Goal: Task Accomplishment & Management: Use online tool/utility

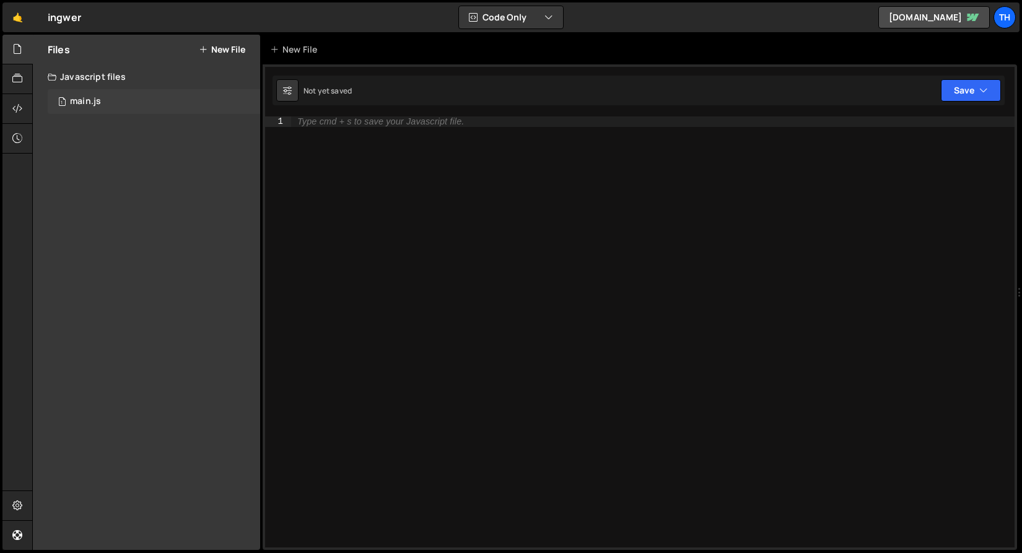
click at [165, 100] on div "1 main.js 0" at bounding box center [154, 101] width 212 height 25
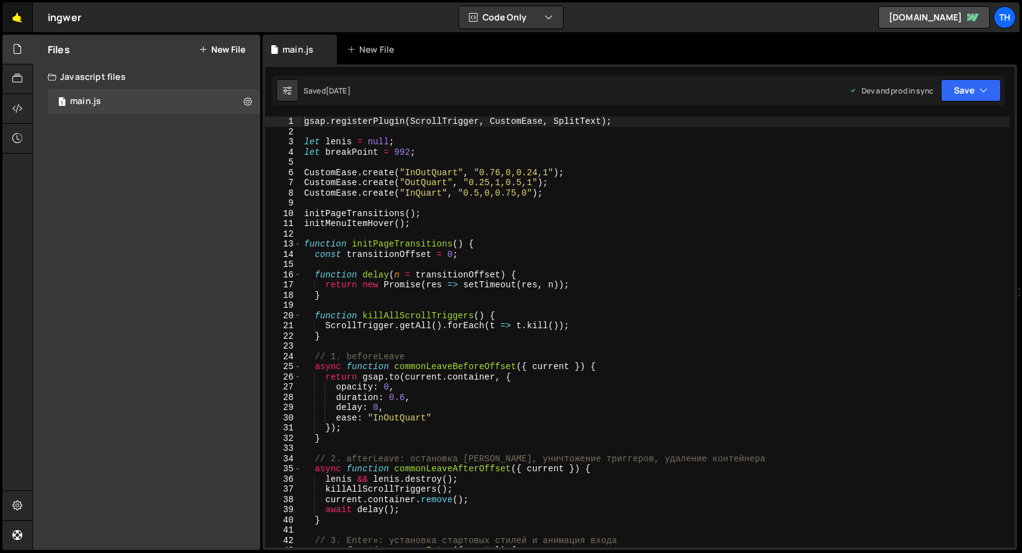
scroll to position [1055, 0]
click at [17, 19] on link "🤙" at bounding box center [17, 17] width 30 height 30
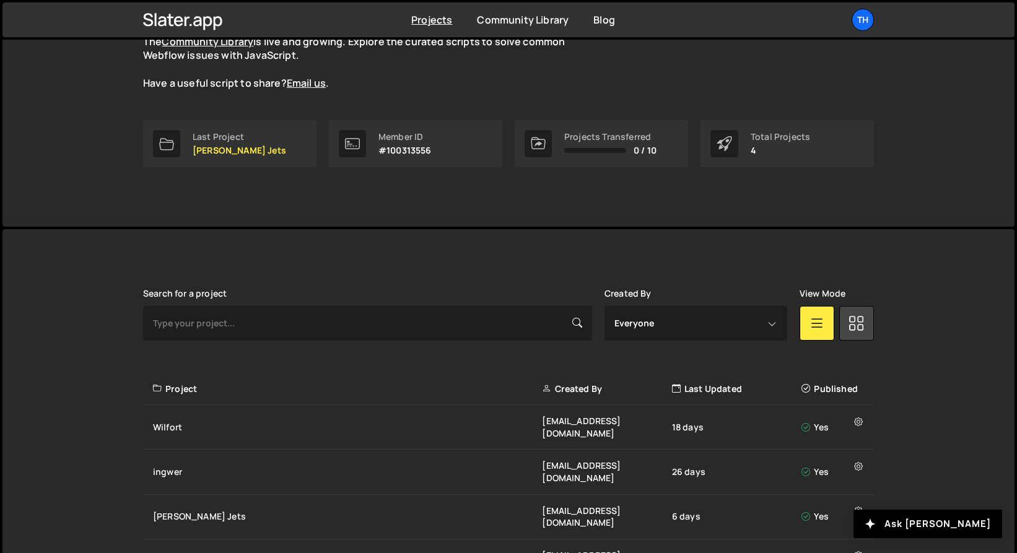
scroll to position [172, 0]
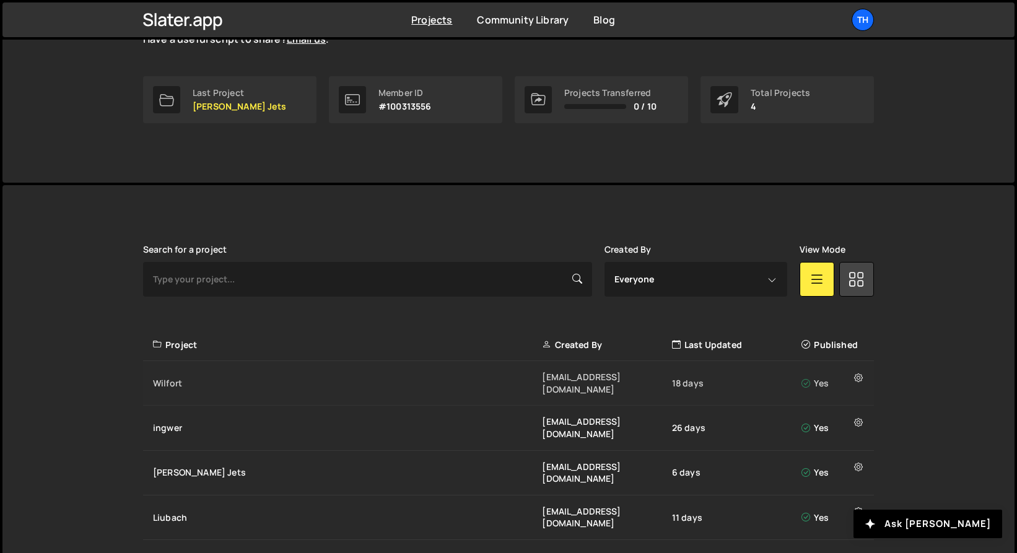
click at [211, 377] on div "Wilfort" at bounding box center [347, 383] width 389 height 12
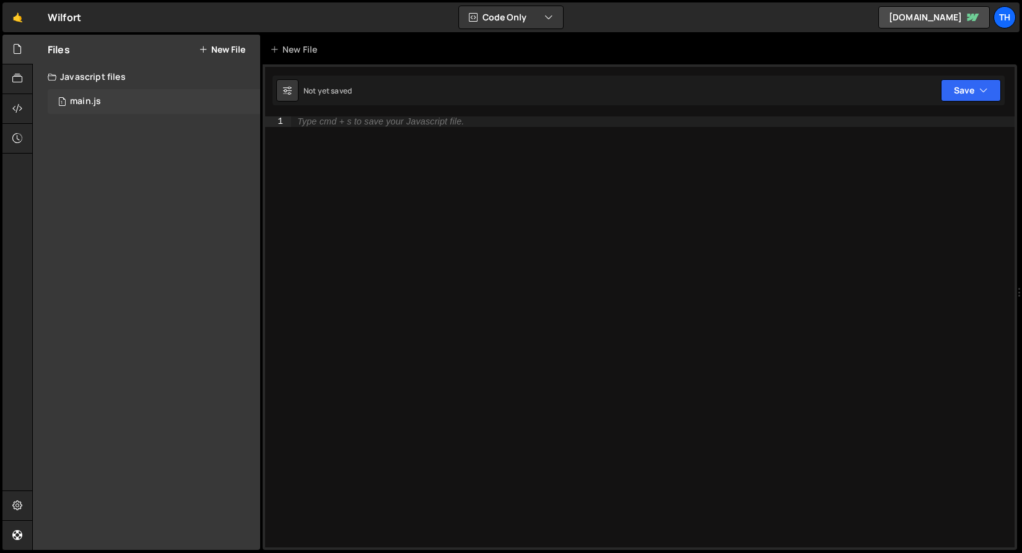
click at [145, 100] on div "1 main.js 0" at bounding box center [154, 101] width 212 height 25
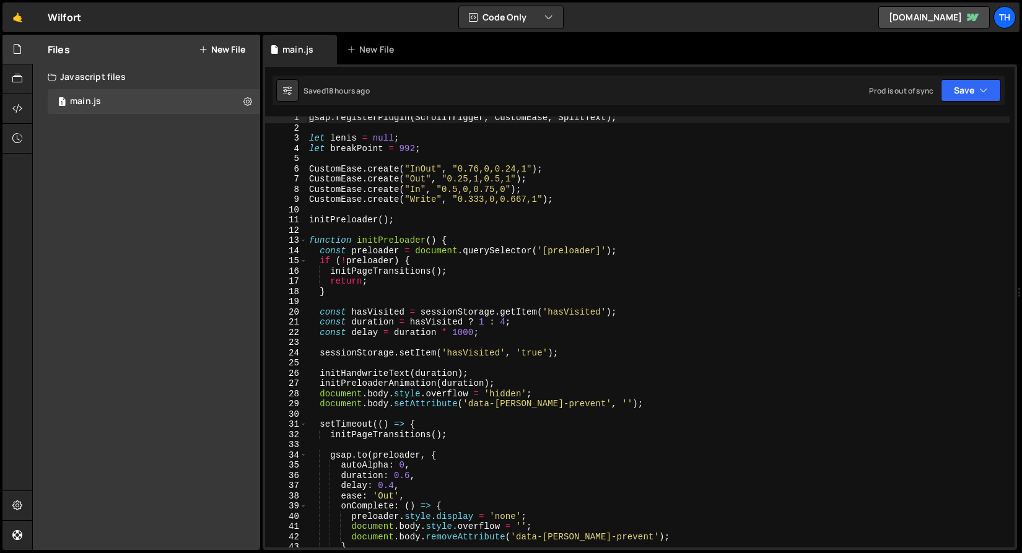
scroll to position [5, 0]
click at [303, 238] on span at bounding box center [303, 239] width 7 height 11
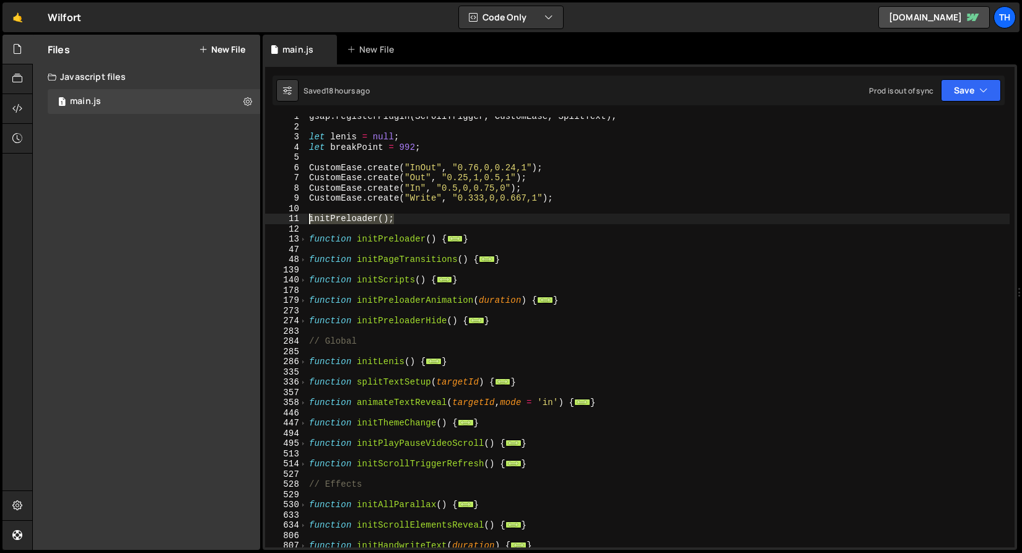
drag, startPoint x: 404, startPoint y: 216, endPoint x: 285, endPoint y: 218, distance: 118.9
click at [285, 218] on div "gsap.registerPlugin(ScrollTrigger, CustomEase, SplitText); 1 2 3 4 5 6 7 8 9 10…" at bounding box center [639, 331] width 749 height 431
click at [349, 218] on div "gsap . registerPlugin ( ScrollTrigger , CustomEase , SplitText ) ; let lenis = …" at bounding box center [658, 331] width 703 height 431
click at [303, 240] on span at bounding box center [303, 239] width 7 height 11
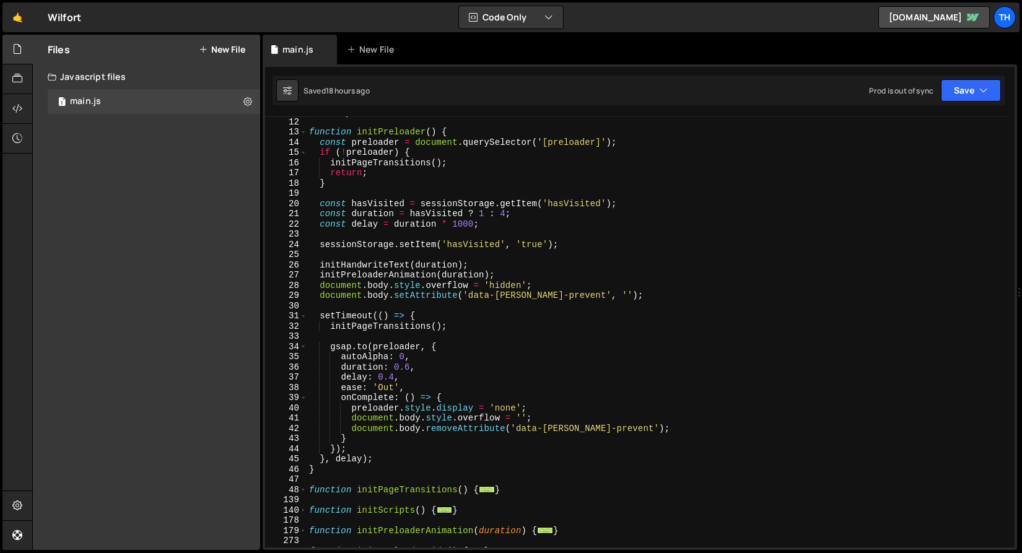
scroll to position [112, 0]
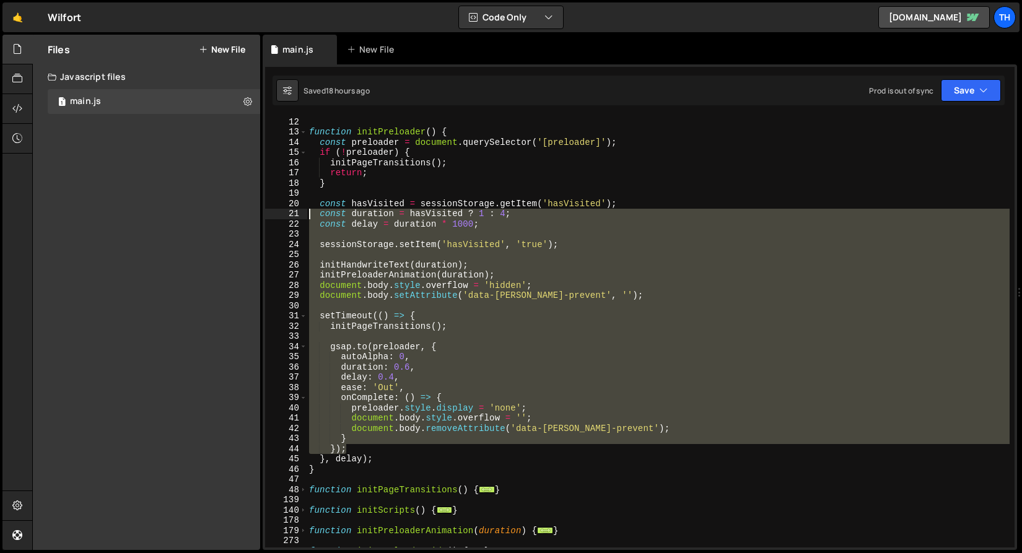
drag, startPoint x: 411, startPoint y: 444, endPoint x: 271, endPoint y: 212, distance: 270.3
click at [271, 212] on div "initPreloader(); 11 12 13 14 15 16 17 18 19 20 21 22 23 24 25 26 27 28 29 30 31…" at bounding box center [639, 331] width 749 height 431
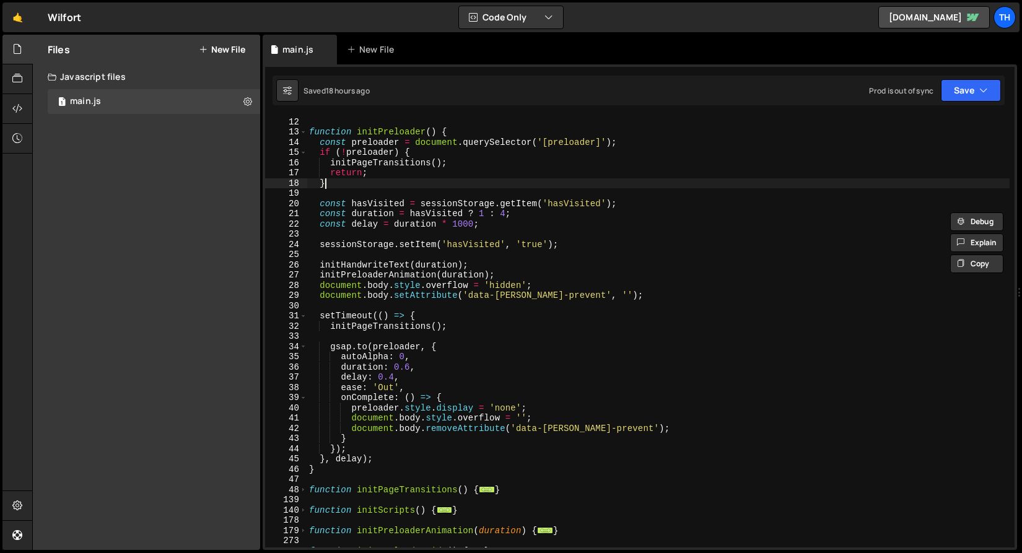
click at [360, 184] on div "initPreloader ( ) ; function initPreloader ( ) { const preloader = document . q…" at bounding box center [658, 332] width 703 height 451
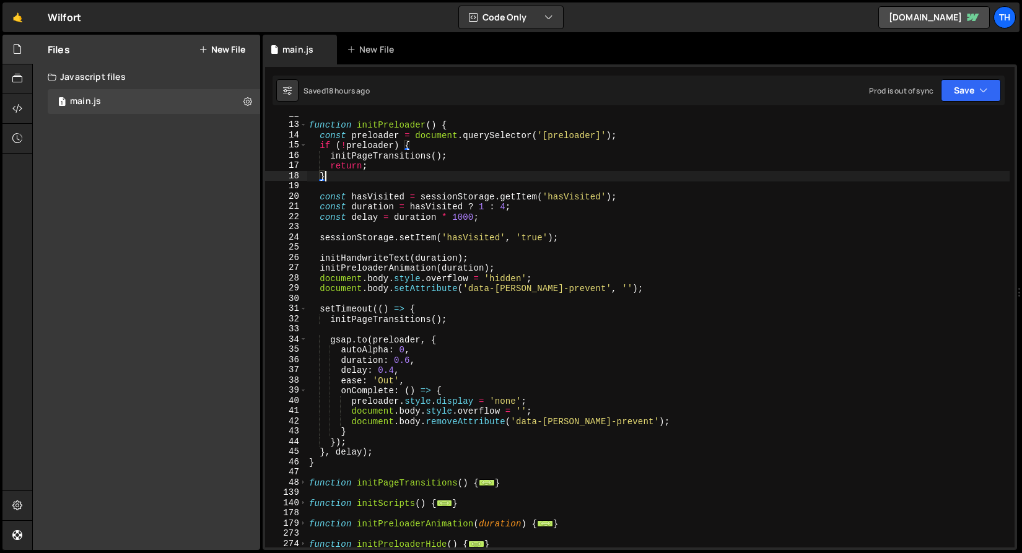
scroll to position [122, 0]
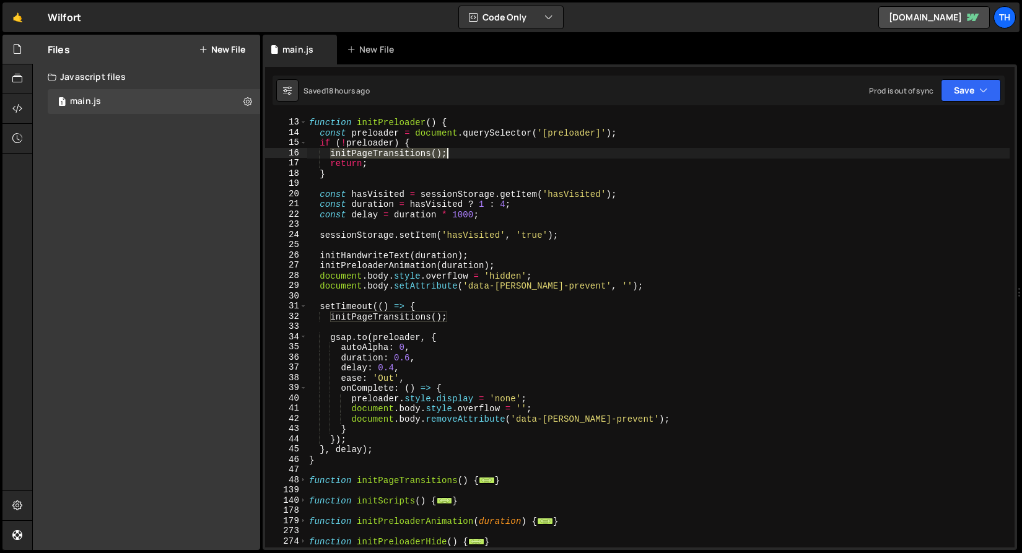
drag, startPoint x: 332, startPoint y: 152, endPoint x: 475, endPoint y: 152, distance: 143.1
click at [475, 152] on div "function initPreloader ( ) { const preloader = document . querySelector ( '[pre…" at bounding box center [658, 332] width 703 height 451
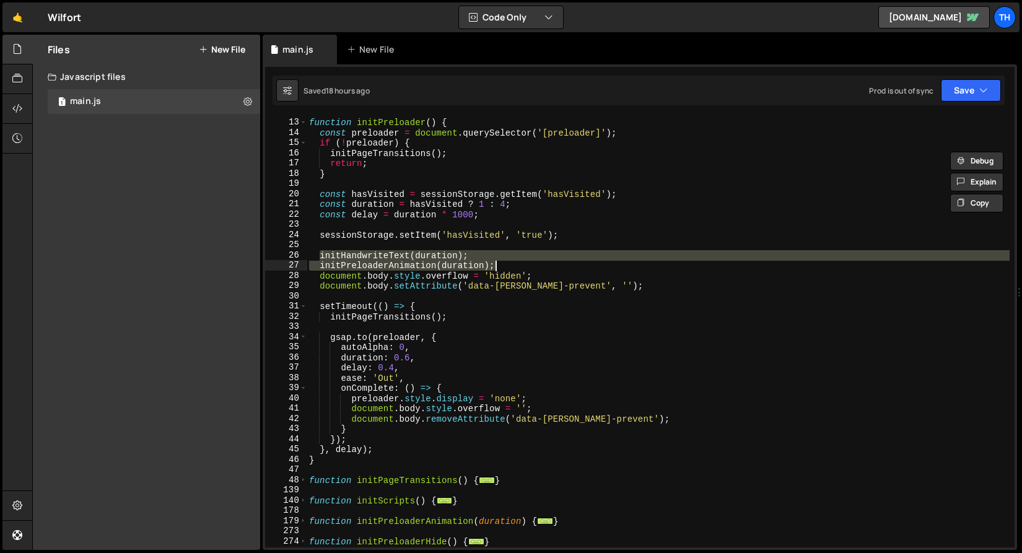
drag, startPoint x: 319, startPoint y: 255, endPoint x: 520, endPoint y: 258, distance: 201.3
click at [521, 258] on div "function initPreloader ( ) { const preloader = document . querySelector ( '[pre…" at bounding box center [658, 332] width 703 height 451
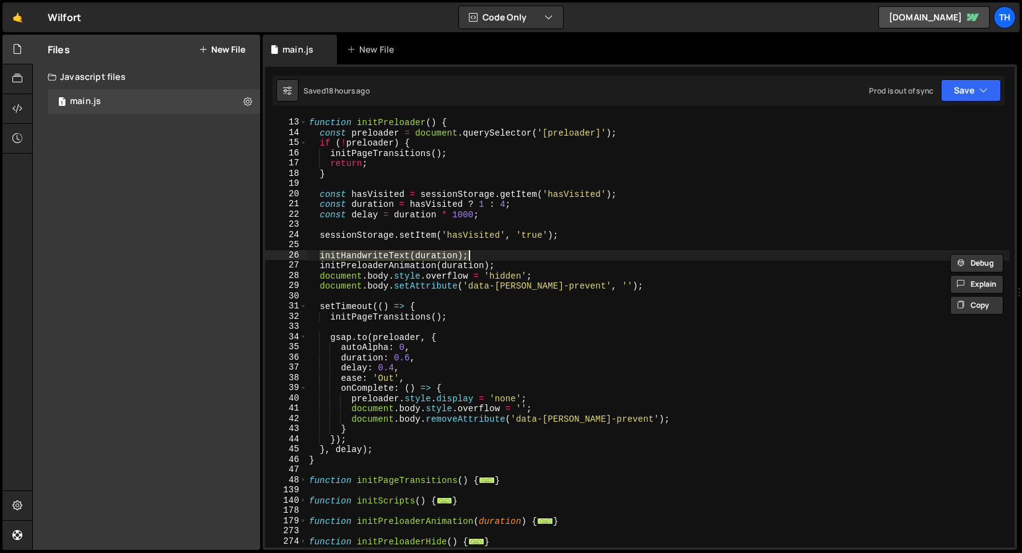
click at [349, 259] on div "function initPreloader ( ) { const preloader = document . querySelector ( '[pre…" at bounding box center [658, 332] width 703 height 451
click at [350, 254] on div "function initPreloader ( ) { const preloader = document . querySelector ( '[pre…" at bounding box center [658, 332] width 703 height 451
click at [357, 264] on div "function initPreloader ( ) { const preloader = document . querySelector ( '[pre…" at bounding box center [658, 332] width 703 height 451
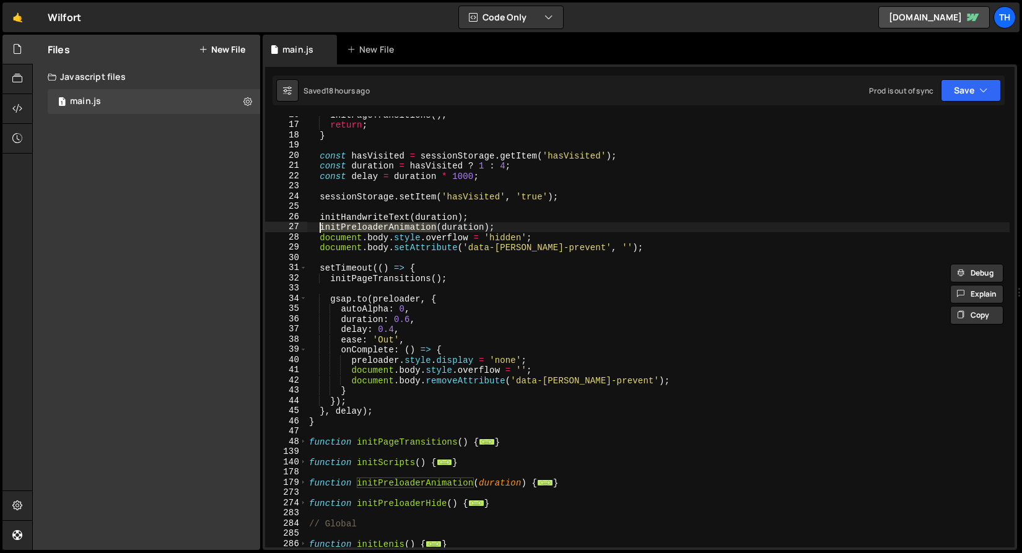
scroll to position [229, 0]
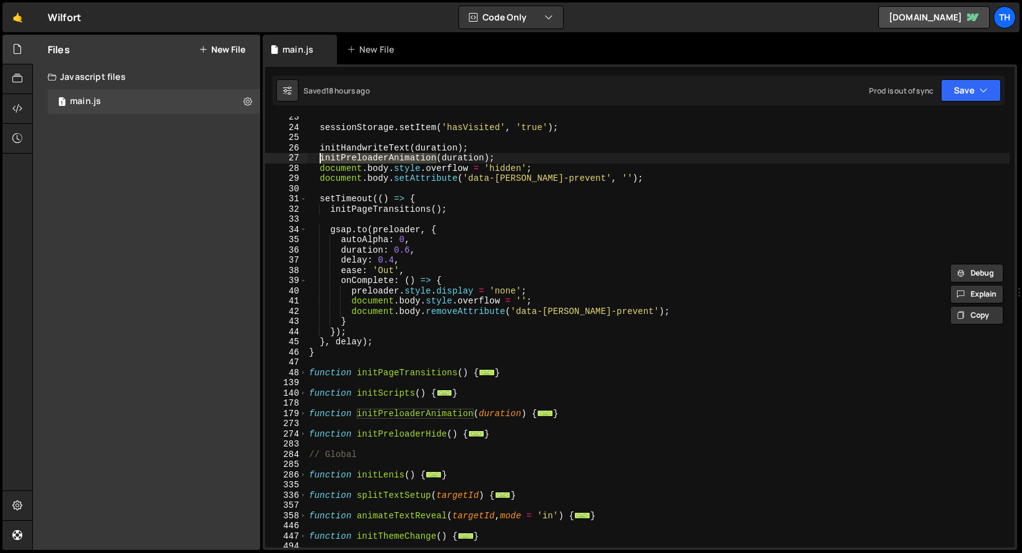
click at [473, 160] on div "sessionStorage . setItem ( 'hasVisited' , 'true' ) ; initHandwriteText ( durati…" at bounding box center [658, 337] width 703 height 451
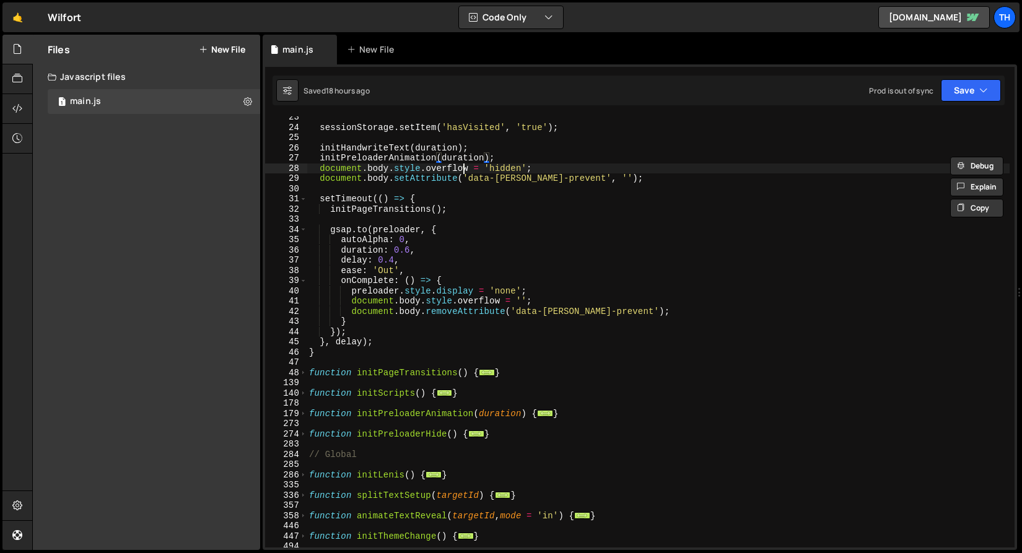
click at [462, 167] on div "sessionStorage . setItem ( 'hasVisited' , 'true' ) ; initHandwriteText ( durati…" at bounding box center [658, 337] width 703 height 451
click at [459, 159] on div "sessionStorage . setItem ( 'hasVisited' , 'true' ) ; initHandwriteText ( durati…" at bounding box center [658, 337] width 703 height 451
click at [304, 412] on span at bounding box center [303, 414] width 7 height 11
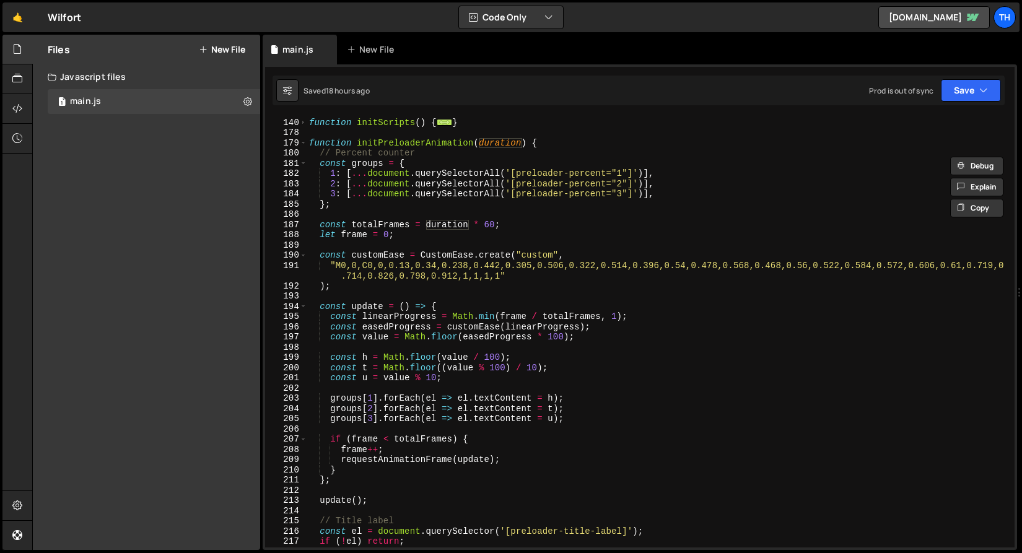
scroll to position [500, 0]
click at [440, 229] on div "function initScripts ( ) { ... } function initPreloaderAnimation ( duration ) {…" at bounding box center [658, 332] width 703 height 451
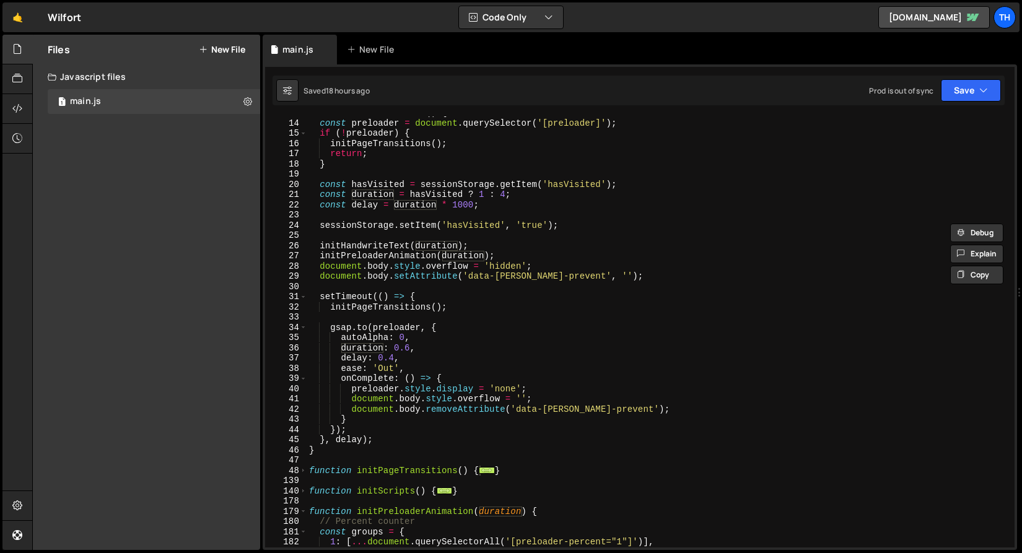
scroll to position [125, 0]
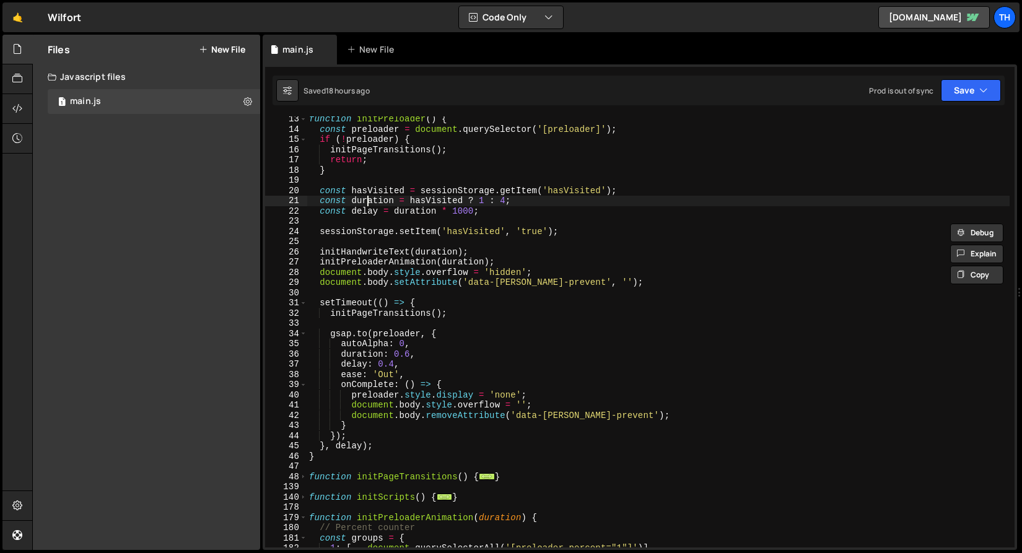
click at [365, 204] on div "function initPreloader ( ) { const preloader = document . querySelector ( '[pre…" at bounding box center [658, 339] width 703 height 451
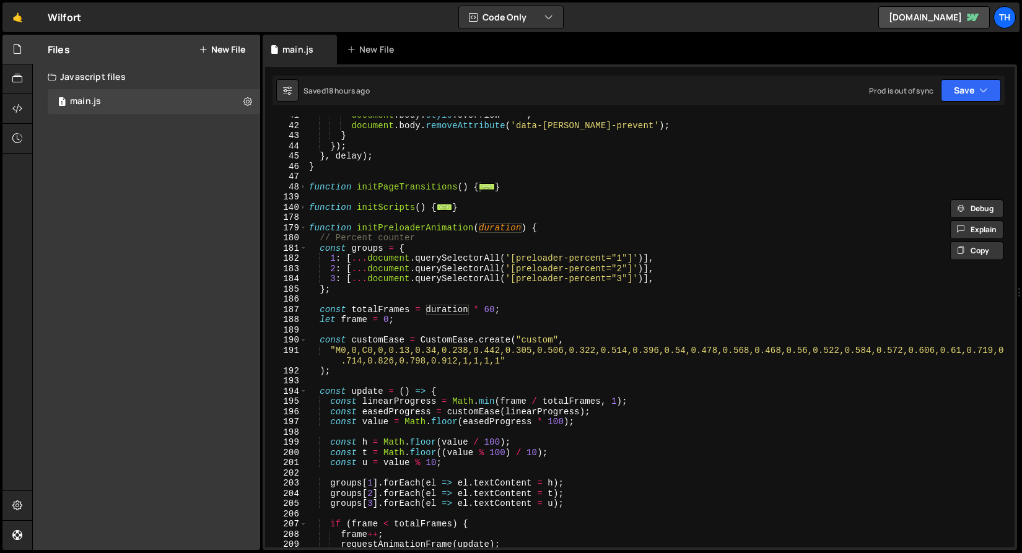
scroll to position [419, 0]
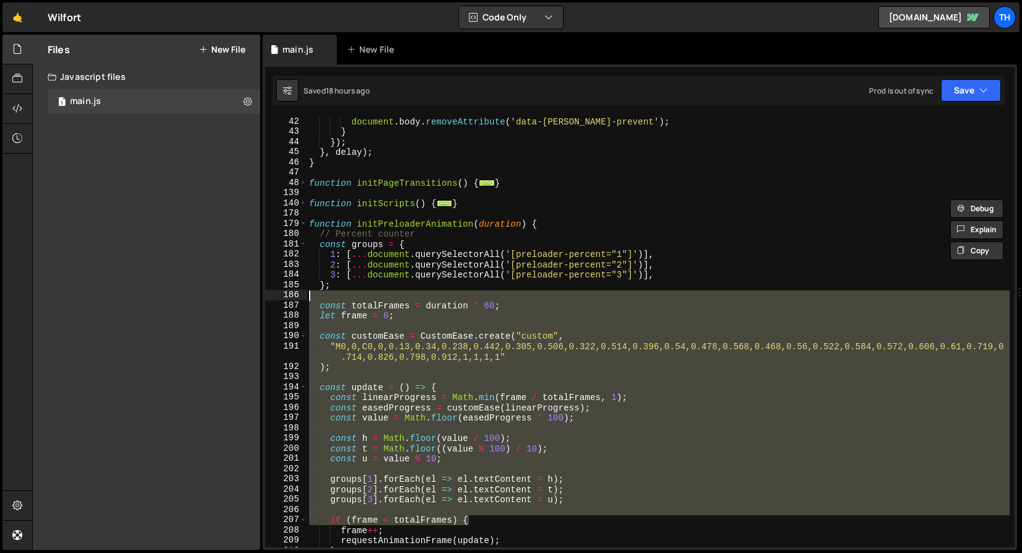
drag, startPoint x: 474, startPoint y: 518, endPoint x: 333, endPoint y: 295, distance: 263.9
click at [333, 295] on div "document . body . removeAttribute ( 'data-lenis-prevent' ) ; } }) ; } , delay )…" at bounding box center [658, 341] width 703 height 451
click at [457, 388] on div "document . body . removeAttribute ( 'data-lenis-prevent' ) ; } }) ; } , delay )…" at bounding box center [658, 331] width 703 height 431
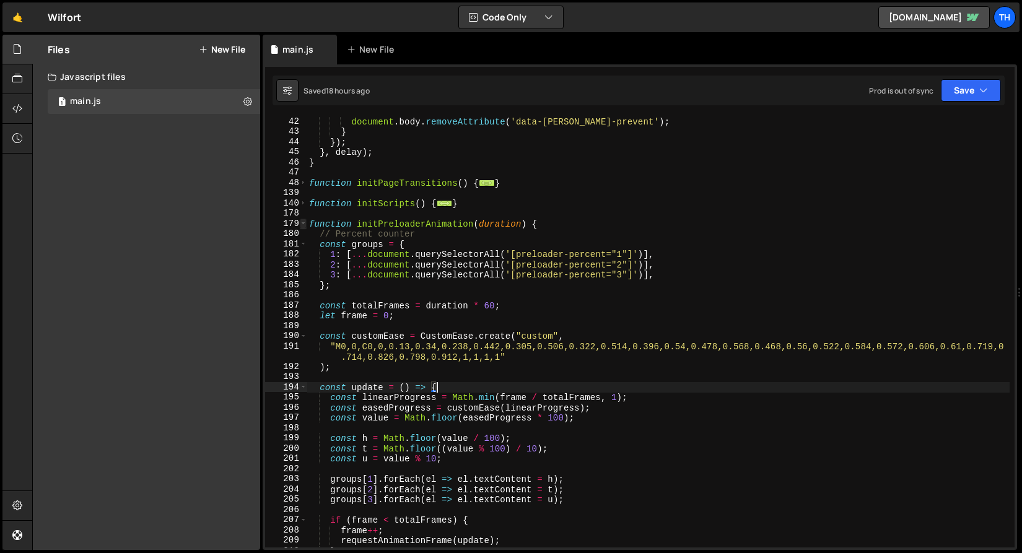
click at [305, 227] on span at bounding box center [303, 224] width 7 height 11
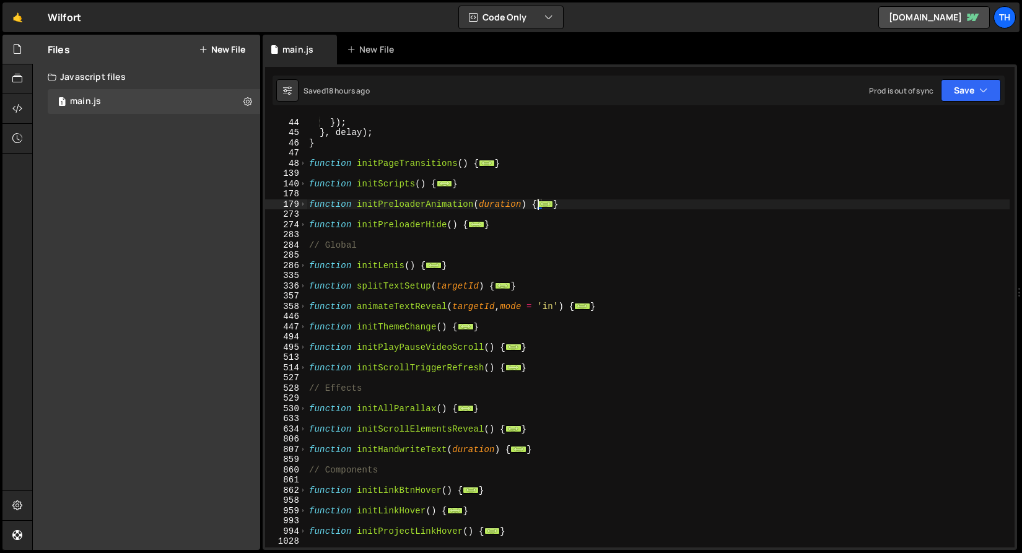
scroll to position [446, 0]
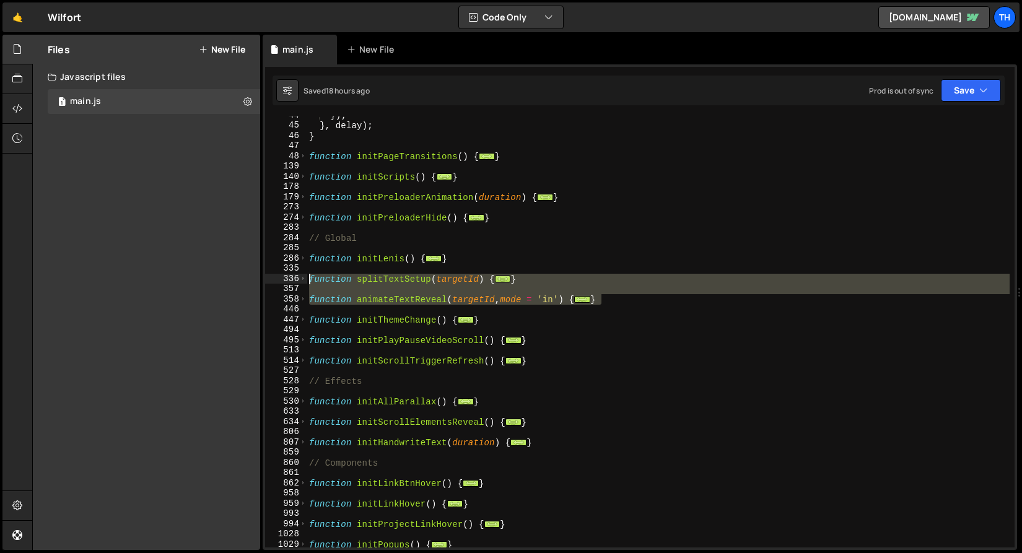
drag, startPoint x: 612, startPoint y: 300, endPoint x: 217, endPoint y: 282, distance: 395.5
click at [217, 282] on div "Files New File Javascript files 1 main.js 0 CSS files Copy share link Edit File…" at bounding box center [527, 293] width 990 height 516
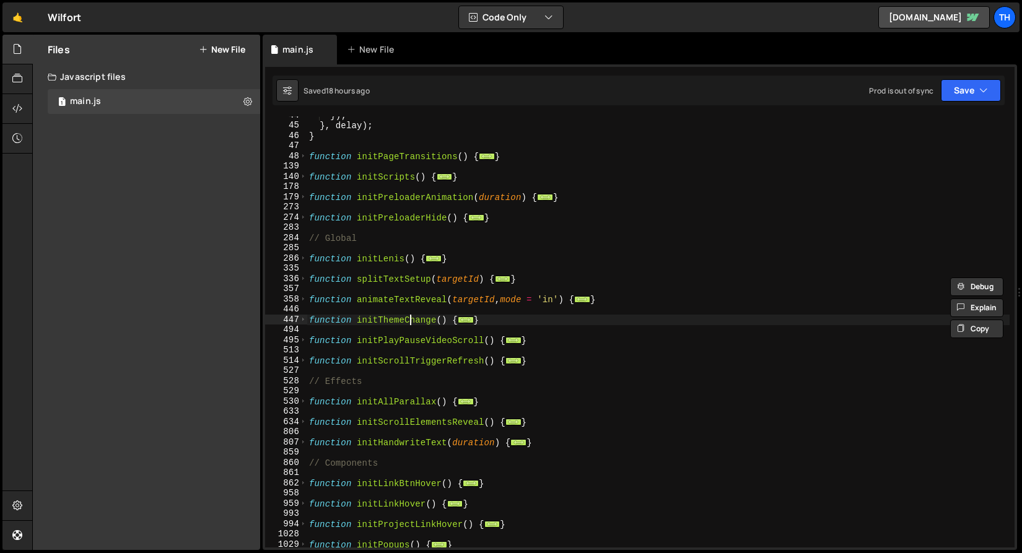
click at [412, 324] on div "}) ; } , delay ) ; } function initPageTransitions ( ) { ... } function initScri…" at bounding box center [658, 335] width 703 height 451
click at [303, 278] on span at bounding box center [303, 279] width 7 height 11
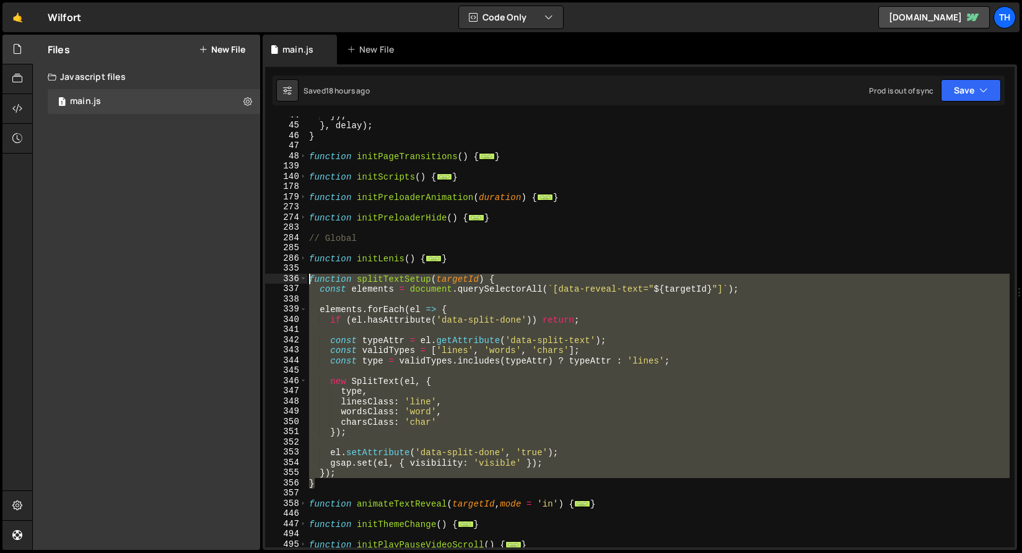
drag, startPoint x: 342, startPoint y: 484, endPoint x: 208, endPoint y: 277, distance: 246.2
click at [208, 277] on div "Files New File Javascript files 1 main.js 0 CSS files Copy share link Edit File…" at bounding box center [527, 293] width 990 height 516
click at [302, 279] on span at bounding box center [303, 279] width 7 height 11
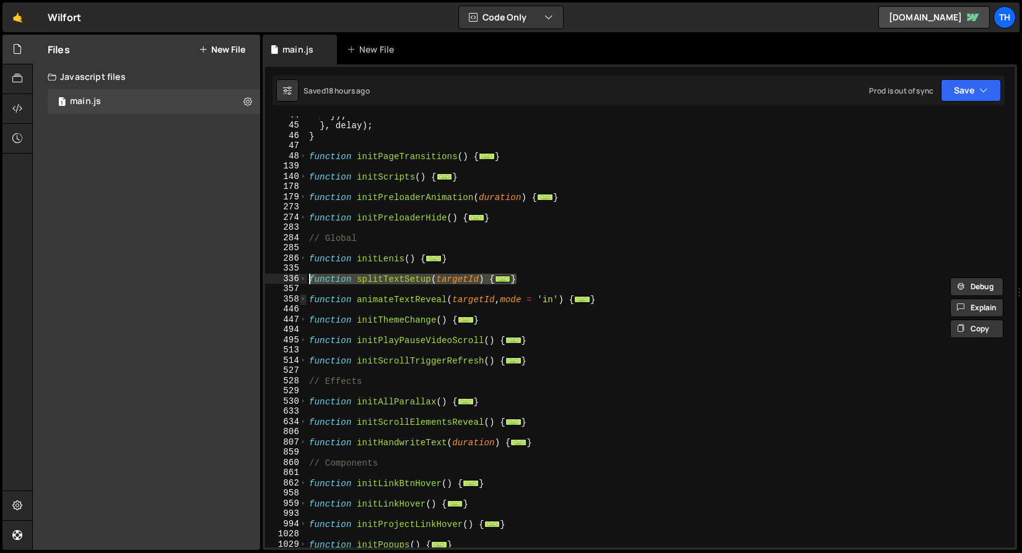
click at [300, 295] on span at bounding box center [303, 299] width 7 height 11
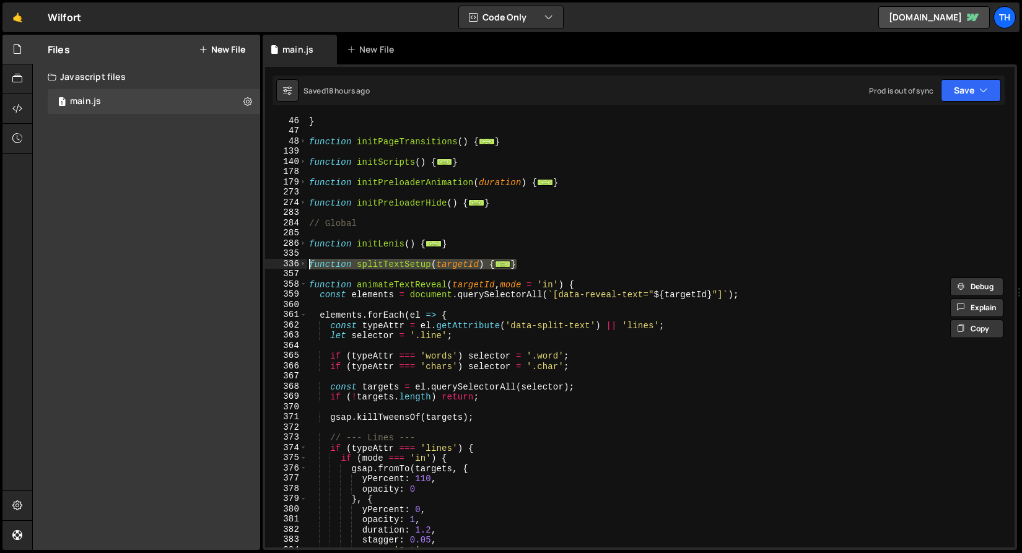
scroll to position [470, 0]
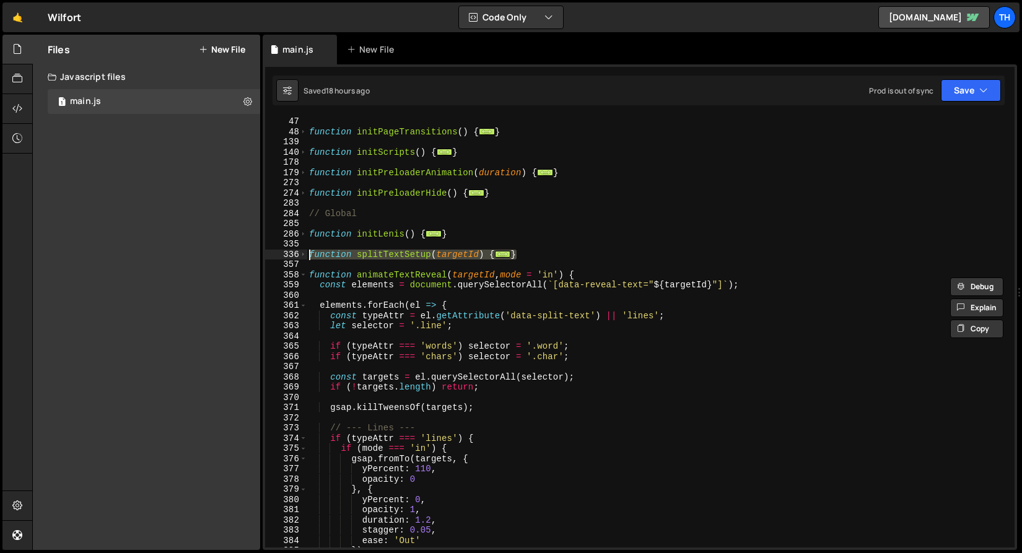
click at [455, 258] on div "function initPageTransitions ( ) { ... } function initScripts ( ) { ... } funct…" at bounding box center [658, 331] width 703 height 431
click at [455, 258] on div "function initPageTransitions ( ) { ... } function initScripts ( ) { ... } funct…" at bounding box center [658, 341] width 703 height 451
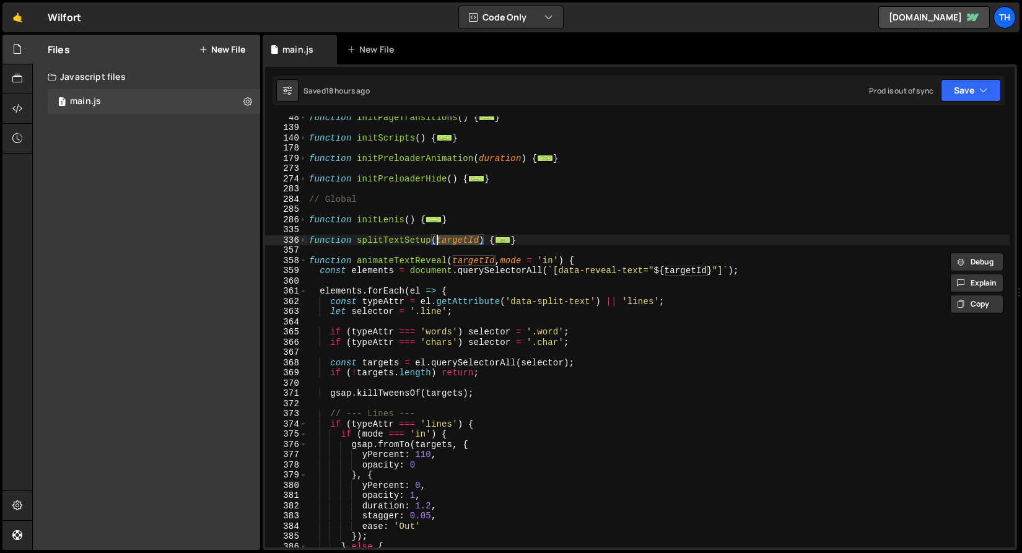
scroll to position [484, 0]
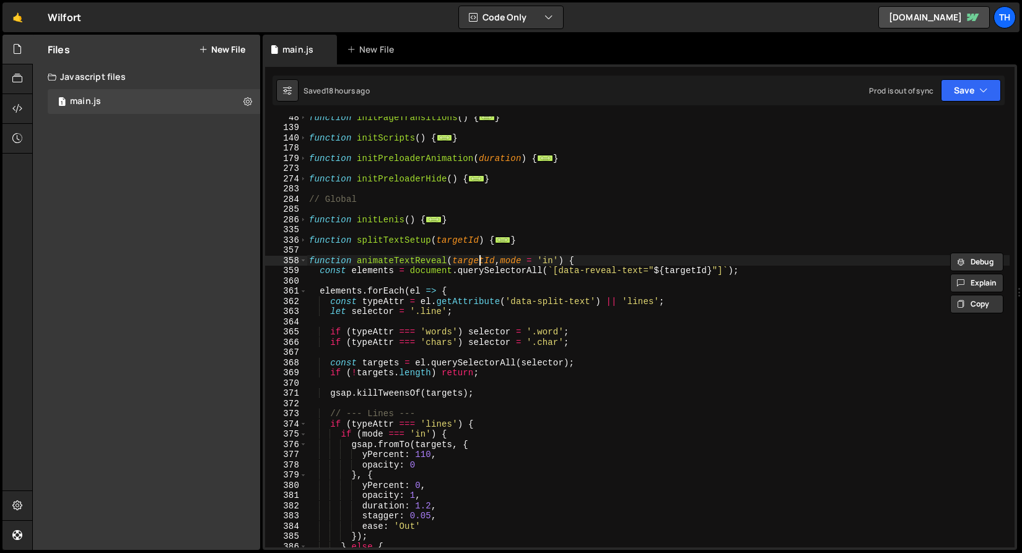
click at [477, 261] on div "function initPageTransitions ( ) { ... } function initScripts ( ) { ... } funct…" at bounding box center [658, 337] width 703 height 451
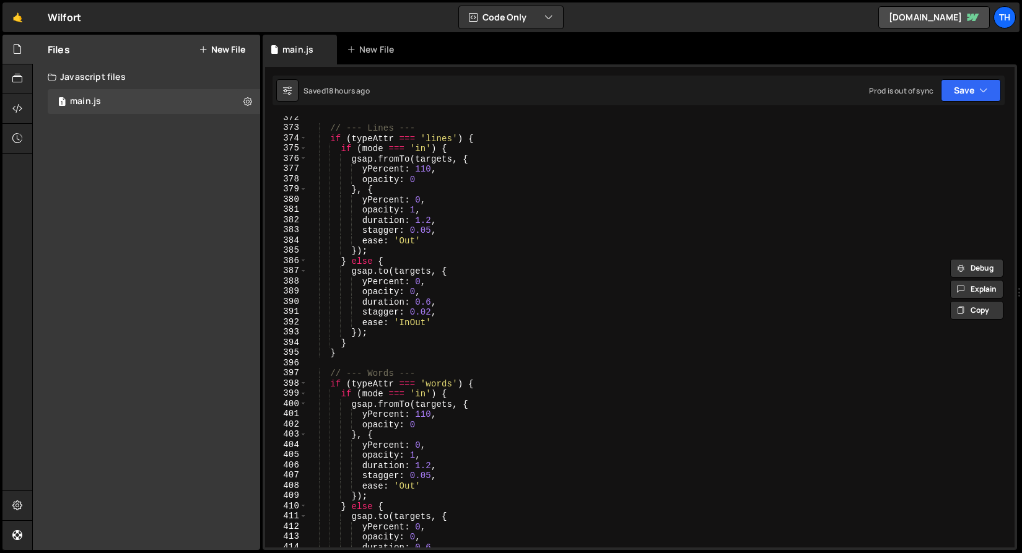
scroll to position [770, 0]
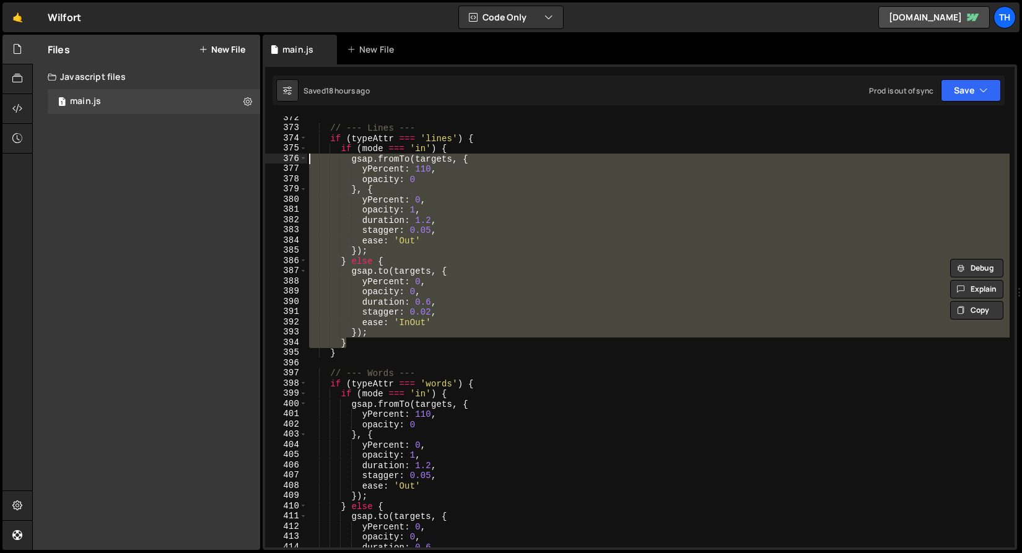
drag, startPoint x: 373, startPoint y: 342, endPoint x: 286, endPoint y: 132, distance: 227.4
click at [286, 132] on div "function animateTextReveal(targetId, mode = 'in') { 372 373 374 375 376 377 378…" at bounding box center [639, 331] width 749 height 431
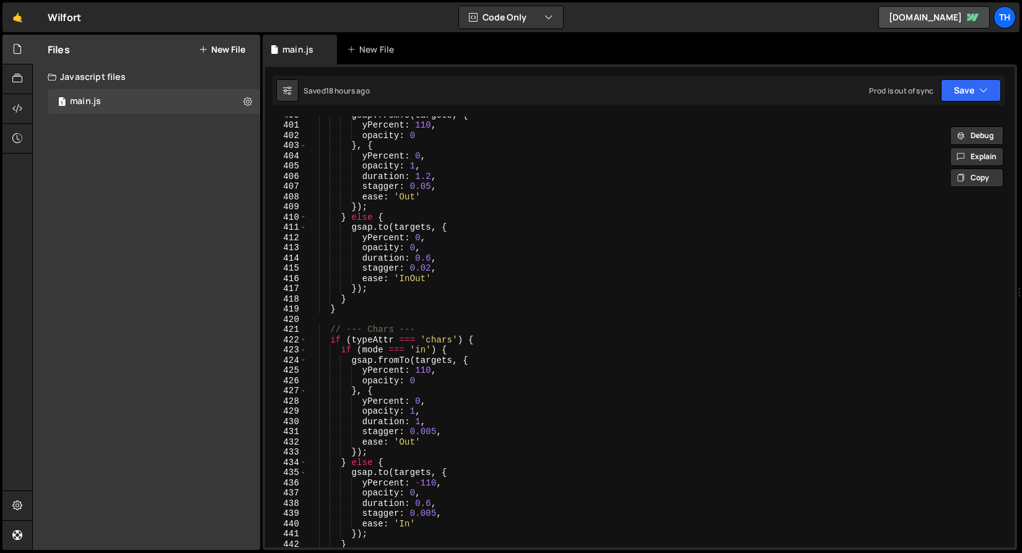
scroll to position [1059, 0]
click at [435, 410] on div "gsap . fromTo ( targets , { yPercent : 110 , opacity : 0 } , { yPercent : 0 , o…" at bounding box center [658, 335] width 703 height 451
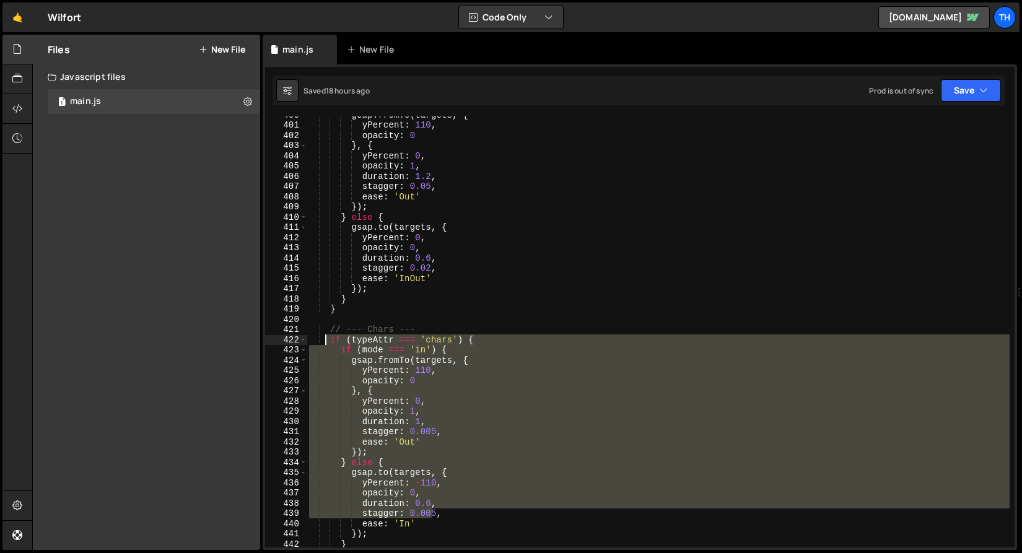
drag, startPoint x: 434, startPoint y: 517, endPoint x: 305, endPoint y: 305, distance: 247.6
click at [306, 305] on div "opacity: 1, 400 401 402 403 404 405 406 407 408 409 410 411 412 413 414 415 416…" at bounding box center [639, 331] width 749 height 431
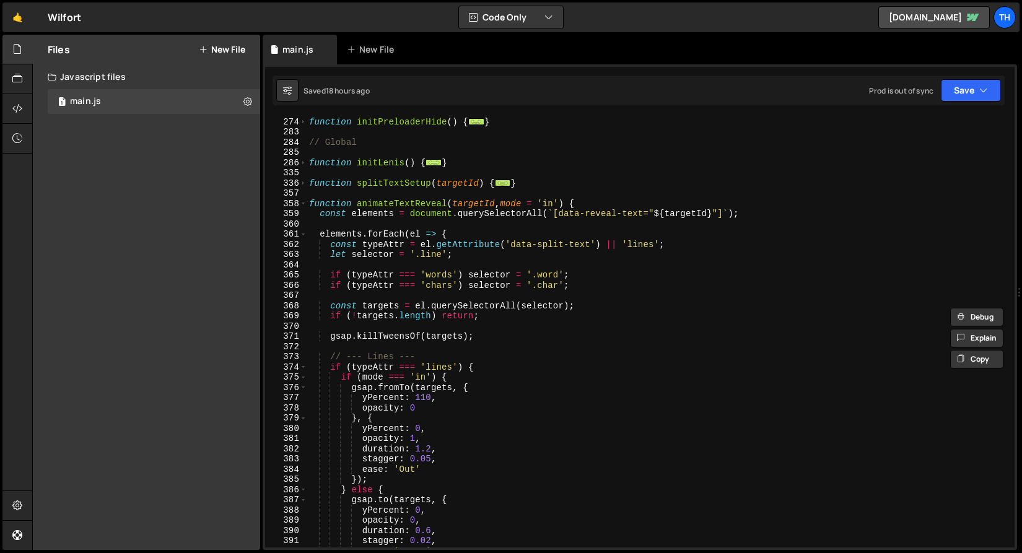
scroll to position [540, 0]
click at [301, 185] on span at bounding box center [303, 185] width 7 height 11
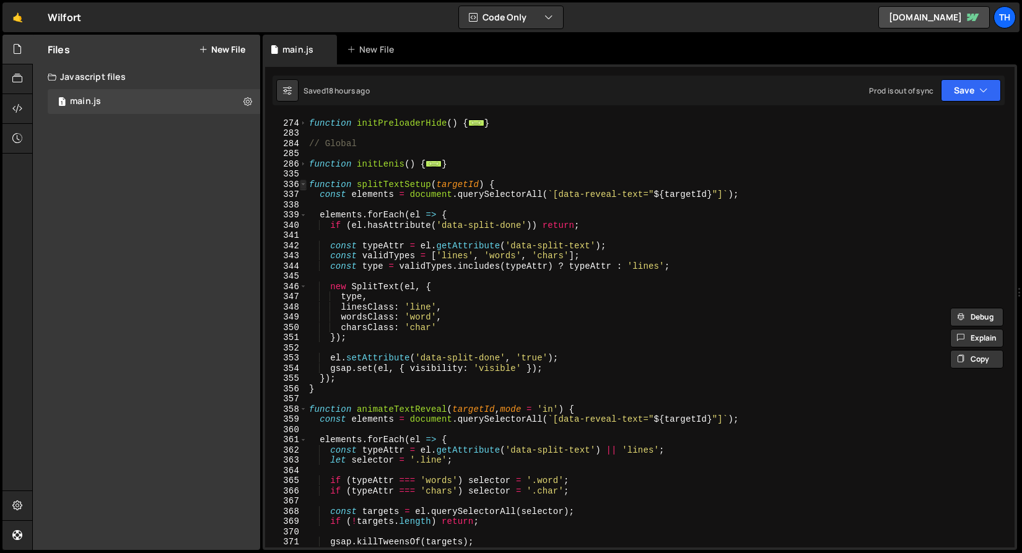
click at [301, 183] on span at bounding box center [303, 185] width 7 height 11
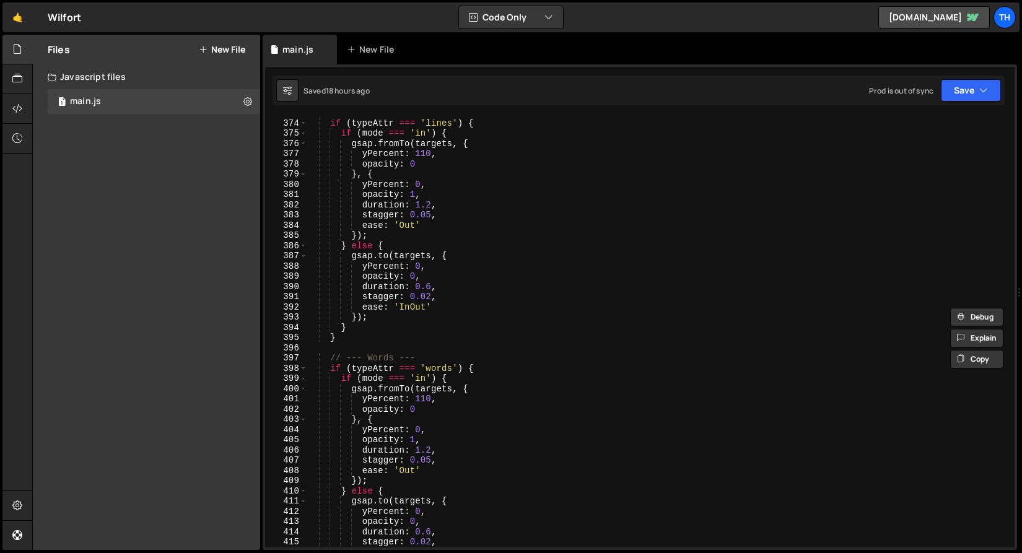
scroll to position [785, 0]
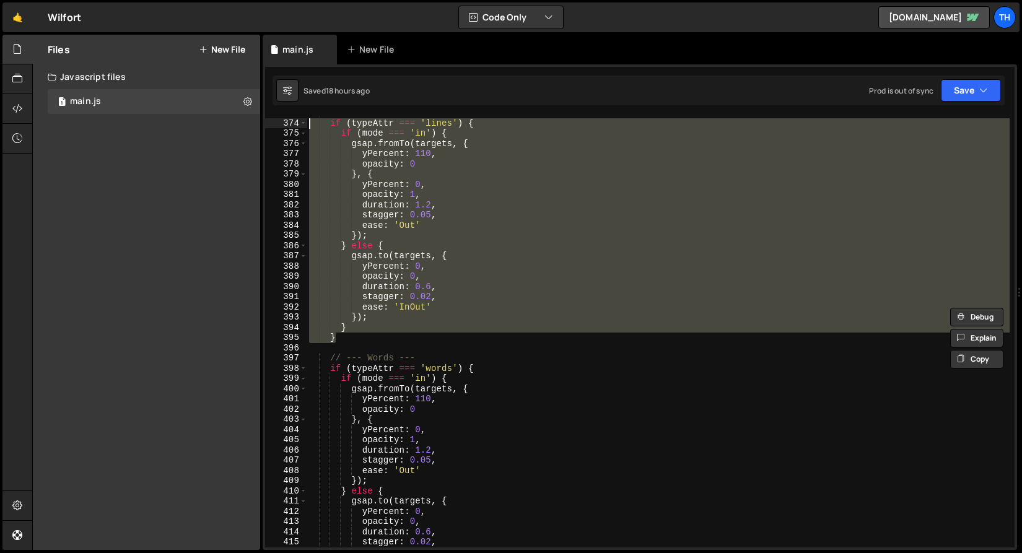
drag, startPoint x: 371, startPoint y: 337, endPoint x: 307, endPoint y: 122, distance: 224.4
click at [307, 122] on html "Projects Community Library Blog Th Projects Your Teams Invite team member Accou…" at bounding box center [511, 276] width 1022 height 553
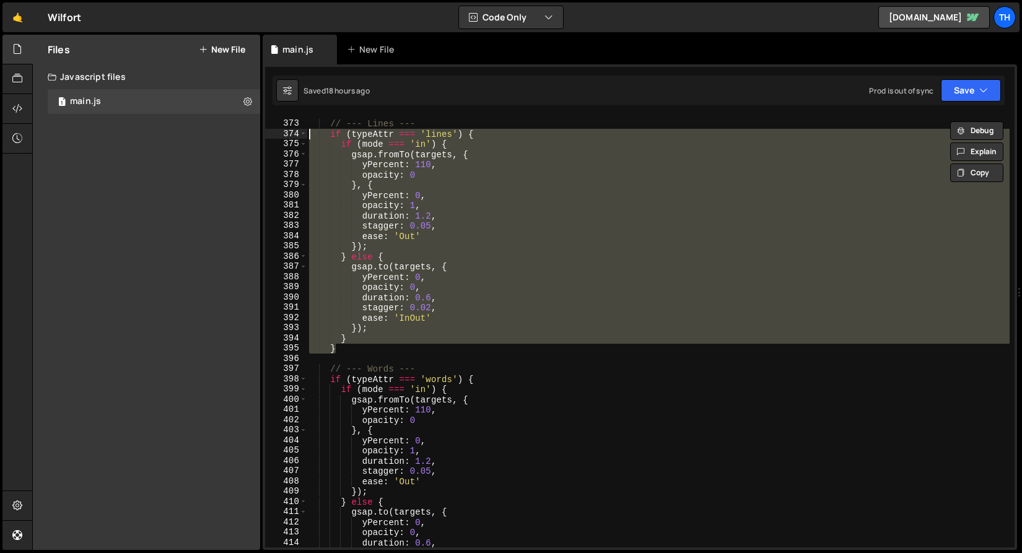
scroll to position [770, 0]
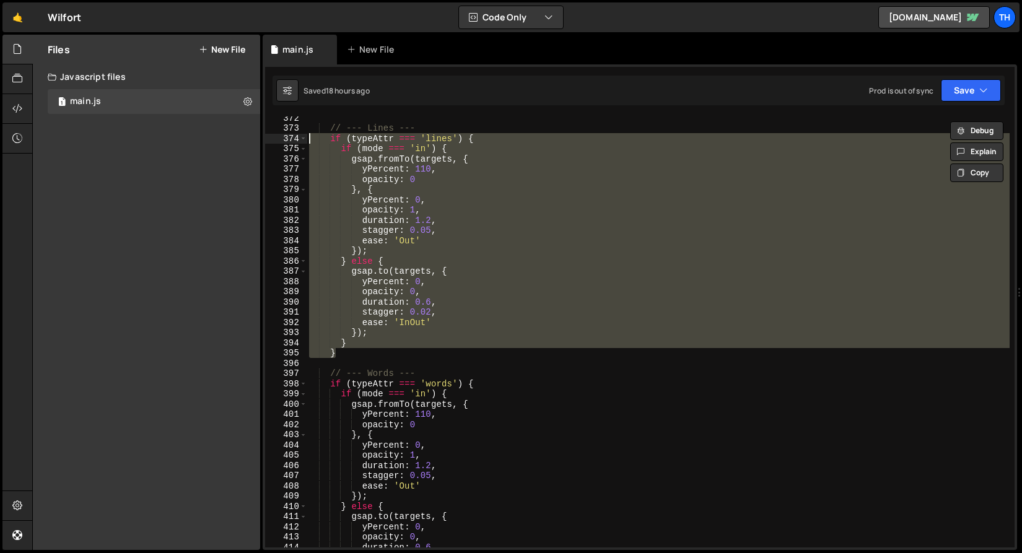
click at [422, 150] on div "// --- Lines --- if ( typeAttr === 'lines' ) { if ( mode === 'in' ) { gsap . fr…" at bounding box center [658, 331] width 703 height 431
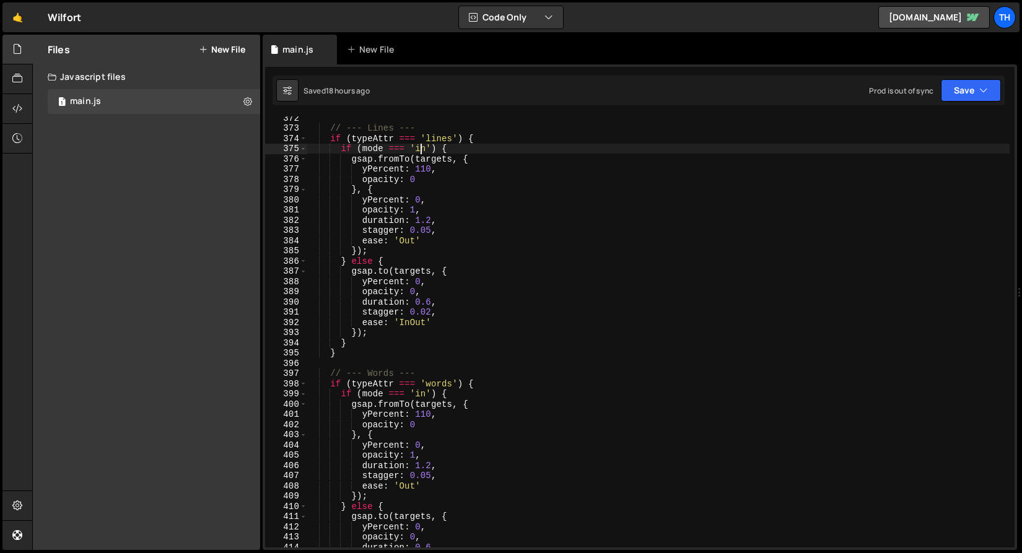
click at [422, 150] on div "// --- Lines --- if ( typeAttr === 'lines' ) { if ( mode === 'in' ) { gsap . fr…" at bounding box center [658, 338] width 703 height 451
click at [321, 222] on div "// --- Lines --- if ( typeAttr === 'lines' ) { if ( mode === 'in' ) { gsap . fr…" at bounding box center [658, 338] width 703 height 451
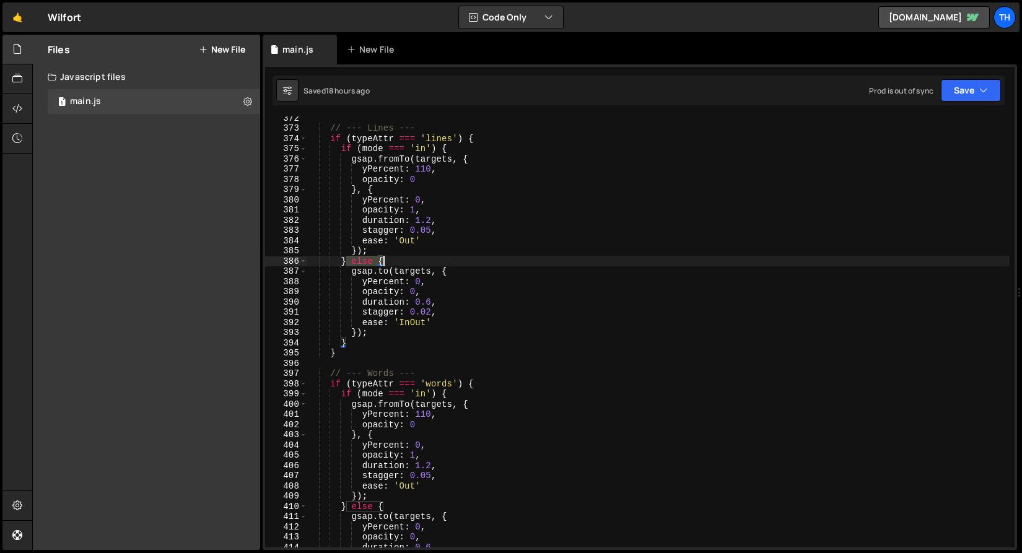
drag, startPoint x: 346, startPoint y: 264, endPoint x: 398, endPoint y: 264, distance: 52.6
click at [398, 264] on div "// --- Lines --- if ( typeAttr === 'lines' ) { if ( mode === 'in' ) { gsap . fr…" at bounding box center [658, 338] width 703 height 451
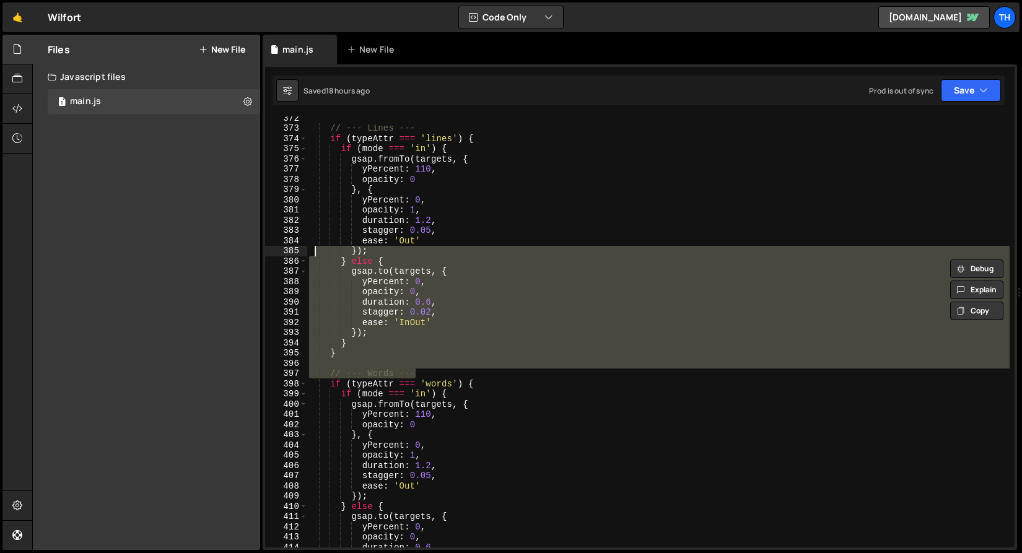
drag, startPoint x: 471, startPoint y: 368, endPoint x: 313, endPoint y: 248, distance: 198.4
click at [313, 248] on div "// --- Lines --- if ( typeAttr === 'lines' ) { if ( mode === 'in' ) { gsap . fr…" at bounding box center [658, 338] width 703 height 451
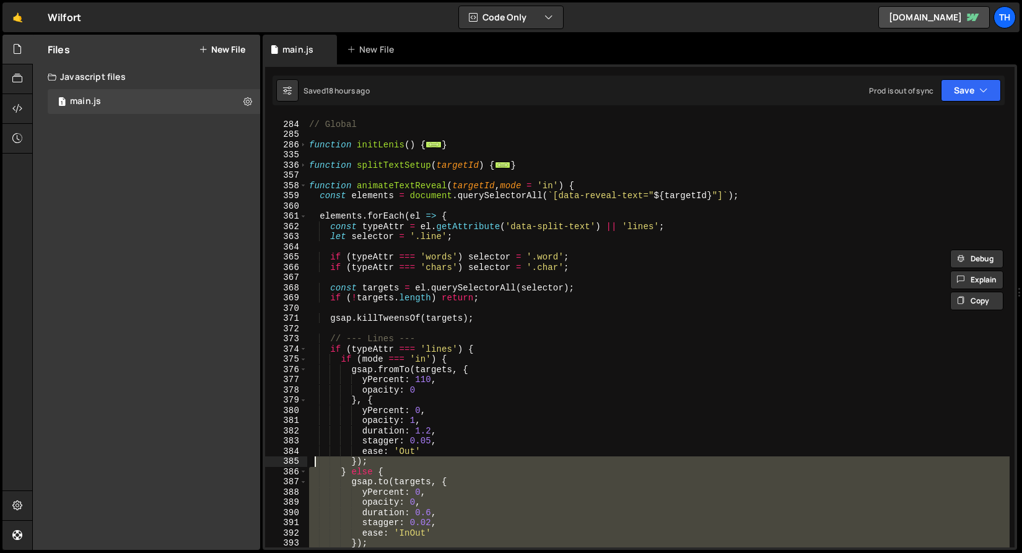
scroll to position [559, 0]
click at [304, 185] on span at bounding box center [303, 186] width 7 height 11
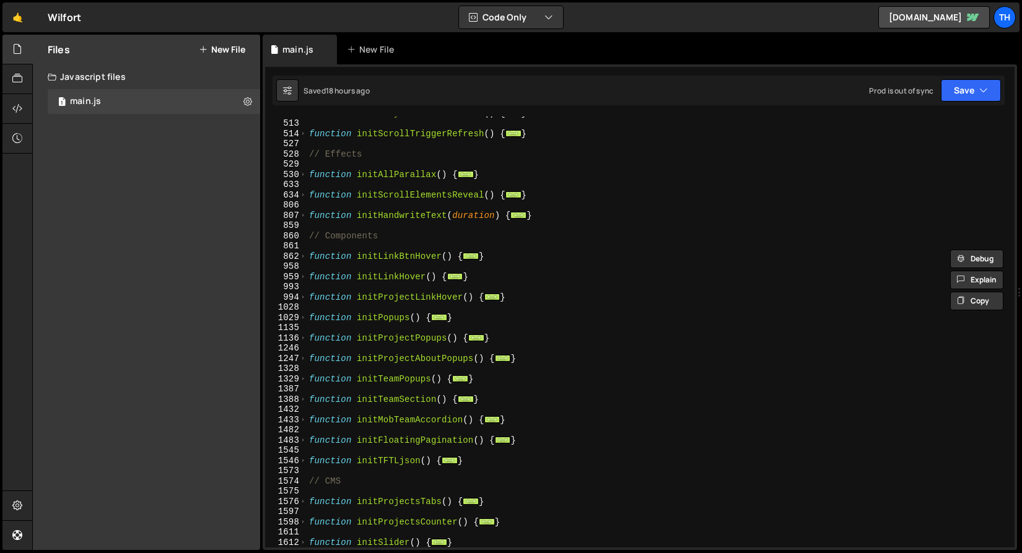
scroll to position [682, 0]
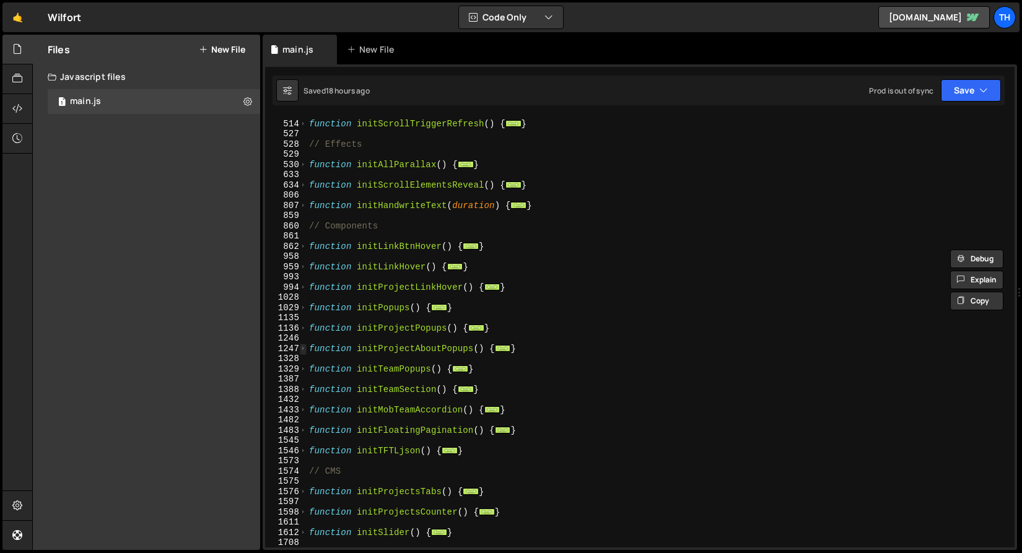
click at [303, 348] on span at bounding box center [303, 349] width 7 height 11
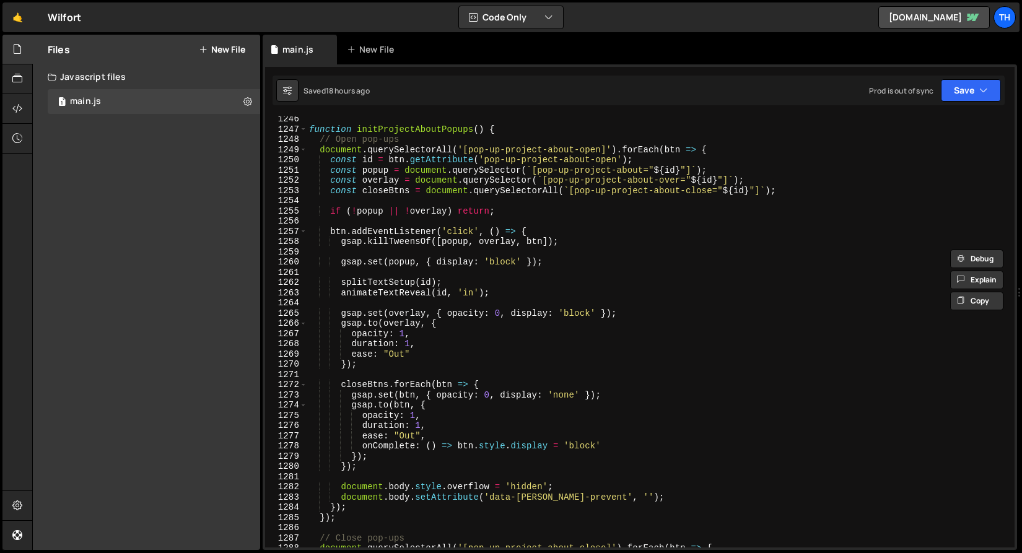
scroll to position [888, 0]
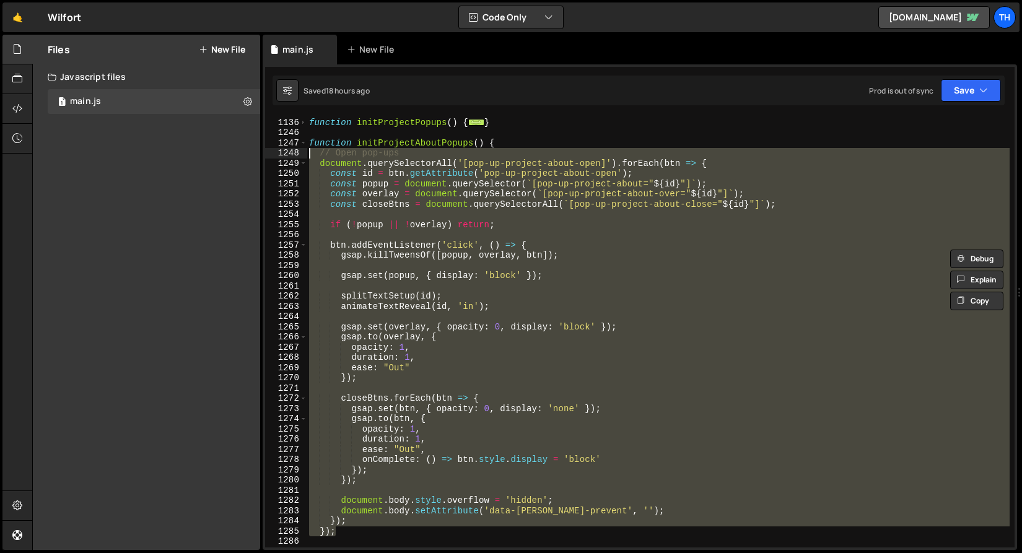
drag, startPoint x: 376, startPoint y: 532, endPoint x: 265, endPoint y: 158, distance: 390.2
click at [265, 158] on div "}); } else { 1135 1136 1246 1247 1248 1249 1250 1251 1252 1253 1254 1255 1256 1…" at bounding box center [639, 331] width 749 height 431
click at [265, 140] on div at bounding box center [265, 140] width 0 height 0
click at [440, 303] on div "function initProjectPopups ( ) { ... } function initProjectAboutPopups ( ) { //…" at bounding box center [656, 331] width 698 height 431
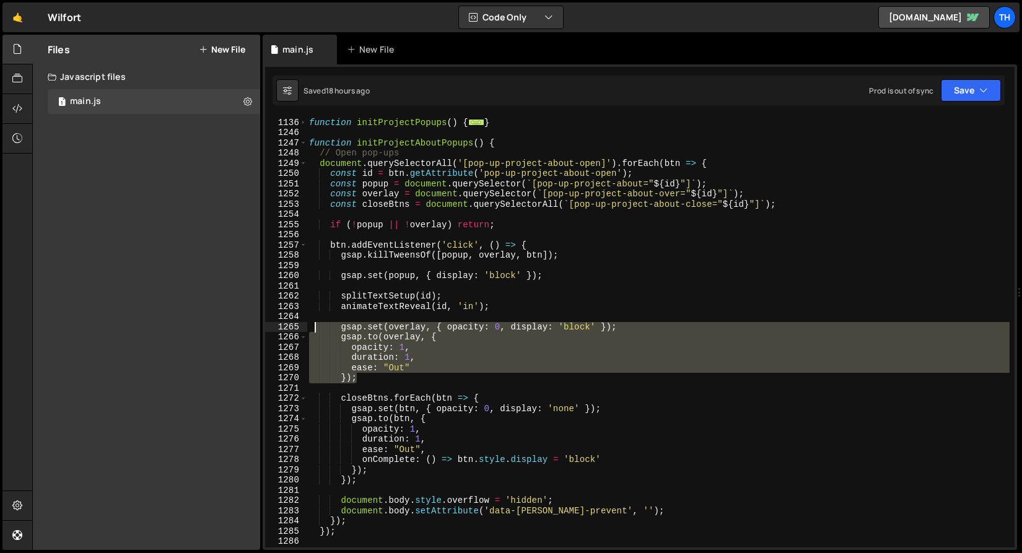
drag, startPoint x: 403, startPoint y: 381, endPoint x: 316, endPoint y: 325, distance: 103.1
click at [316, 325] on div "function initProjectPopups ( ) { ... } function initProjectAboutPopups ( ) { //…" at bounding box center [658, 332] width 703 height 451
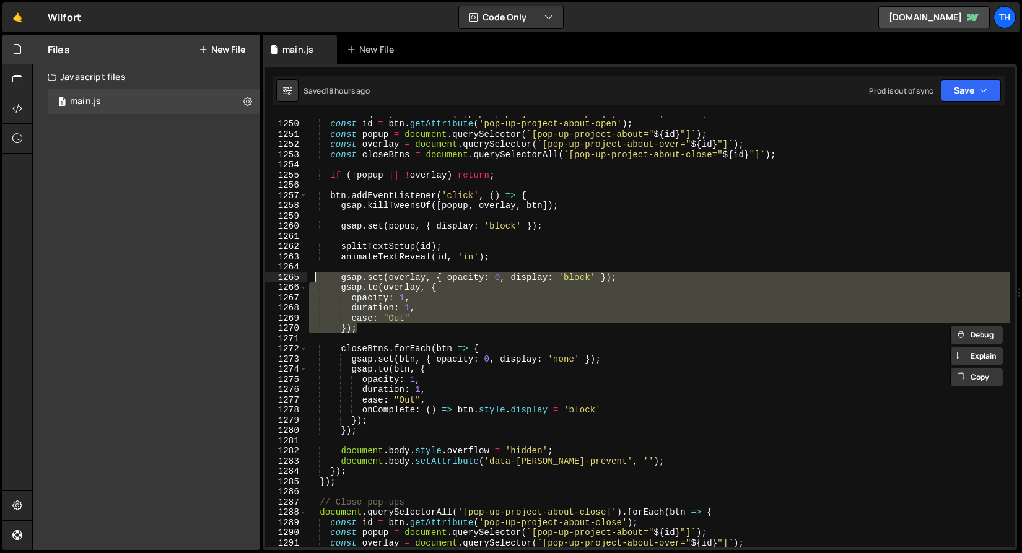
scroll to position [938, 0]
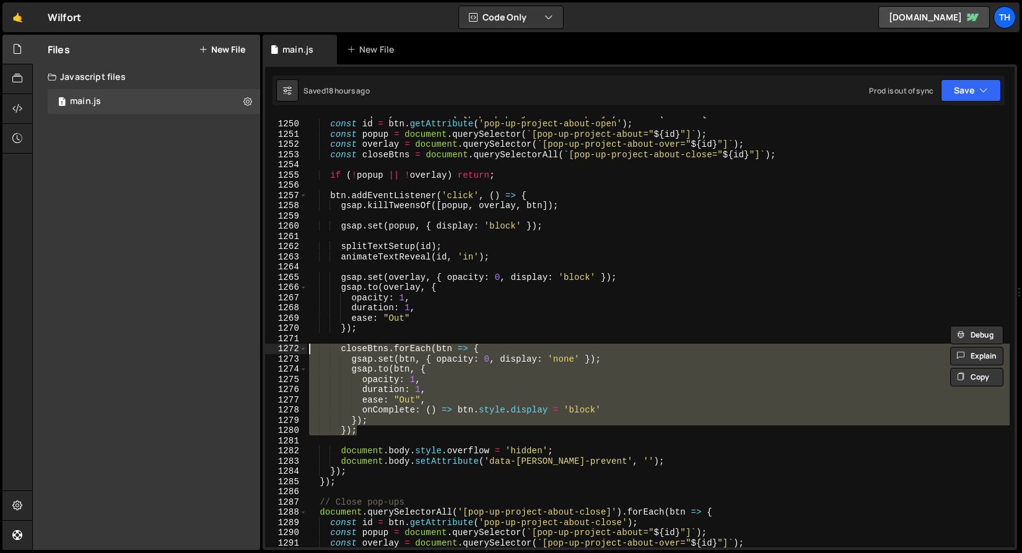
drag, startPoint x: 367, startPoint y: 427, endPoint x: 287, endPoint y: 352, distance: 110.4
click at [287, 352] on div "gsap.set(overlay, { opacity: 0, display: 'block' }); gsap.to(overlay, { 1249 12…" at bounding box center [639, 331] width 749 height 431
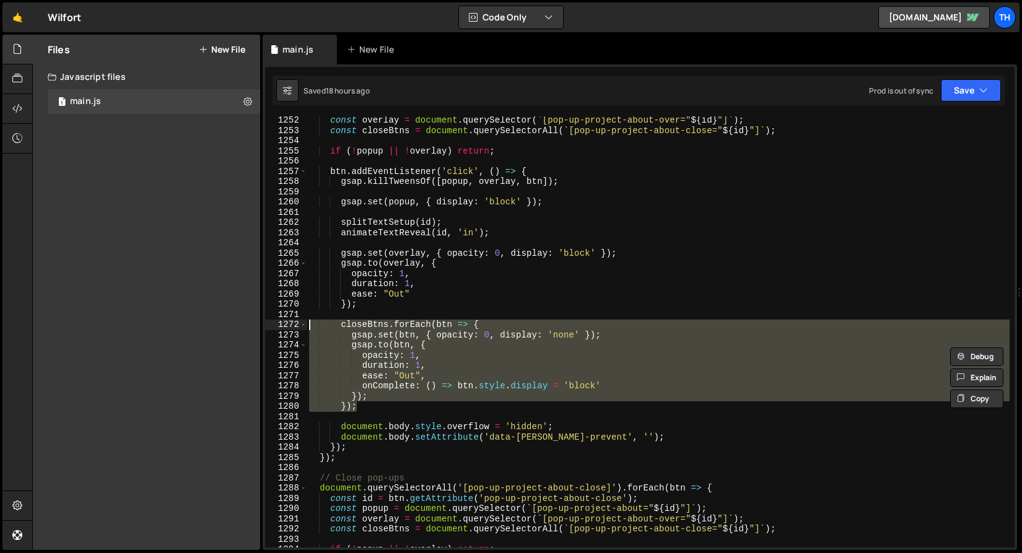
scroll to position [955, 0]
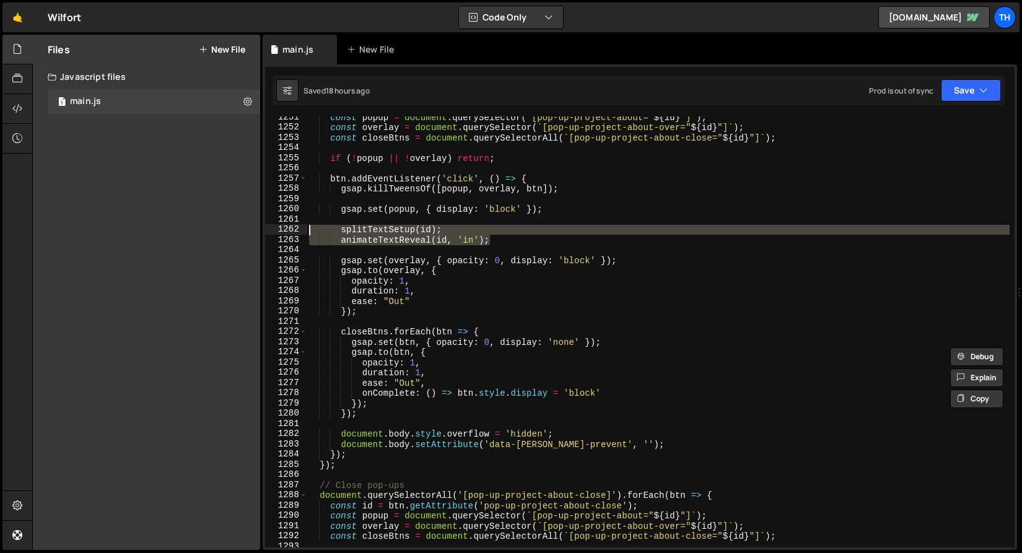
drag, startPoint x: 504, startPoint y: 241, endPoint x: 249, endPoint y: 227, distance: 254.9
click at [249, 227] on div "Files New File Javascript files 1 main.js 0 CSS files Copy share link Edit File…" at bounding box center [527, 293] width 990 height 516
click at [359, 230] on div "const popup = document . querySelector ( ` [pop-up-project-about=" ${ id } "] `…" at bounding box center [658, 331] width 703 height 431
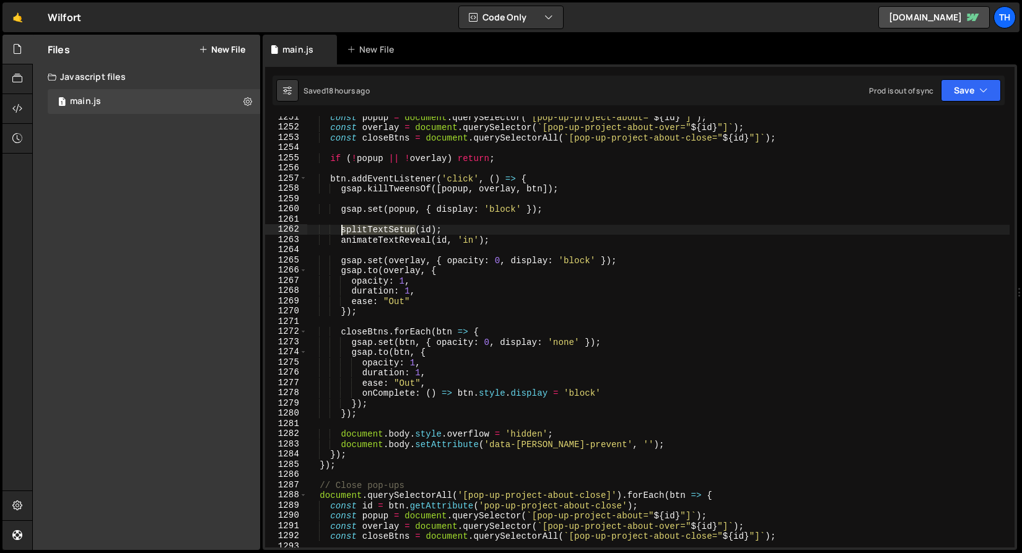
click at [359, 230] on div "const popup = document . querySelector ( ` [pop-up-project-about=" ${ id } "] `…" at bounding box center [658, 337] width 703 height 451
click at [344, 242] on div "const popup = document . querySelector ( ` [pop-up-project-about=" ${ id } "] `…" at bounding box center [658, 337] width 703 height 451
drag, startPoint x: 360, startPoint y: 242, endPoint x: 417, endPoint y: 239, distance: 56.4
click at [417, 239] on div "const popup = document . querySelector ( ` [pop-up-project-about=" ${ id } "] `…" at bounding box center [658, 337] width 703 height 451
drag, startPoint x: 464, startPoint y: 240, endPoint x: 471, endPoint y: 240, distance: 6.8
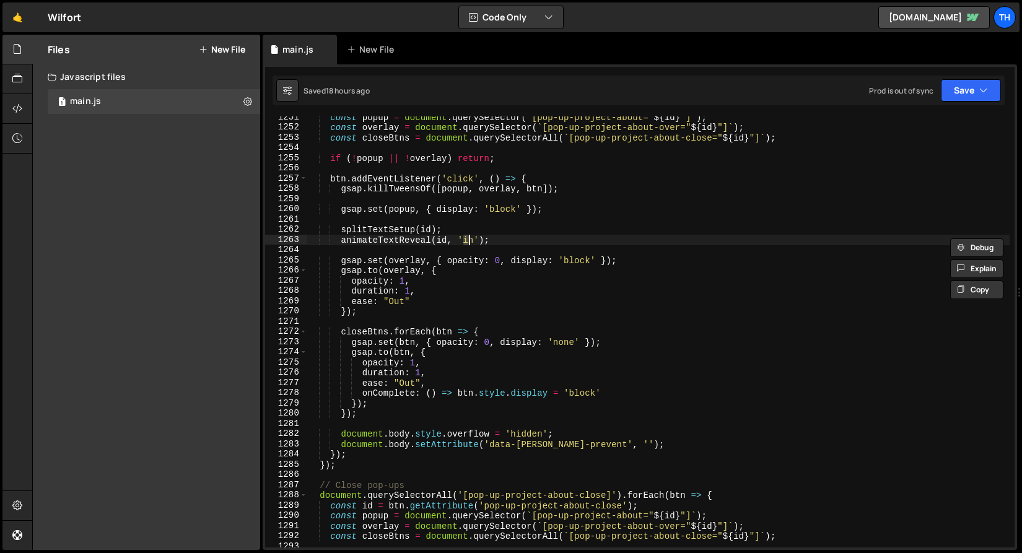
click at [471, 240] on div "const popup = document . querySelector ( ` [pop-up-project-about=" ${ id } "] `…" at bounding box center [658, 337] width 703 height 451
click at [438, 240] on div "const popup = document . querySelector ( ` [pop-up-project-about=" ${ id } "] `…" at bounding box center [658, 337] width 703 height 451
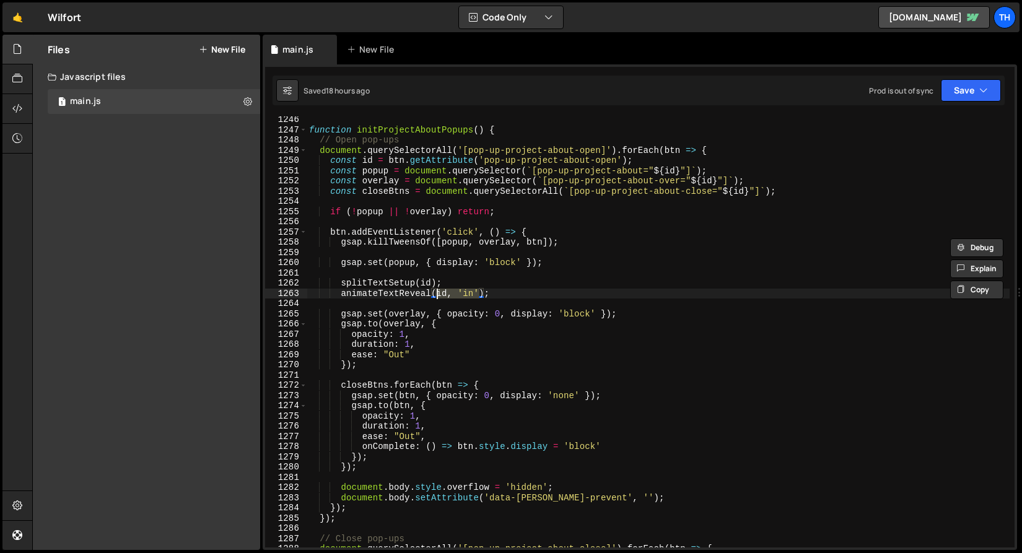
scroll to position [896, 0]
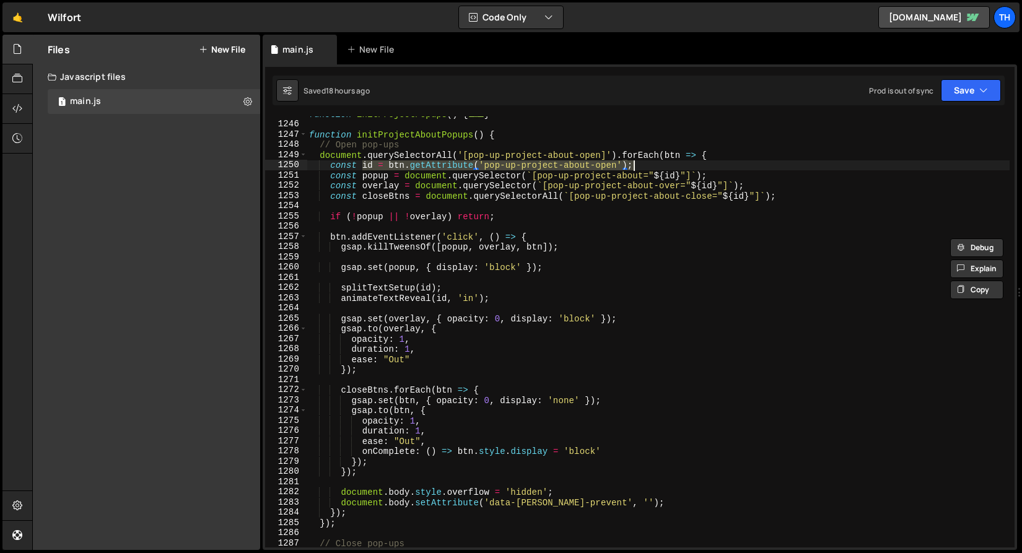
drag, startPoint x: 363, startPoint y: 165, endPoint x: 639, endPoint y: 164, distance: 275.6
click at [639, 164] on div "function initProjectPopups ( ) { ... } function initProjectAboutPopups ( ) { //…" at bounding box center [658, 334] width 703 height 451
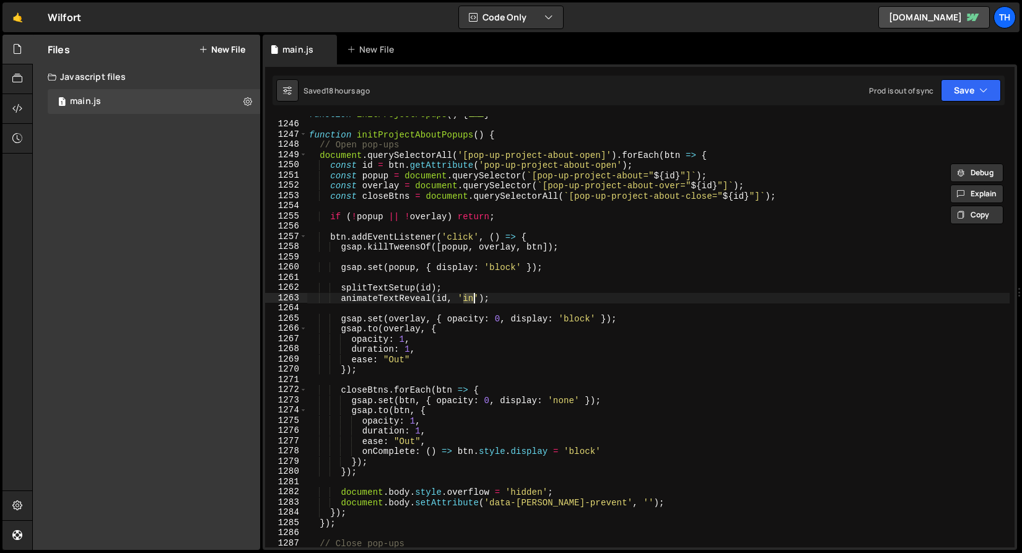
drag, startPoint x: 463, startPoint y: 294, endPoint x: 473, endPoint y: 295, distance: 9.3
click at [473, 295] on div "function initProjectPopups ( ) { ... } function initProjectAboutPopups ( ) { //…" at bounding box center [658, 334] width 703 height 451
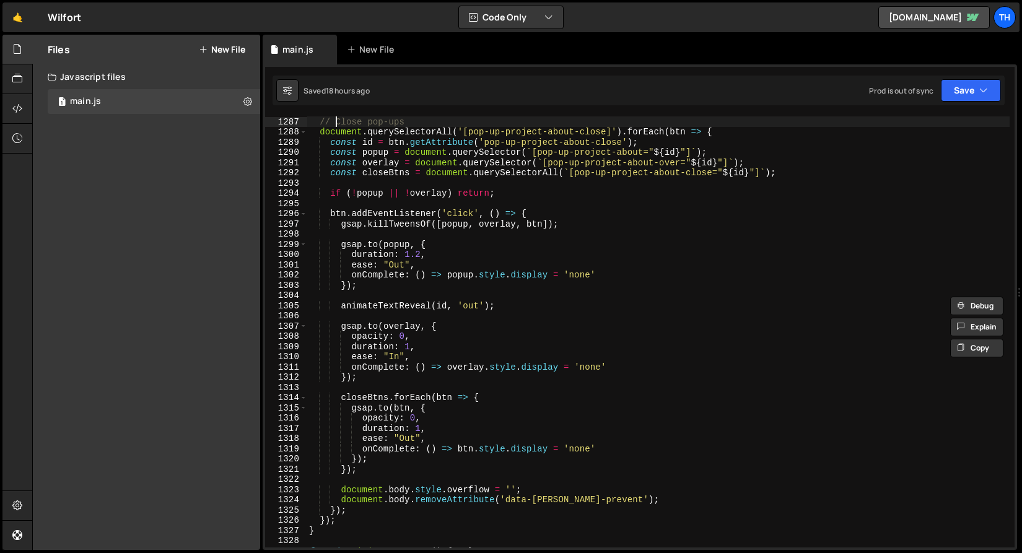
scroll to position [1318, 0]
drag, startPoint x: 334, startPoint y: 116, endPoint x: 421, endPoint y: 116, distance: 86.1
click at [421, 118] on div "// Close pop-ups document . querySelectorAll ( '[pop-up-project-about-close]' )…" at bounding box center [658, 341] width 703 height 451
click at [472, 305] on div "// Close pop-ups document . querySelectorAll ( '[pop-up-project-about-close]' )…" at bounding box center [658, 341] width 703 height 451
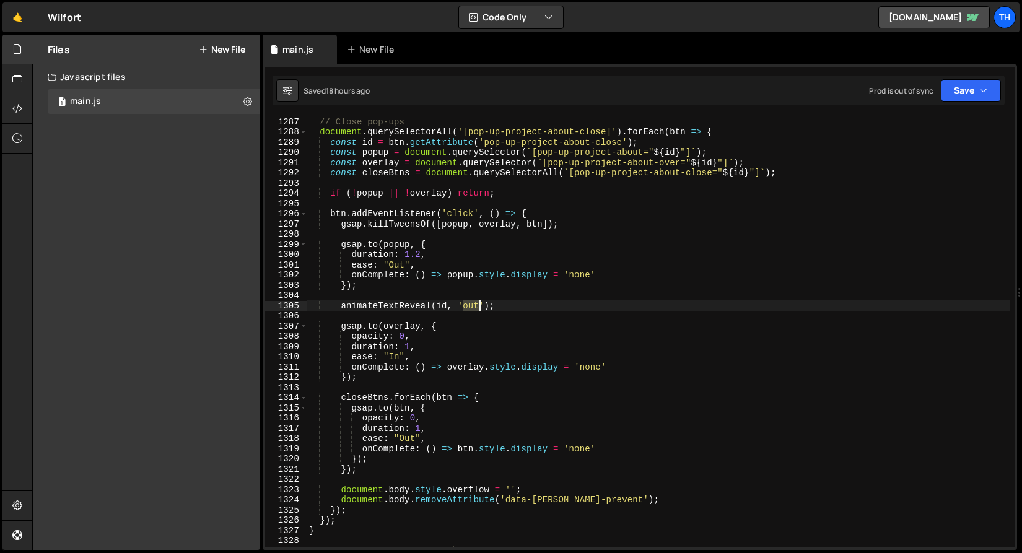
click at [472, 305] on div "// Close pop-ups document . querySelectorAll ( '[pop-up-project-about-close]' )…" at bounding box center [658, 341] width 703 height 451
drag, startPoint x: 504, startPoint y: 305, endPoint x: 341, endPoint y: 304, distance: 163.5
click at [341, 304] on div "// Close pop-ups document . querySelectorAll ( '[pop-up-project-about-close]' )…" at bounding box center [658, 341] width 703 height 451
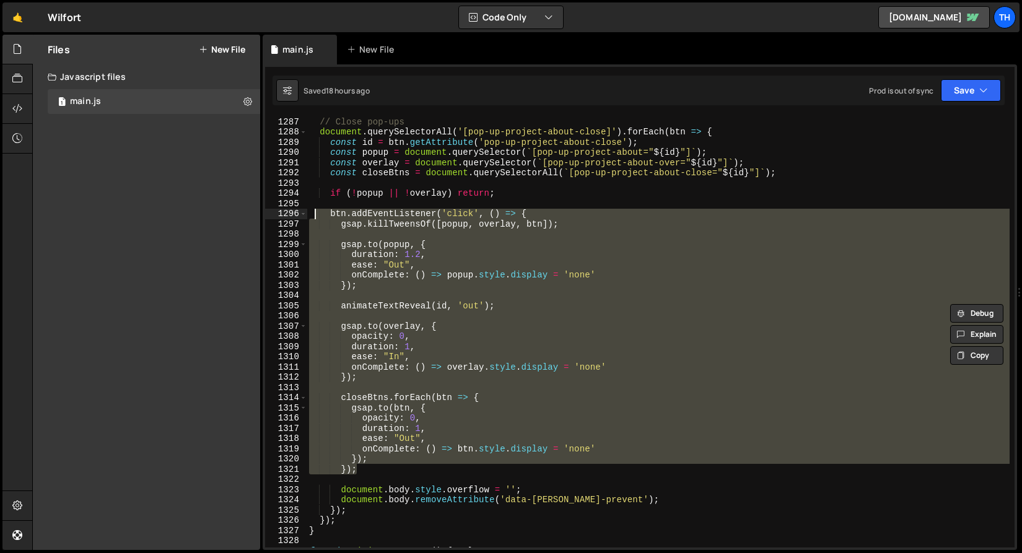
drag, startPoint x: 494, startPoint y: 474, endPoint x: 312, endPoint y: 213, distance: 317.7
click at [312, 213] on div "// Close pop-ups document . querySelectorAll ( '[pop-up-project-about-close]' )…" at bounding box center [658, 341] width 703 height 451
type textarea "btn.addEventListener('click', () => { gsap.killTweensOf([popup, overlay, btn]);"
click at [502, 291] on div "// Close pop-ups document . querySelectorAll ( '[pop-up-project-about-close]' )…" at bounding box center [658, 331] width 703 height 431
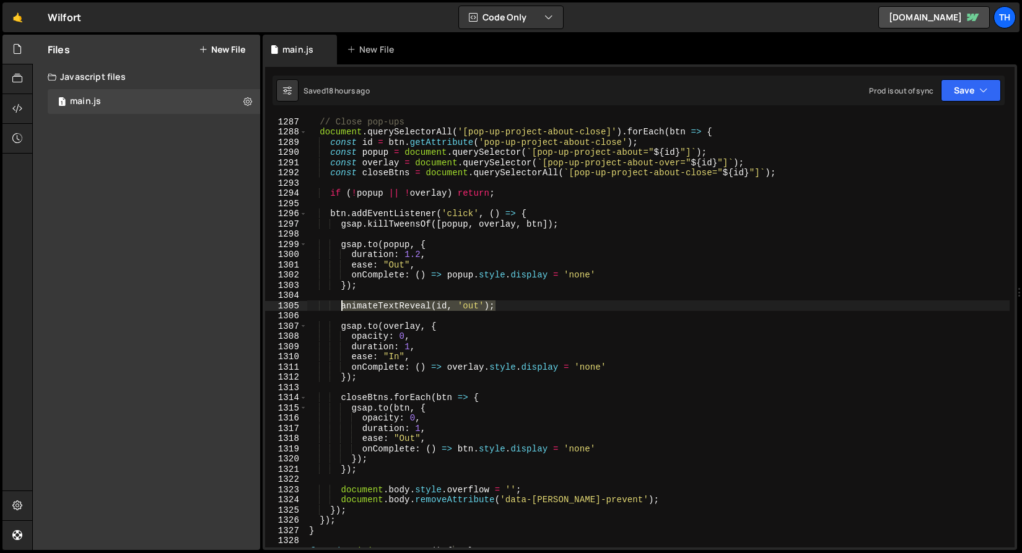
drag, startPoint x: 506, startPoint y: 308, endPoint x: 341, endPoint y: 302, distance: 165.5
click at [341, 303] on div "// Close pop-ups document . querySelectorAll ( '[pop-up-project-about-close]' )…" at bounding box center [658, 341] width 703 height 451
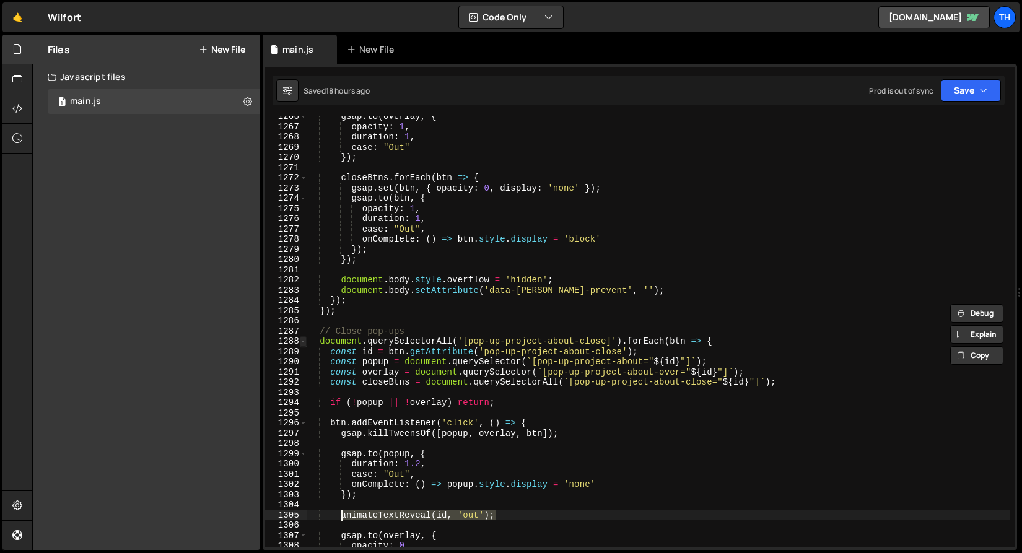
click at [300, 342] on span at bounding box center [303, 341] width 7 height 11
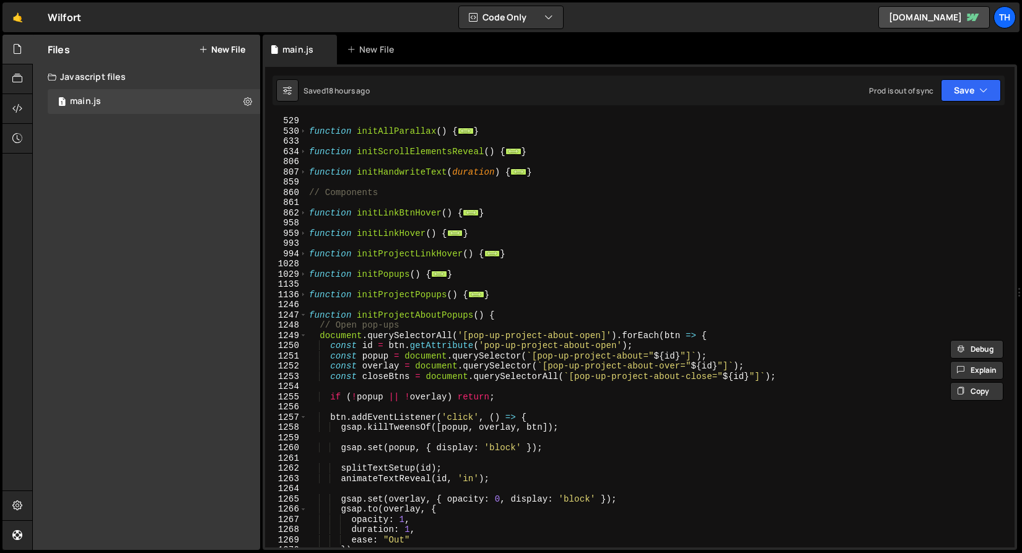
scroll to position [716, 0]
click at [306, 316] on span at bounding box center [303, 315] width 7 height 11
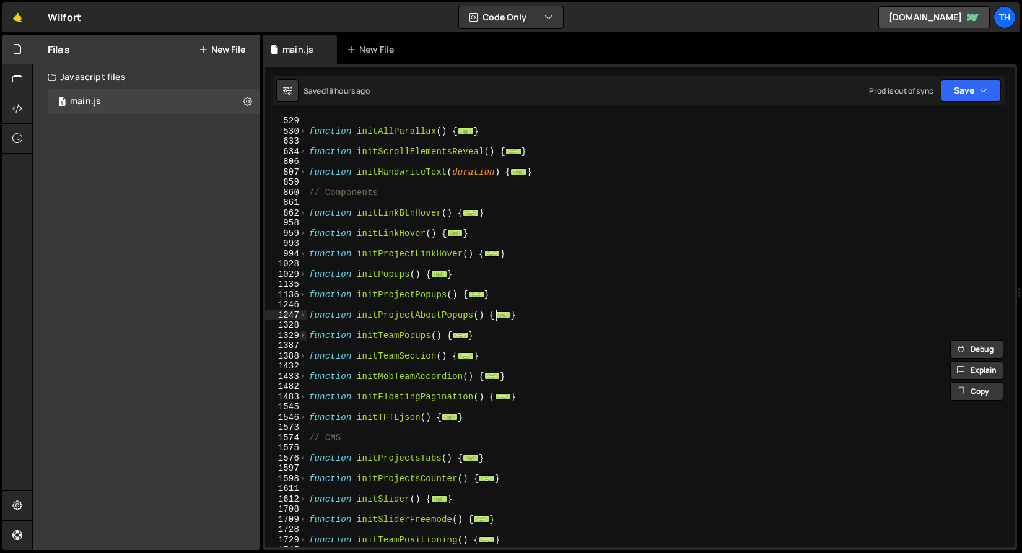
click at [302, 336] on span at bounding box center [303, 336] width 7 height 11
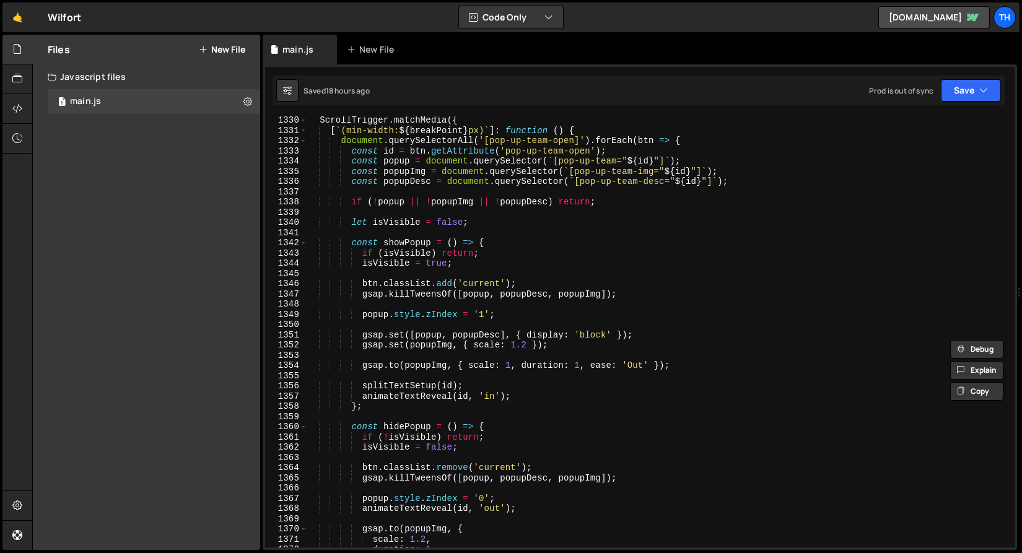
scroll to position [946, 0]
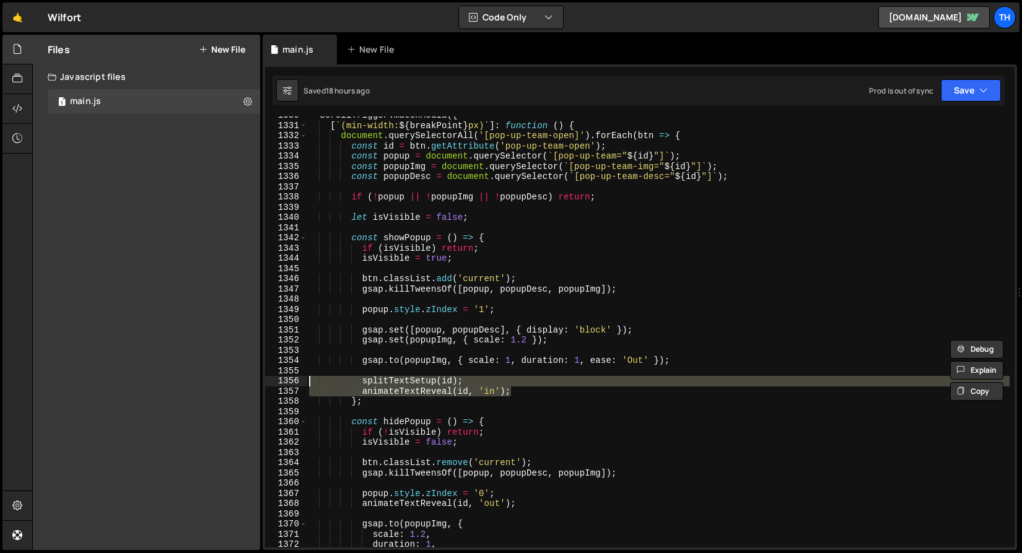
drag, startPoint x: 527, startPoint y: 392, endPoint x: 252, endPoint y: 378, distance: 275.4
click at [252, 378] on div "Files New File Javascript files 1 main.js 0 CSS files Copy share link Edit File…" at bounding box center [527, 293] width 990 height 516
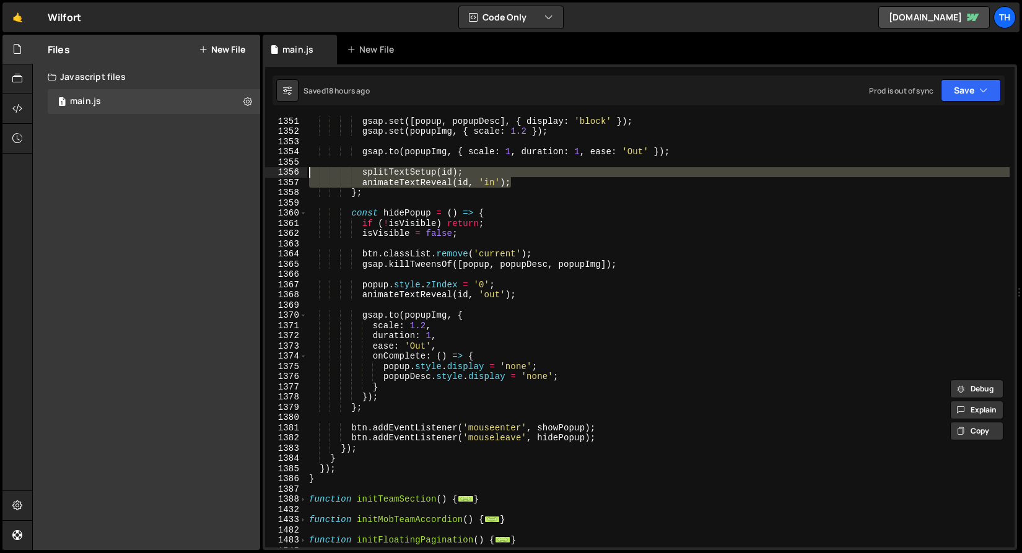
scroll to position [1151, 0]
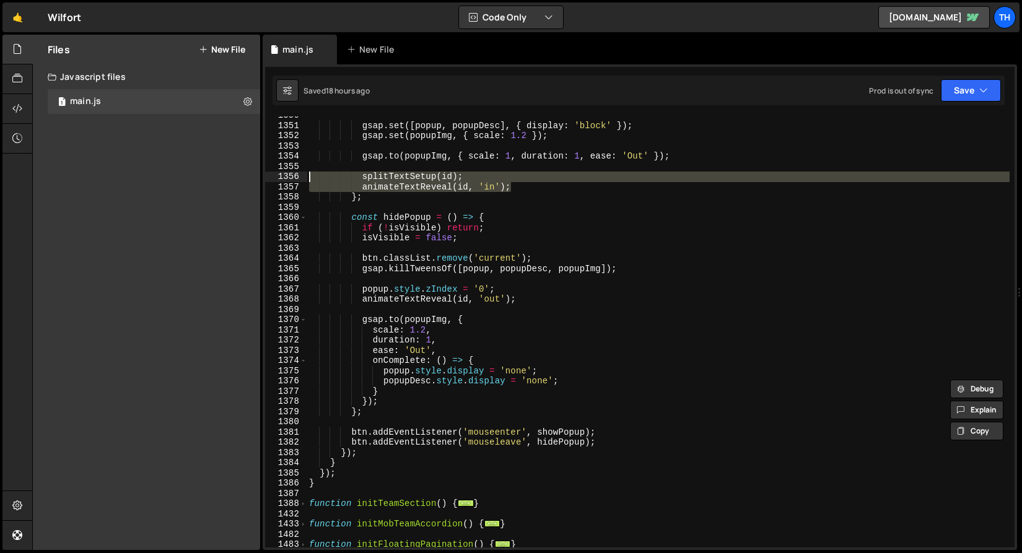
click at [460, 181] on div "gsap . set ([ popup , popupDesc ] , { display : 'block' }) ; gsap . set ( popup…" at bounding box center [658, 331] width 703 height 431
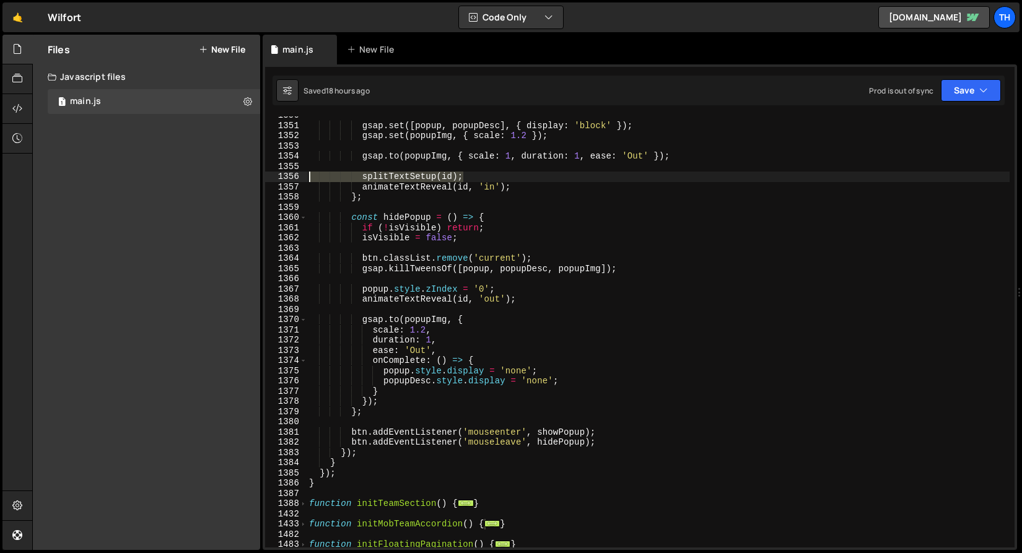
drag, startPoint x: 490, startPoint y: 181, endPoint x: 281, endPoint y: 180, distance: 208.7
click at [281, 180] on div "splitTextSetup(id); 1350 1351 1352 1353 1354 1355 1356 1357 1358 1359 1360 1361…" at bounding box center [639, 331] width 749 height 431
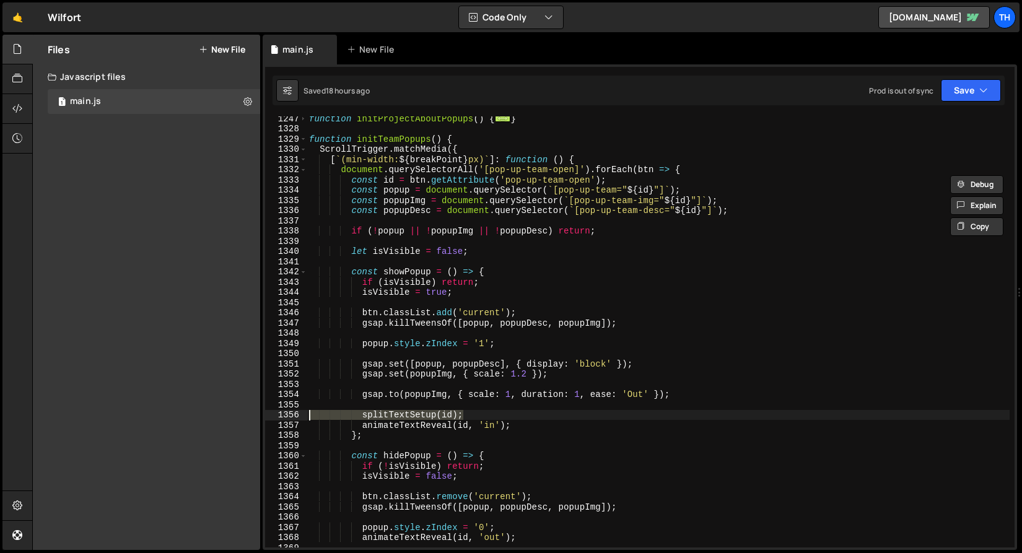
scroll to position [912, 0]
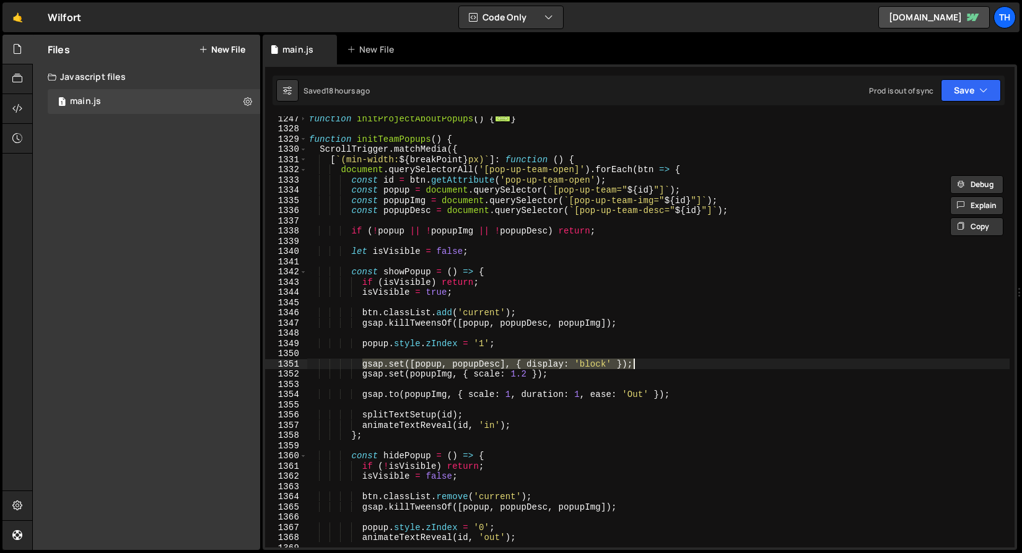
drag, startPoint x: 363, startPoint y: 362, endPoint x: 687, endPoint y: 357, distance: 323.9
click at [688, 359] on div "function initProjectAboutPopups ( ) { ... } function initTeamPopups ( ) { Scrol…" at bounding box center [658, 338] width 703 height 451
drag, startPoint x: 676, startPoint y: 365, endPoint x: 363, endPoint y: 366, distance: 312.8
click at [363, 366] on div "function initProjectAboutPopups ( ) { ... } function initTeamPopups ( ) { Scrol…" at bounding box center [658, 338] width 703 height 451
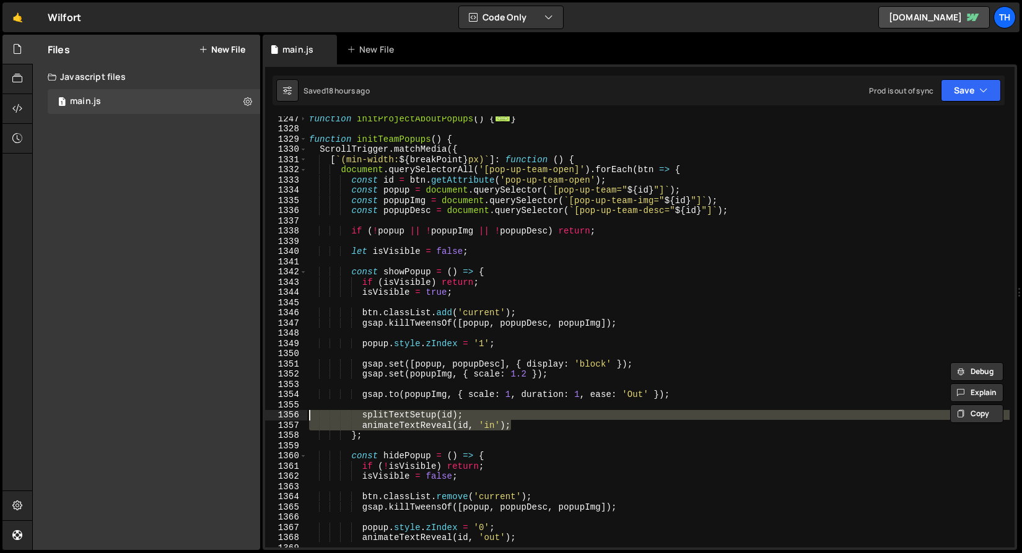
drag, startPoint x: 536, startPoint y: 430, endPoint x: 227, endPoint y: 411, distance: 309.6
click at [227, 411] on div "Files New File Javascript files 1 main.js 0 CSS files Copy share link Edit File…" at bounding box center [527, 293] width 990 height 516
click at [305, 142] on span at bounding box center [303, 139] width 7 height 11
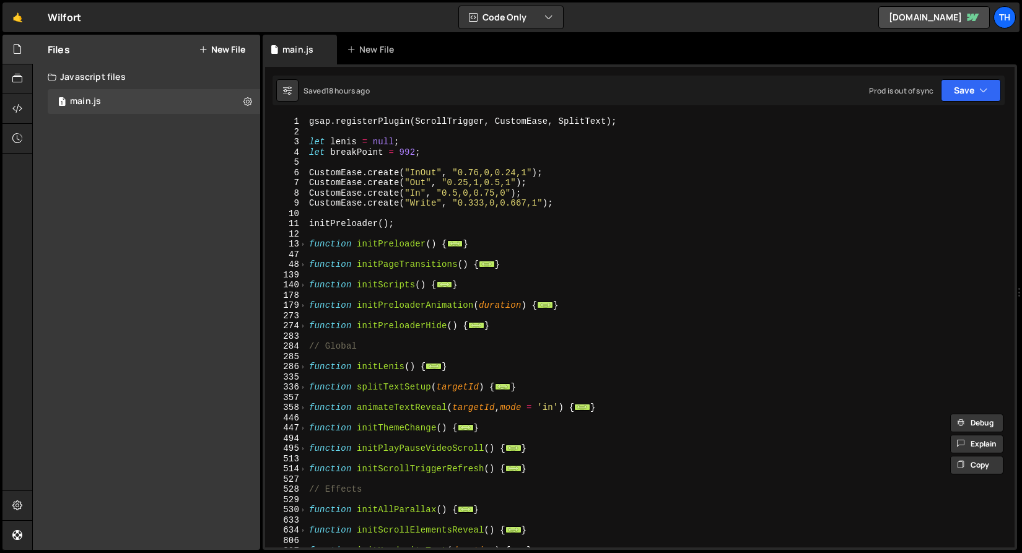
scroll to position [0, 0]
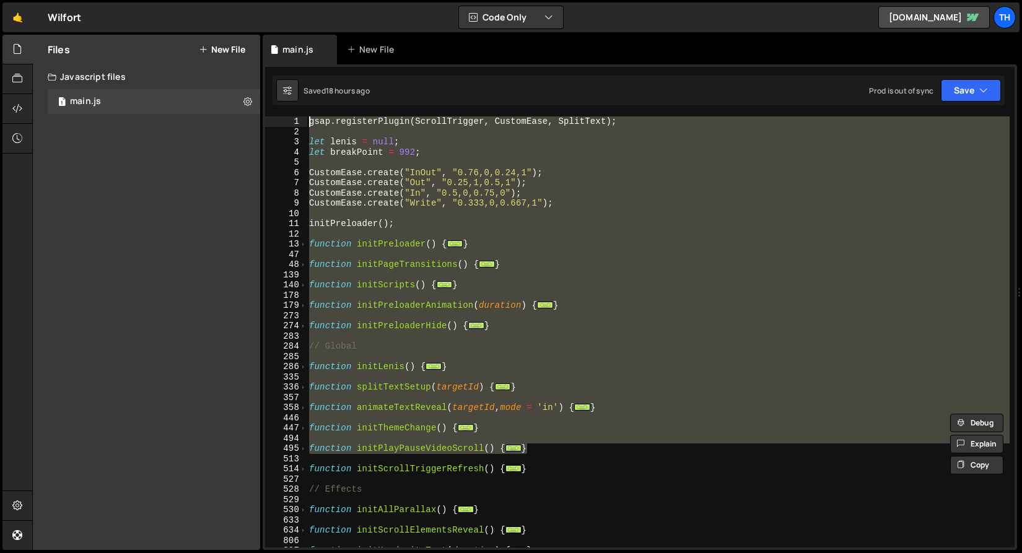
drag, startPoint x: 535, startPoint y: 443, endPoint x: 77, endPoint y: 12, distance: 628.7
click at [77, 12] on div "Hold on a sec... Are you certain you wish to leave this page? Any changes you'v…" at bounding box center [511, 276] width 1022 height 553
click at [422, 205] on div "gsap . registerPlugin ( ScrollTrigger , CustomEase , SplitText ) ; let lenis = …" at bounding box center [658, 331] width 703 height 431
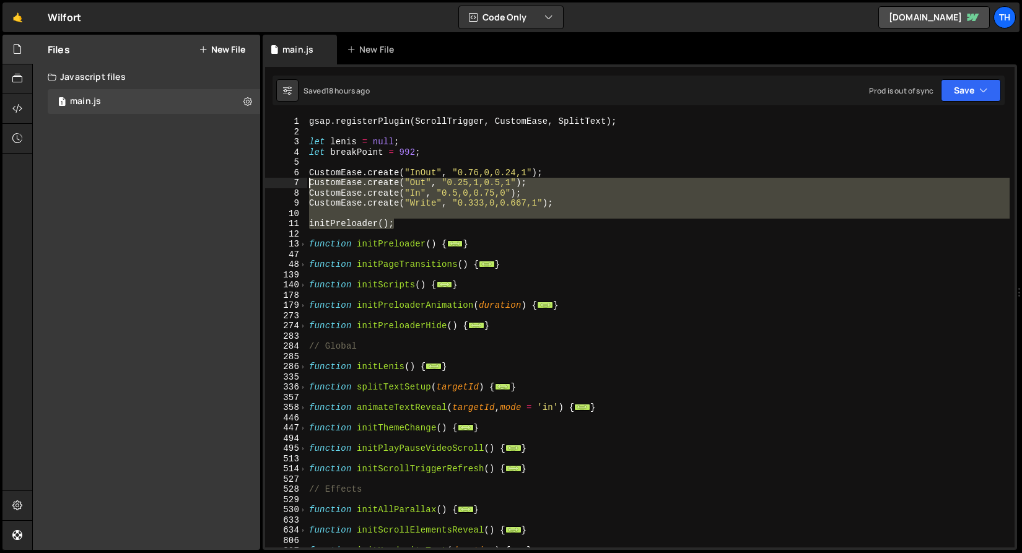
drag, startPoint x: 415, startPoint y: 224, endPoint x: 180, endPoint y: 186, distance: 237.6
click at [180, 186] on div "Files New File Javascript files 1 main.js 0 CSS files Copy share link Edit File…" at bounding box center [527, 293] width 990 height 516
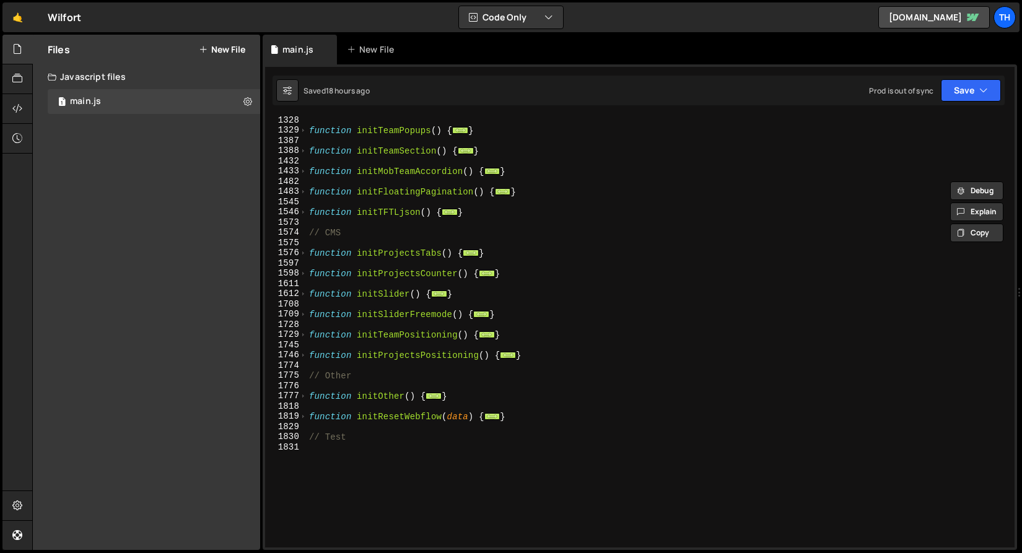
scroll to position [580, 0]
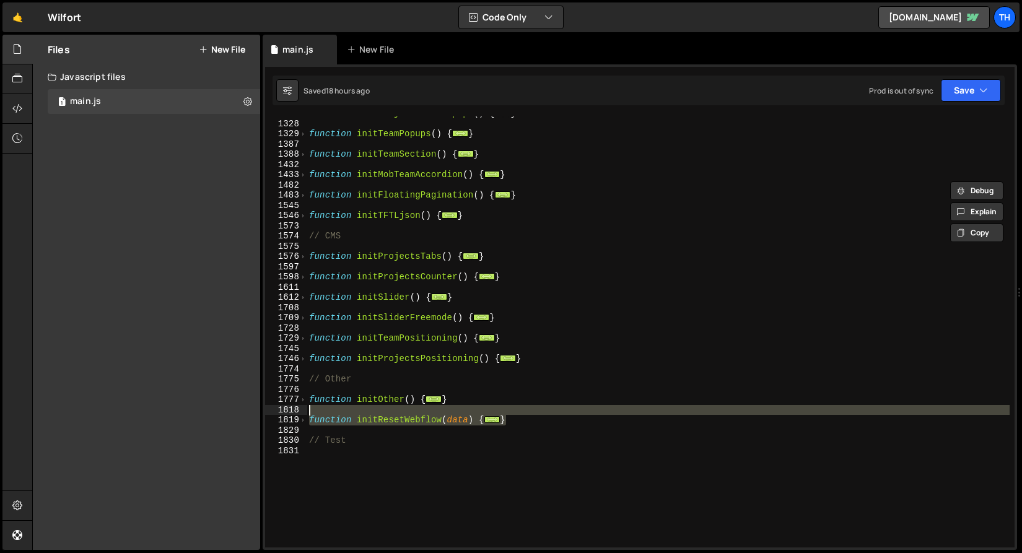
drag, startPoint x: 541, startPoint y: 417, endPoint x: 197, endPoint y: 413, distance: 344.4
click at [197, 413] on div "Files New File Javascript files 1 main.js 0 CSS files Copy share link Edit File…" at bounding box center [527, 293] width 990 height 516
type textarea "function initResetWebflow(data) {"
click at [410, 411] on div "function initProjectAboutPopups ( ) { ... } function initTeamPopups ( ) { ... }…" at bounding box center [658, 333] width 703 height 451
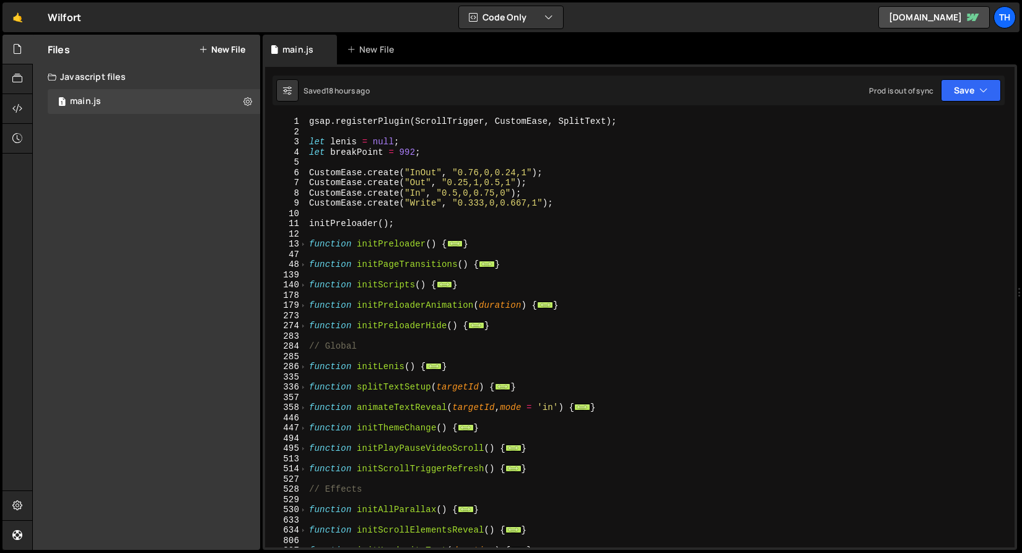
scroll to position [0, 0]
click at [300, 264] on span at bounding box center [303, 264] width 7 height 11
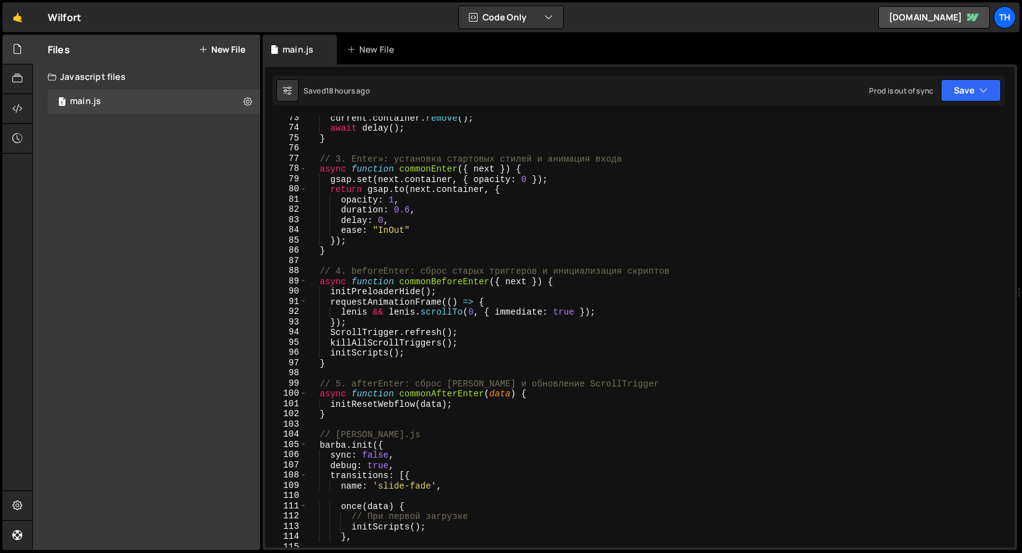
scroll to position [401, 0]
drag, startPoint x: 334, startPoint y: 404, endPoint x: 463, endPoint y: 405, distance: 128.2
click at [463, 405] on div "current . container . remove ( ) ; await delay ( ) ; } // 3. Enter»: установка …" at bounding box center [658, 339] width 703 height 451
click at [463, 405] on div "current . container . remove ( ) ; await delay ( ) ; } // 3. Enter»: установка …" at bounding box center [658, 331] width 703 height 431
drag, startPoint x: 475, startPoint y: 405, endPoint x: 331, endPoint y: 403, distance: 144.3
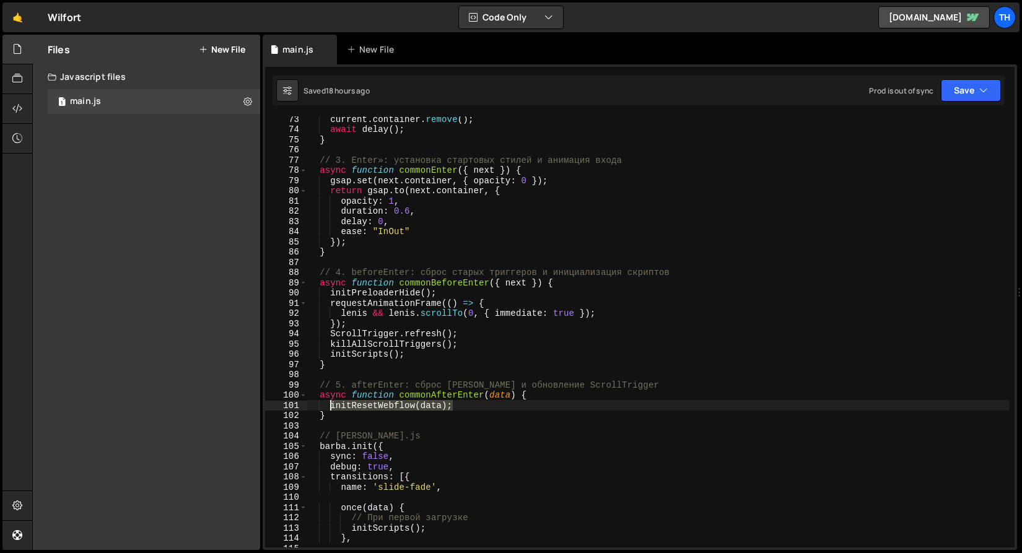
click at [331, 404] on div "current . container . remove ( ) ; await delay ( ) ; } // 3. Enter»: установка …" at bounding box center [658, 339] width 703 height 451
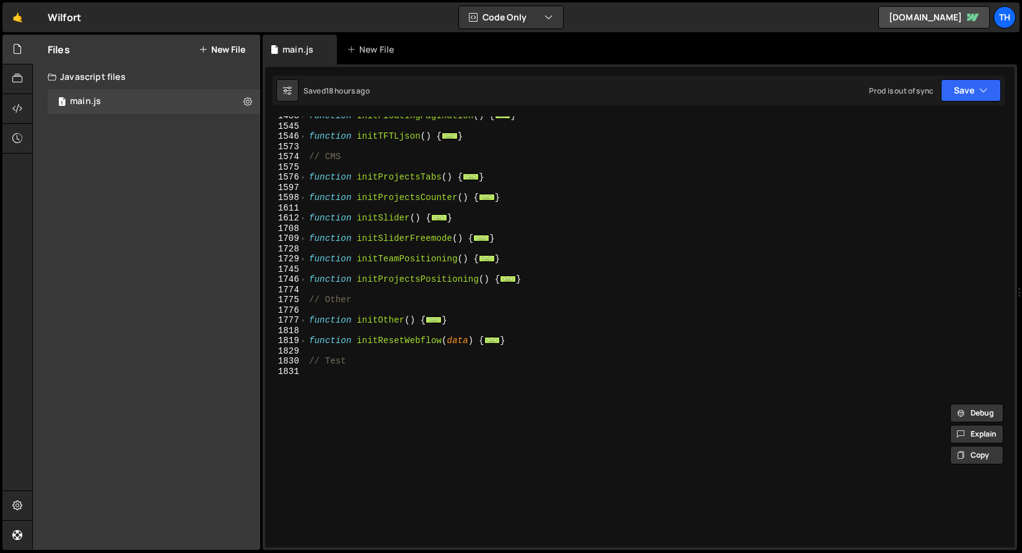
scroll to position [1577, 0]
click at [305, 321] on span at bounding box center [303, 322] width 7 height 11
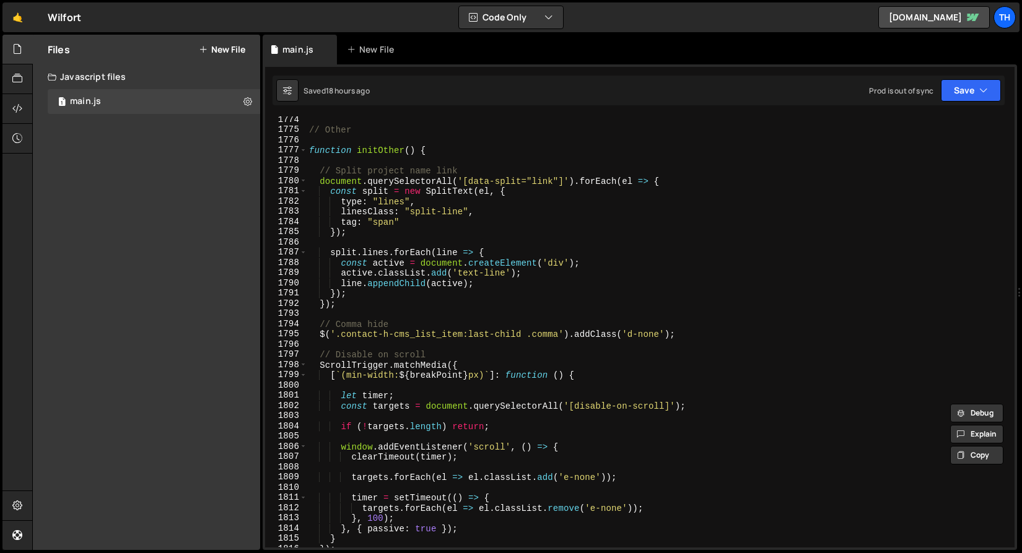
scroll to position [1763, 0]
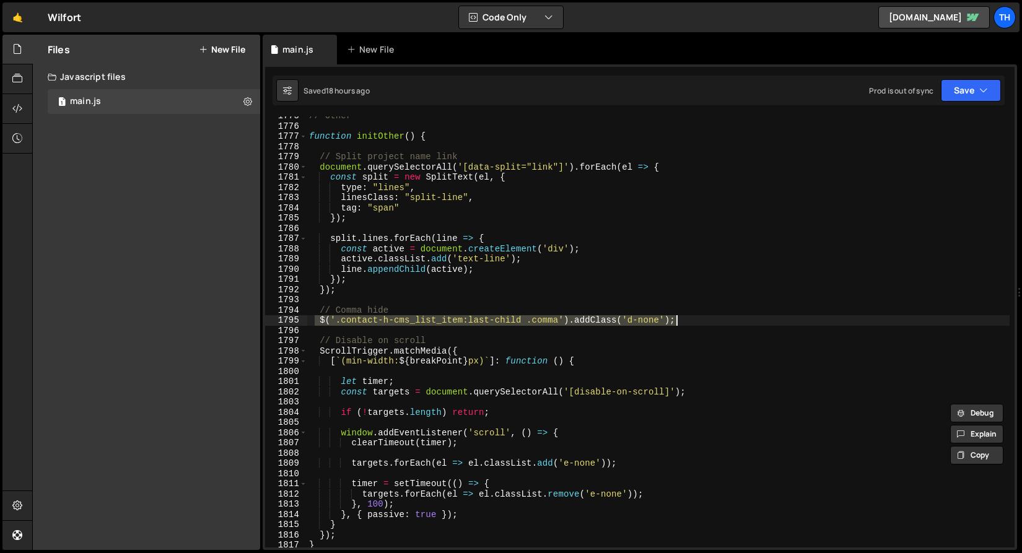
drag, startPoint x: 316, startPoint y: 321, endPoint x: 737, endPoint y: 323, distance: 420.5
click at [737, 323] on div "// Other function initOther ( ) { // Split project name link document . querySe…" at bounding box center [658, 336] width 703 height 451
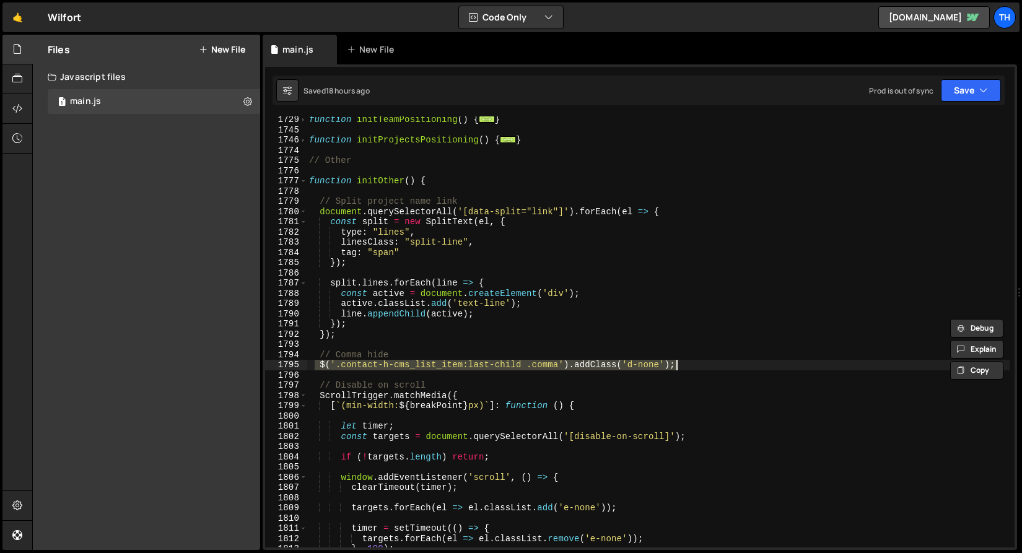
scroll to position [1559, 0]
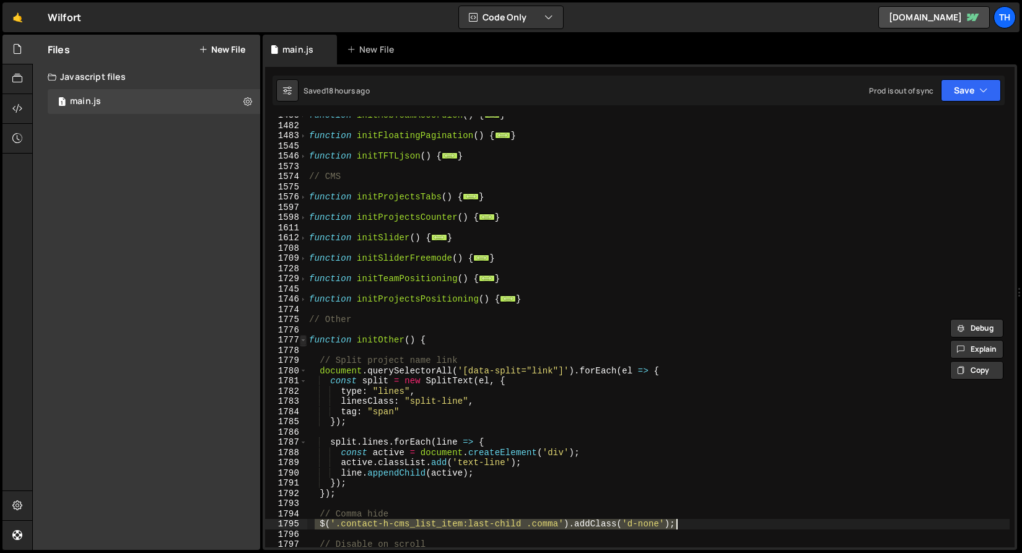
click at [301, 341] on span at bounding box center [303, 340] width 7 height 11
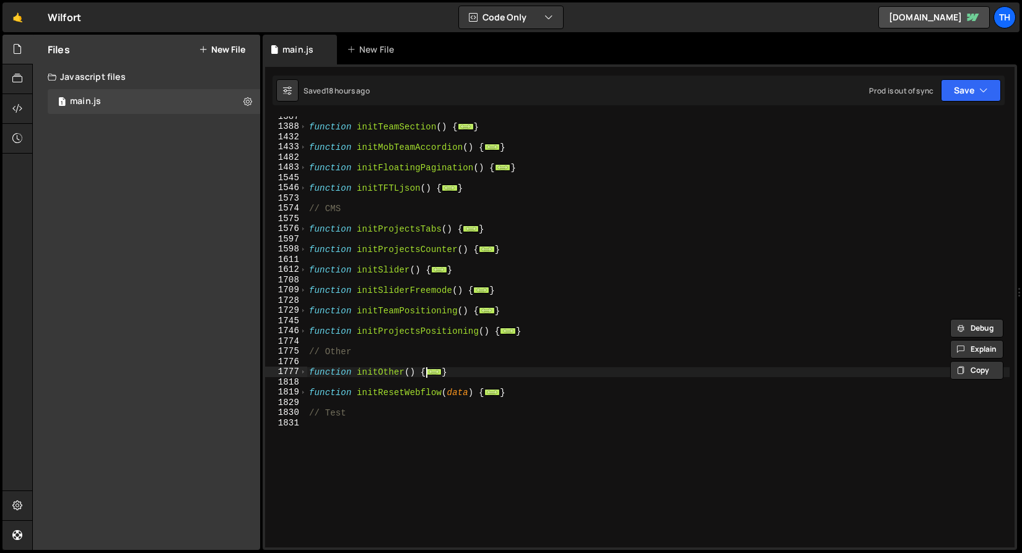
scroll to position [1525, 0]
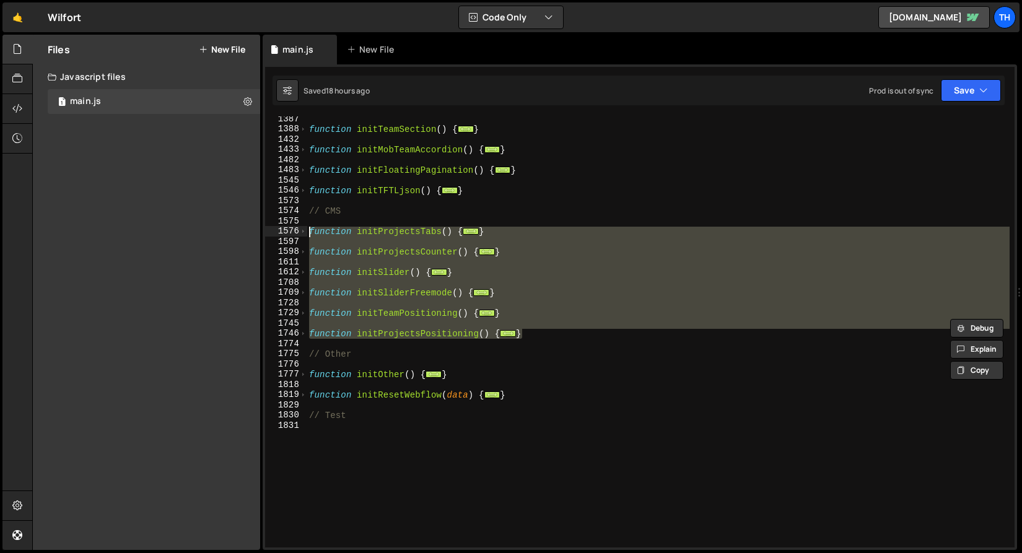
drag, startPoint x: 543, startPoint y: 336, endPoint x: 287, endPoint y: 229, distance: 277.1
click at [287, 229] on div "$('.contact-h-cms_list_item:last-child .comma').addClass('d-none'); 1387 1388 1…" at bounding box center [639, 331] width 749 height 431
click at [387, 270] on div "function initTeamSection ( ) { ... } function initMobTeamAccordion ( ) { ... } …" at bounding box center [658, 331] width 703 height 431
type textarea "function initSlider() {"
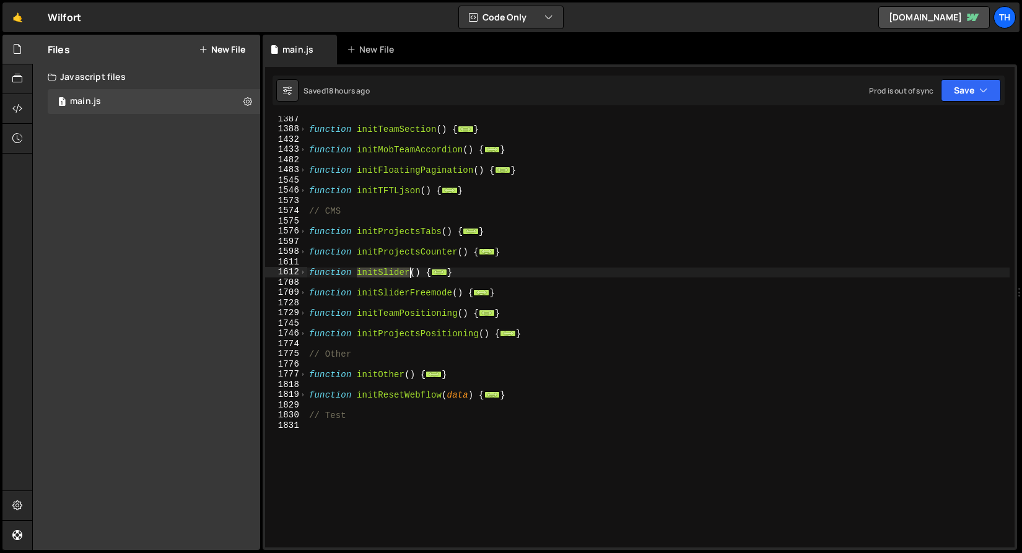
click at [387, 270] on div "function initTeamSection ( ) { ... } function initMobTeamAccordion ( ) { ... } …" at bounding box center [658, 339] width 703 height 451
click at [364, 285] on div "function initTeamSection ( ) { ... } function initMobTeamAccordion ( ) { ... } …" at bounding box center [658, 339] width 703 height 451
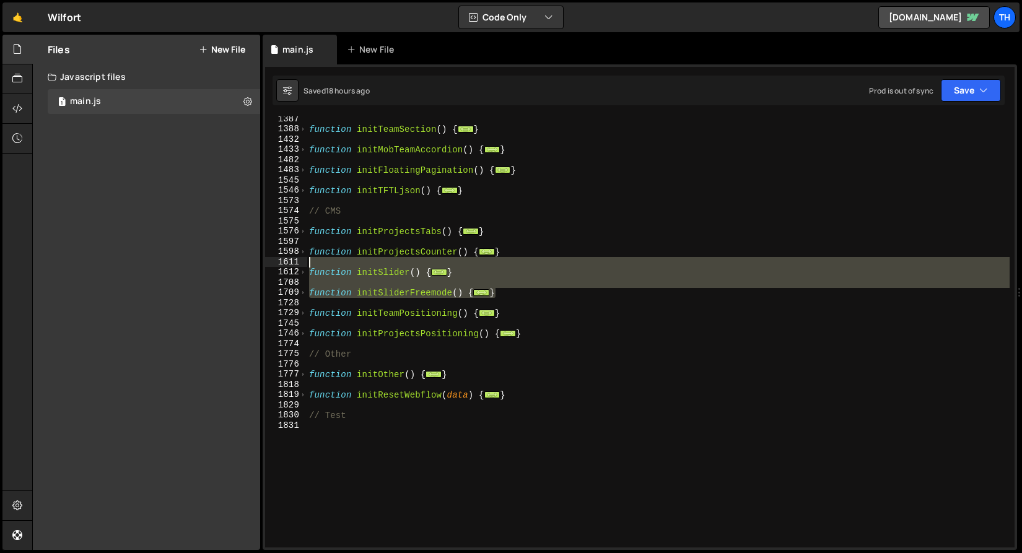
drag, startPoint x: 522, startPoint y: 292, endPoint x: 290, endPoint y: 260, distance: 233.9
click at [290, 261] on div "1387 1388 1432 1433 1482 1483 1545 1546 1573 1574 1575 1576 1597 1598 1611 1612…" at bounding box center [639, 331] width 749 height 431
type textarea "function initSlider() {"
click at [387, 318] on div "function initTeamSection ( ) { ... } function initMobTeamAccordion ( ) { ... } …" at bounding box center [658, 339] width 703 height 451
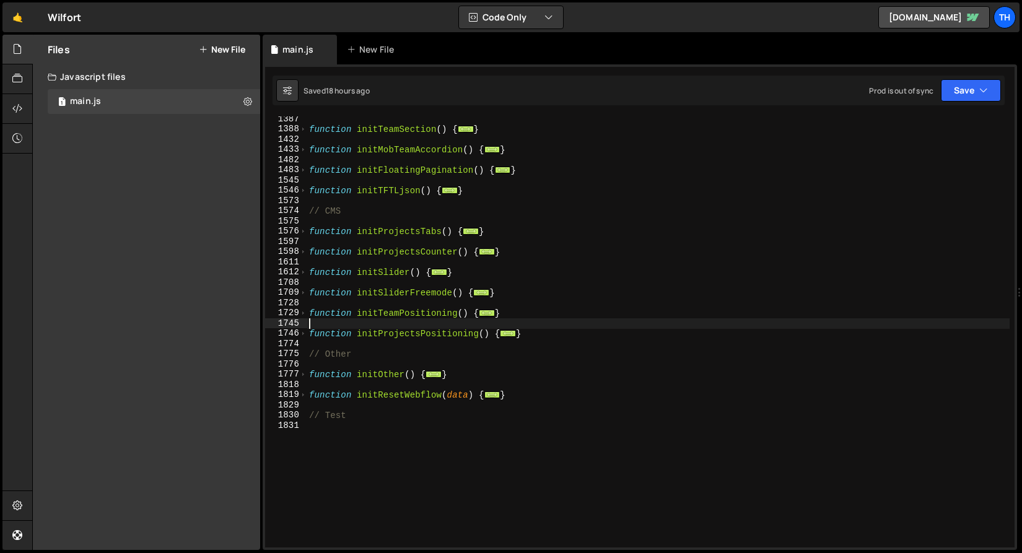
click at [434, 337] on div "function initTeamSection ( ) { ... } function initMobTeamAccordion ( ) { ... } …" at bounding box center [658, 339] width 703 height 451
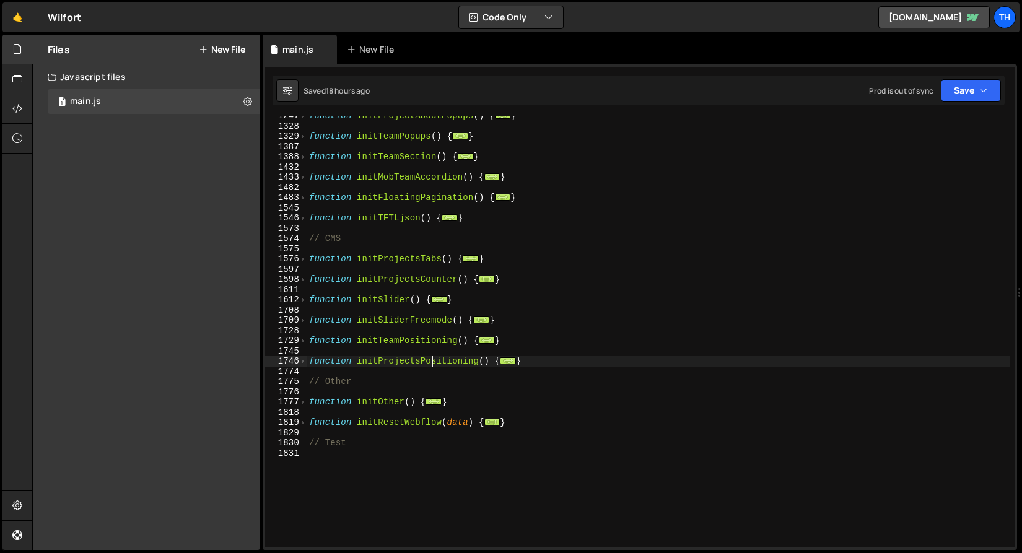
scroll to position [1496, 0]
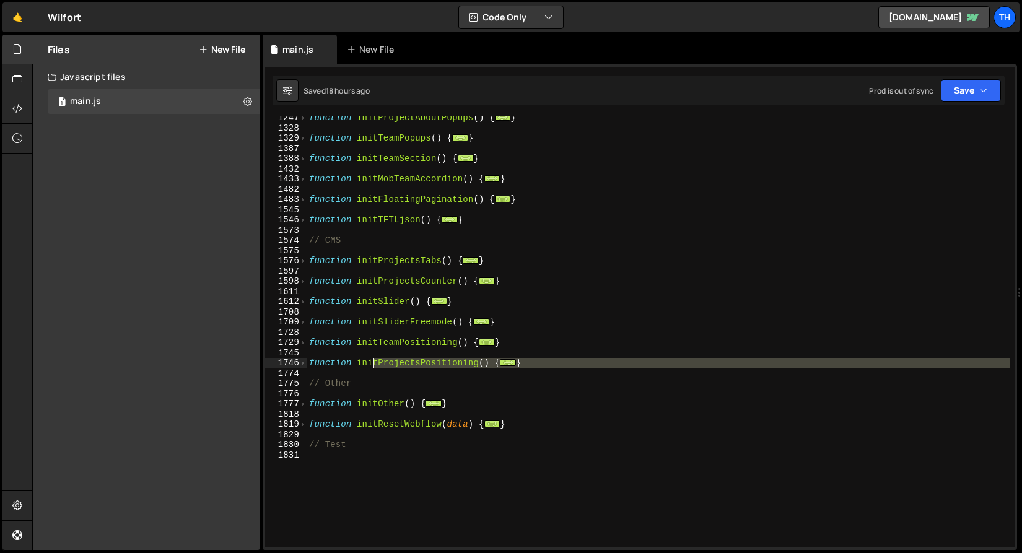
drag, startPoint x: 536, startPoint y: 373, endPoint x: 374, endPoint y: 364, distance: 161.9
click at [374, 364] on div "function initProjectAboutPopups ( ) { ... } function initTeamPopups ( ) { ... }…" at bounding box center [658, 338] width 703 height 451
click at [500, 364] on div "function initProjectAboutPopups ( ) { ... } function initTeamPopups ( ) { ... }…" at bounding box center [658, 331] width 703 height 431
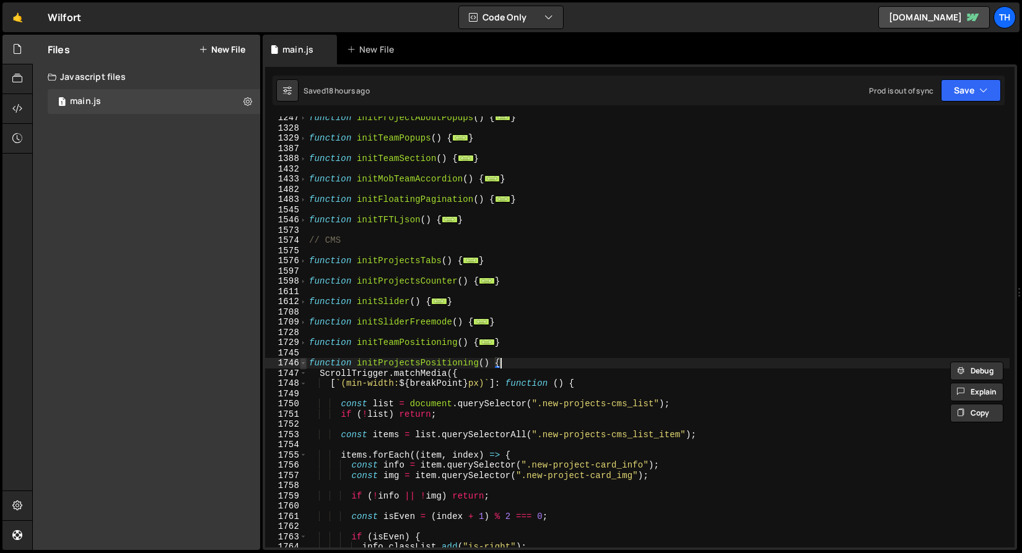
click at [302, 367] on span at bounding box center [303, 363] width 7 height 11
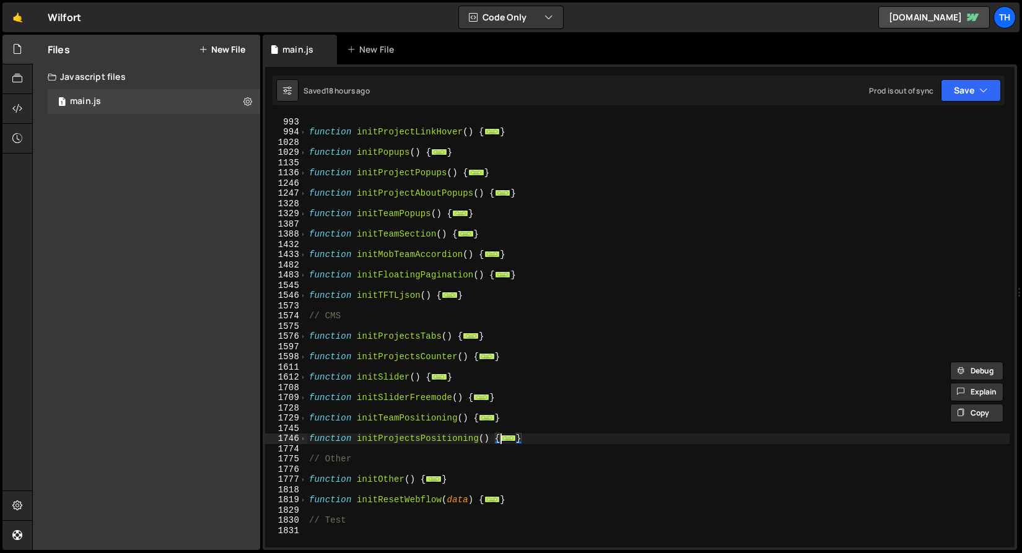
scroll to position [1415, 0]
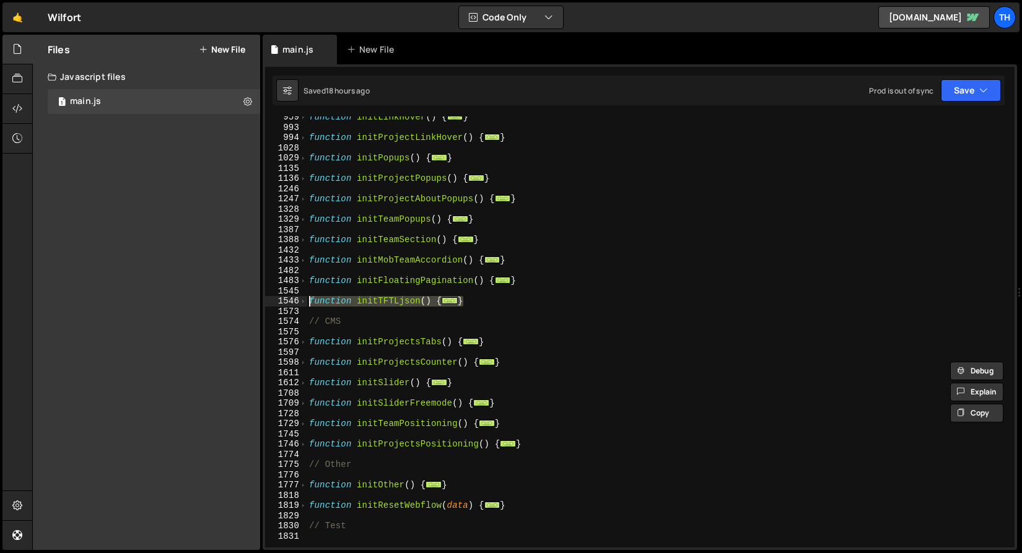
drag, startPoint x: 478, startPoint y: 305, endPoint x: 293, endPoint y: 299, distance: 185.3
click at [293, 299] on div "function initProjectsPositioning() { 959 993 994 1028 1029 1135 1136 1246 1247 …" at bounding box center [639, 331] width 749 height 431
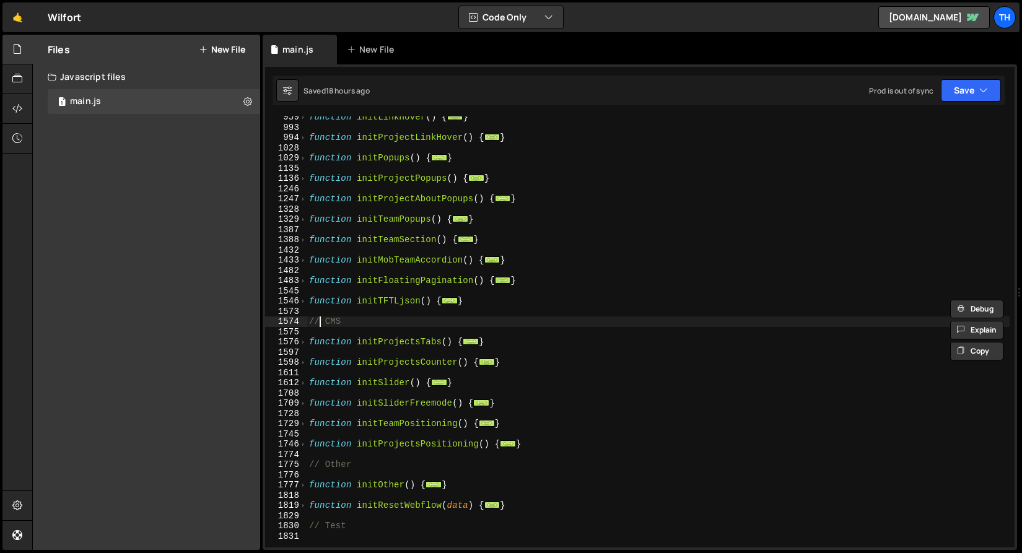
click at [318, 320] on div "function initLinkHover ( ) { ... } function initProjectLinkHover ( ) { ... } fu…" at bounding box center [658, 337] width 703 height 451
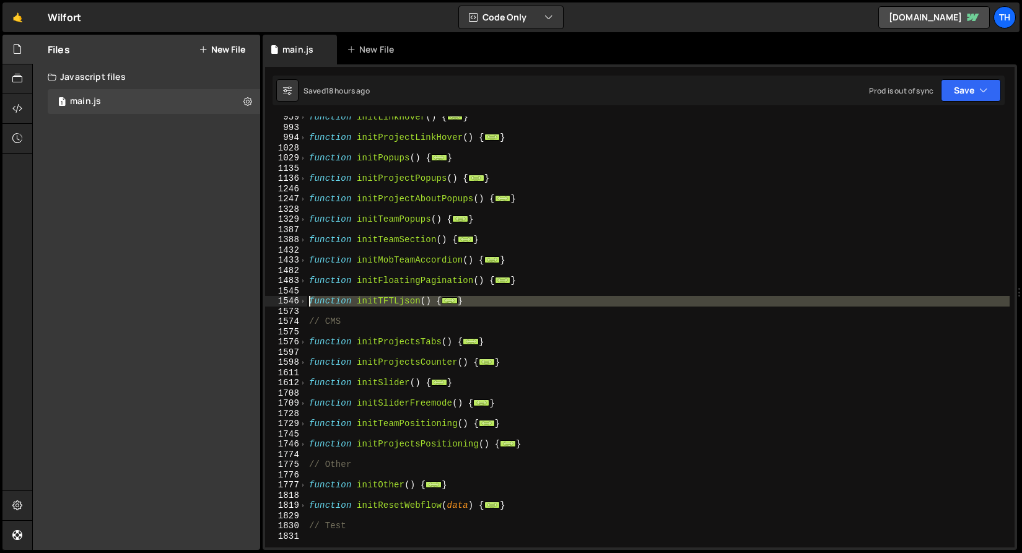
click at [297, 298] on div "1546" at bounding box center [286, 301] width 42 height 11
type textarea "function initTFTLjson() { document.querySelectorAll('.credits').forEach(trigger…"
click at [297, 288] on div at bounding box center [297, 288] width 0 height 0
click at [325, 272] on div "function initLinkHover ( ) { ... } function initProjectLinkHover ( ) { ... } fu…" at bounding box center [658, 337] width 703 height 451
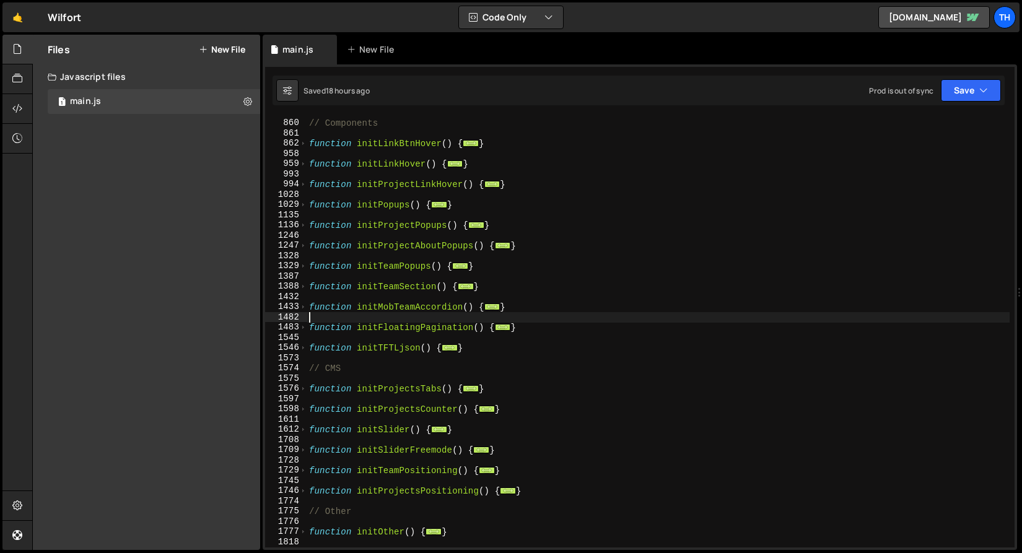
scroll to position [1367, 0]
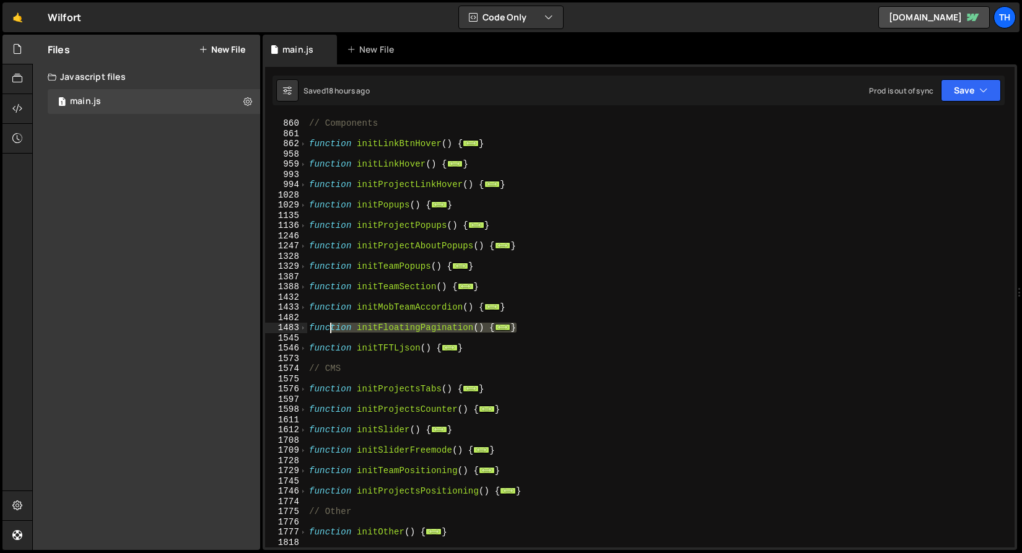
drag, startPoint x: 529, startPoint y: 327, endPoint x: 328, endPoint y: 325, distance: 201.3
click at [328, 325] on div "// Components function initLinkBtnHover ( ) { ... } function initLinkHover ( ) …" at bounding box center [658, 333] width 703 height 451
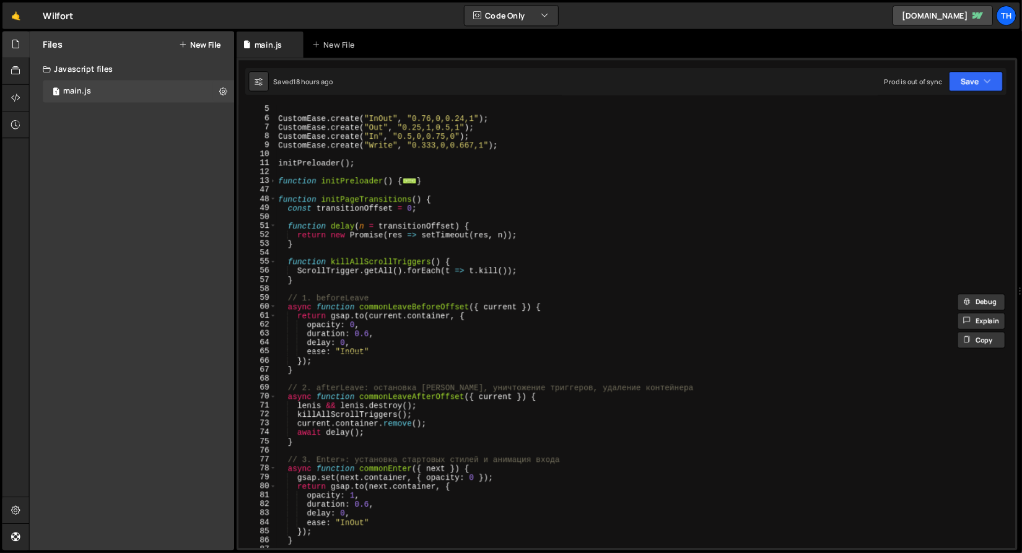
scroll to position [40, 0]
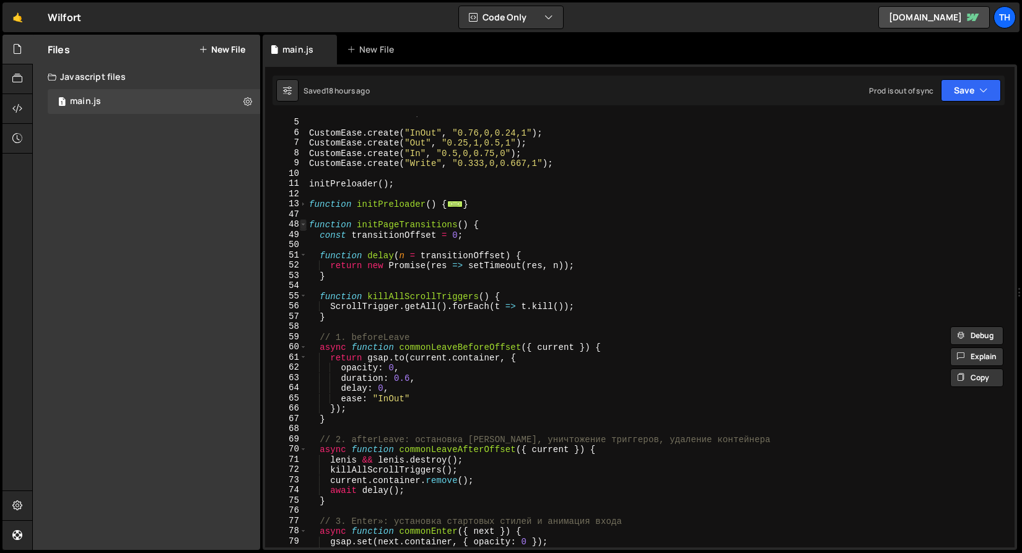
click at [304, 225] on span at bounding box center [303, 224] width 7 height 11
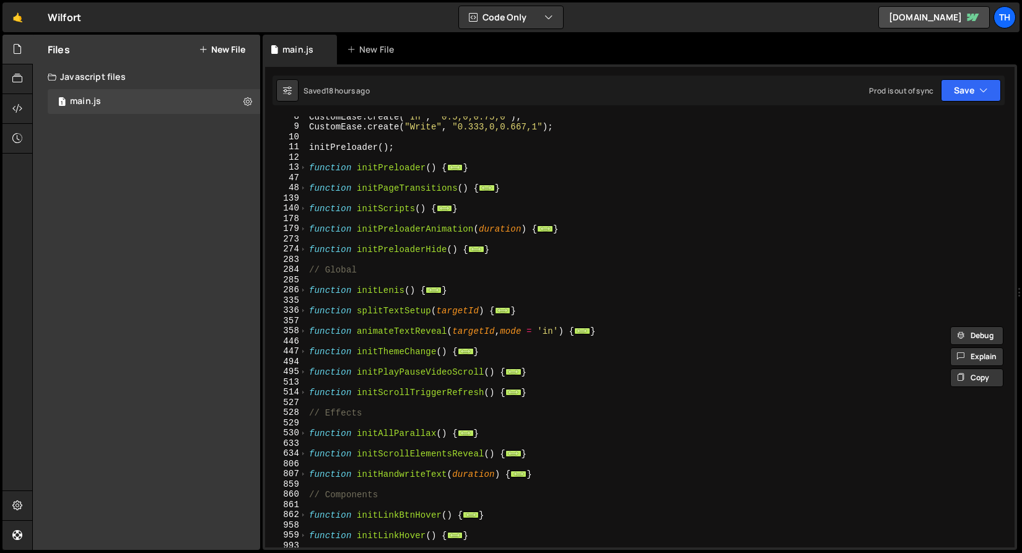
scroll to position [82, 0]
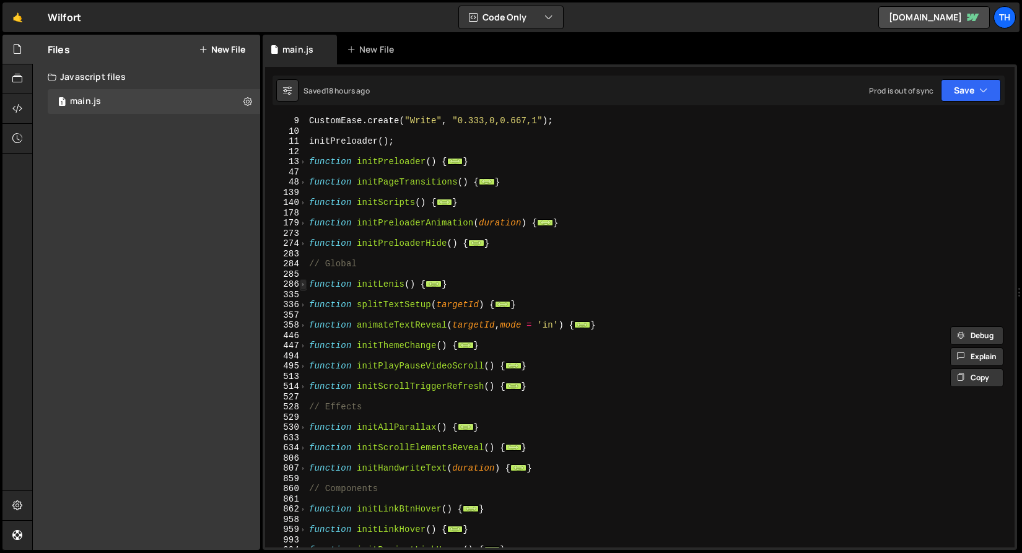
click at [302, 285] on span at bounding box center [303, 284] width 7 height 11
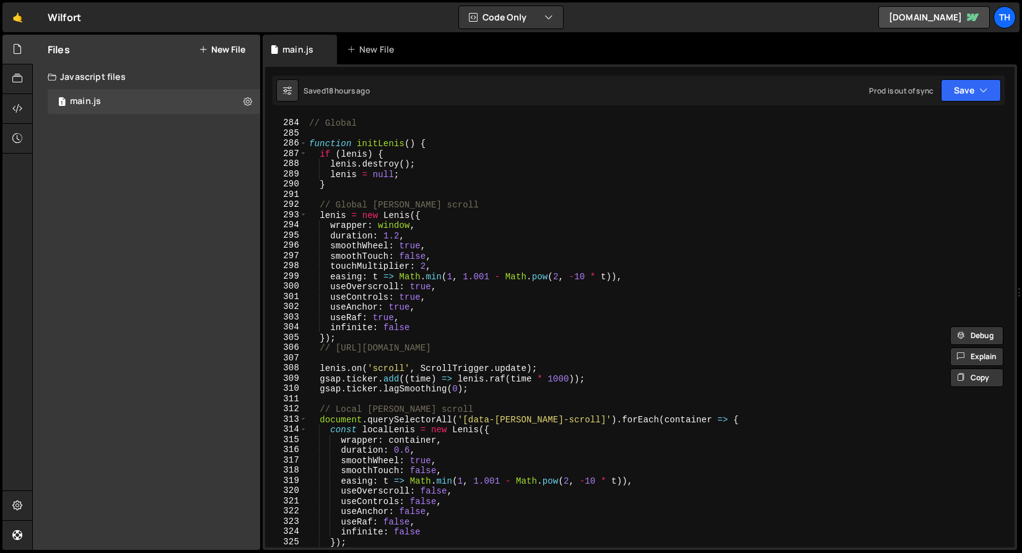
scroll to position [224, 0]
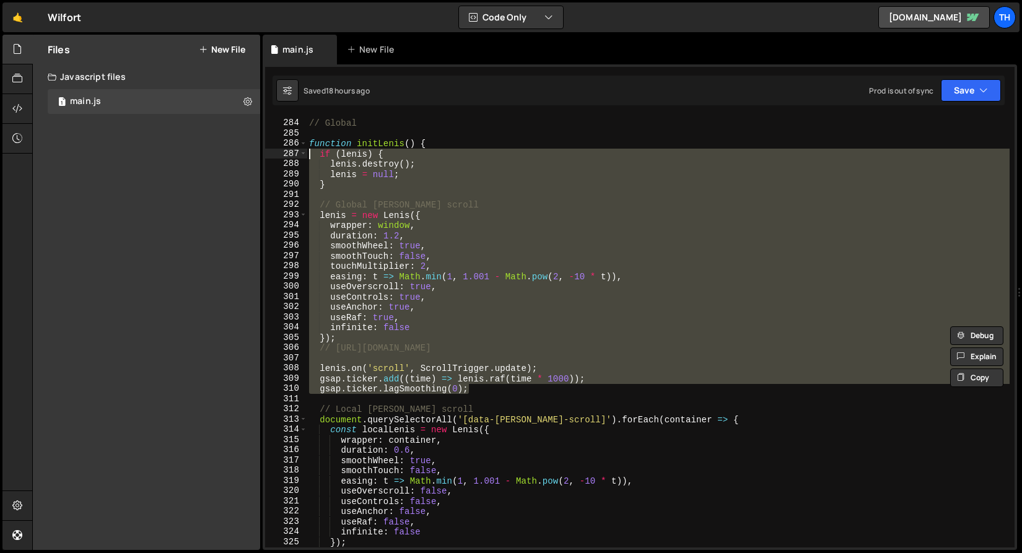
drag, startPoint x: 478, startPoint y: 390, endPoint x: 287, endPoint y: 153, distance: 303.5
click at [287, 153] on div "function initFloatingPagination() { ScrollTrigger.matchMedia({ 283 284 285 286 …" at bounding box center [639, 331] width 749 height 431
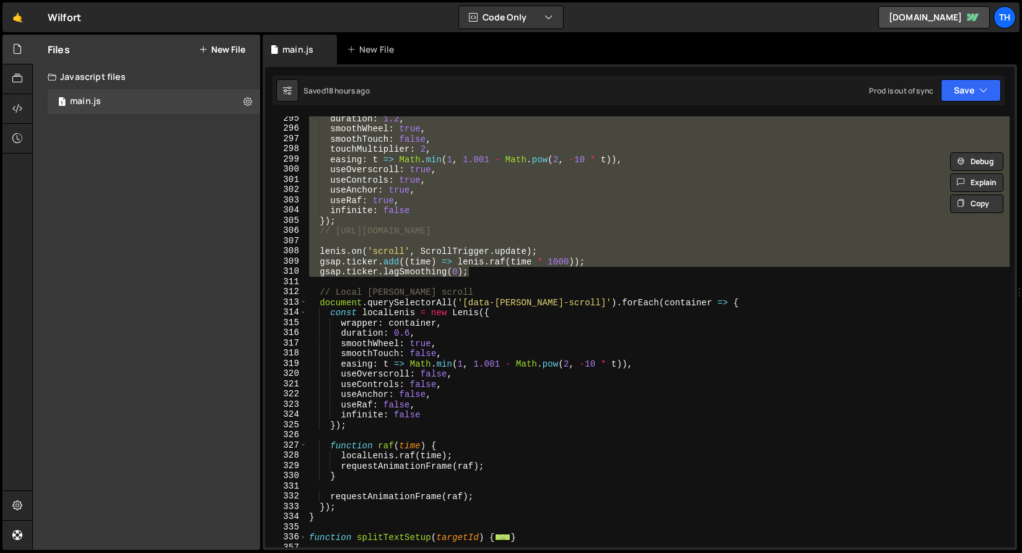
scroll to position [341, 0]
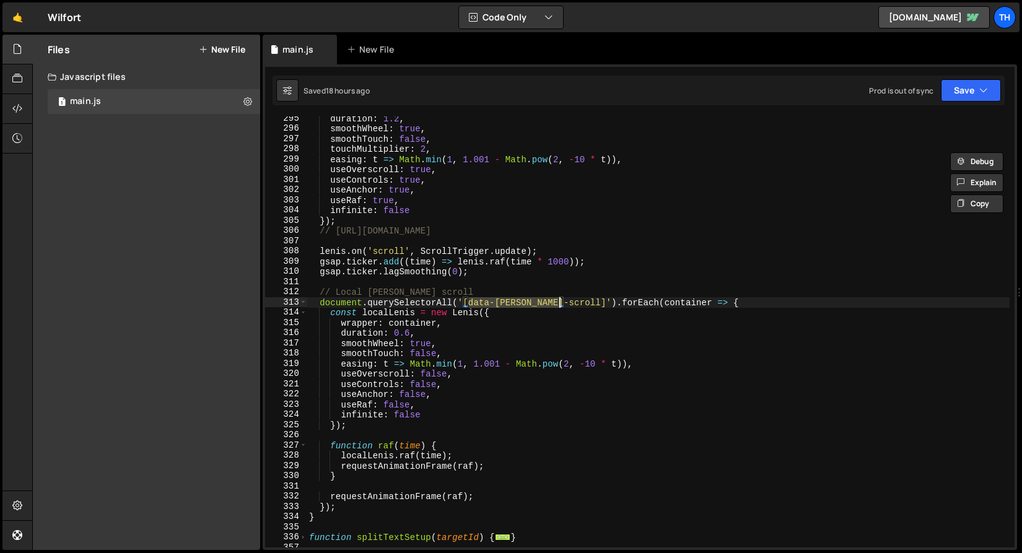
drag, startPoint x: 470, startPoint y: 303, endPoint x: 558, endPoint y: 303, distance: 87.9
click at [558, 303] on div "duration : 1.2 , smoothWheel : true , smoothTouch : false , touchMultiplier : 2…" at bounding box center [658, 338] width 703 height 451
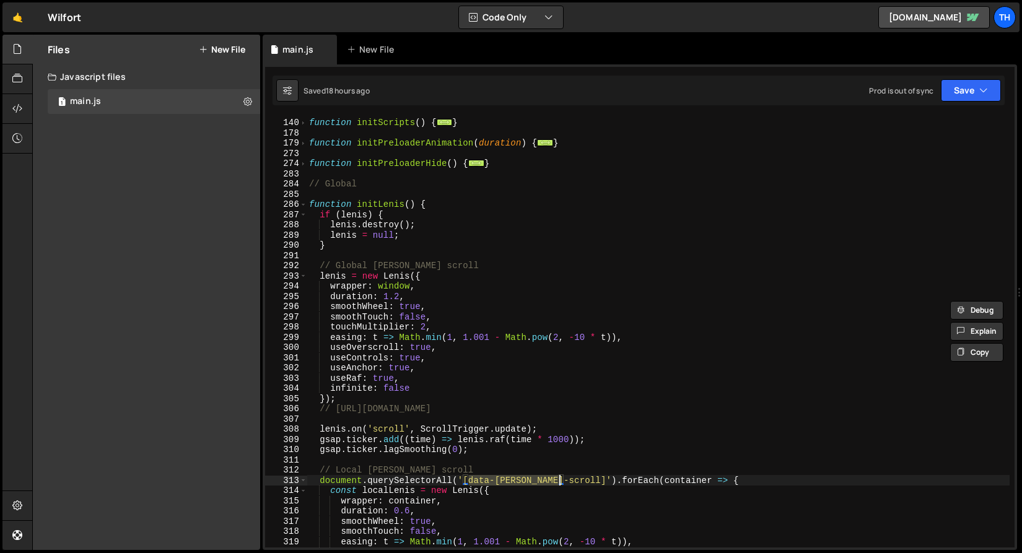
scroll to position [162, 0]
click at [305, 204] on span at bounding box center [303, 204] width 7 height 11
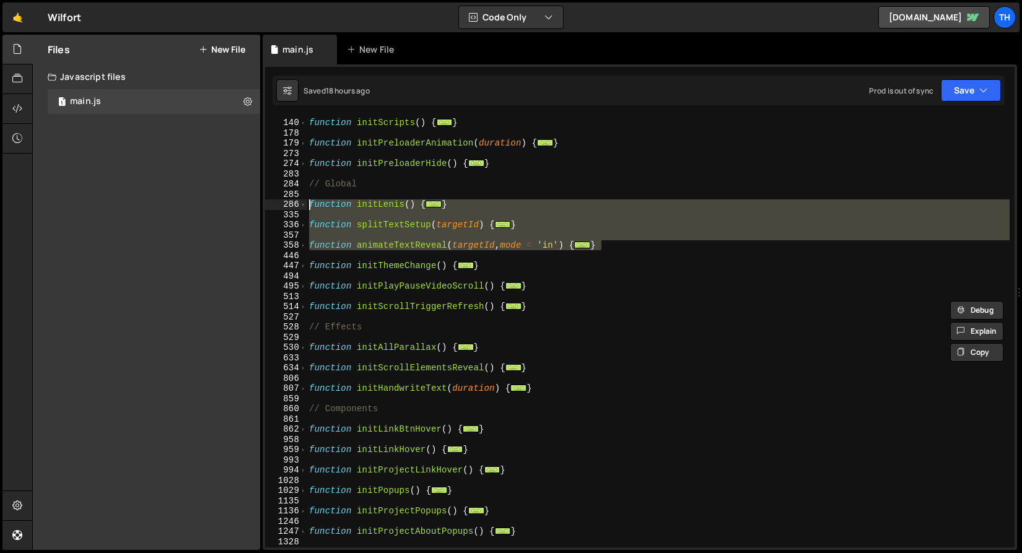
drag, startPoint x: 616, startPoint y: 242, endPoint x: 257, endPoint y: 206, distance: 360.3
click at [257, 206] on div "Files New File Javascript files 1 main.js 0 CSS files Copy share link Edit File…" at bounding box center [527, 293] width 990 height 516
click at [305, 268] on span at bounding box center [303, 266] width 7 height 11
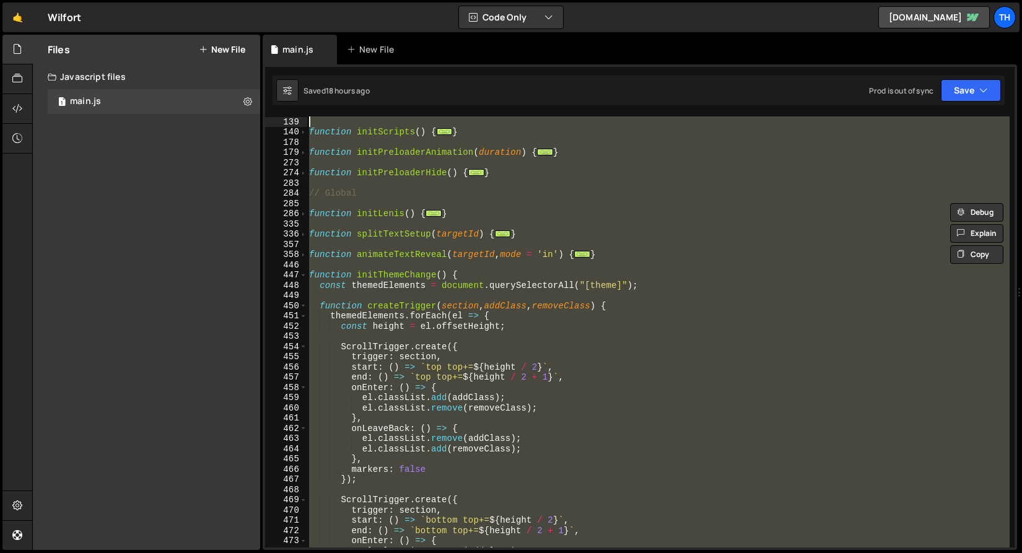
scroll to position [153, 0]
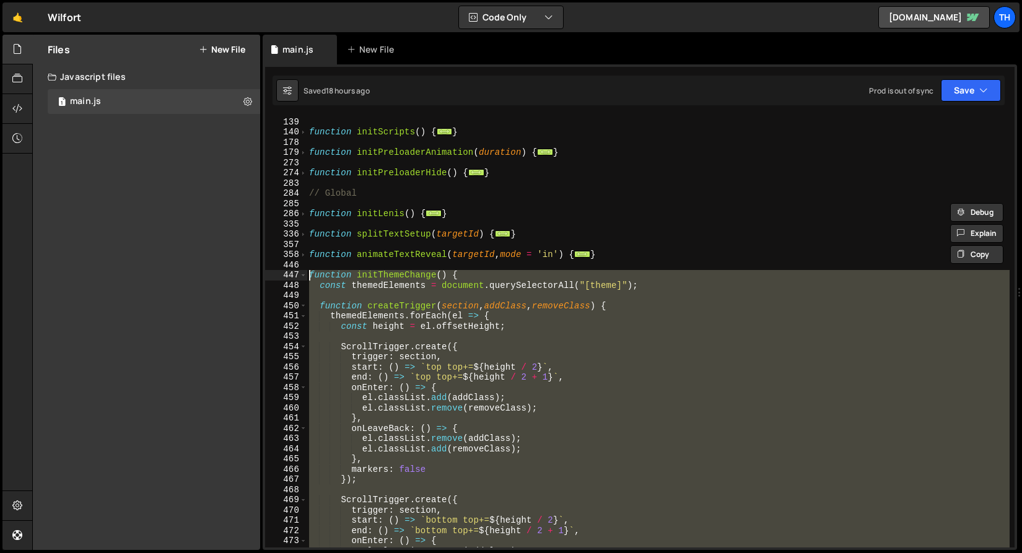
drag, startPoint x: 332, startPoint y: 499, endPoint x: 186, endPoint y: 276, distance: 266.6
click at [186, 276] on div "Files New File Javascript files 1 main.js 0 CSS files Copy share link Edit File…" at bounding box center [527, 293] width 990 height 516
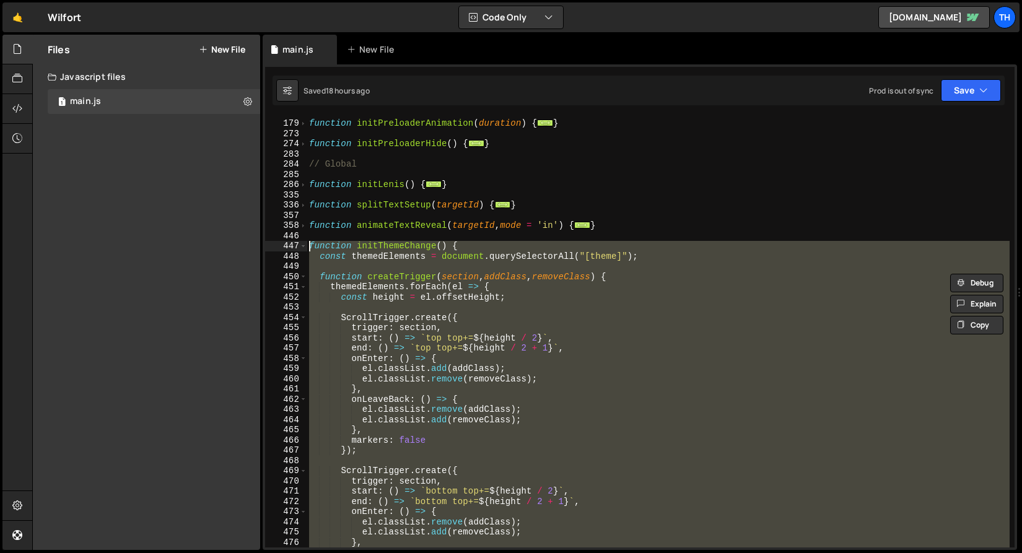
scroll to position [179, 0]
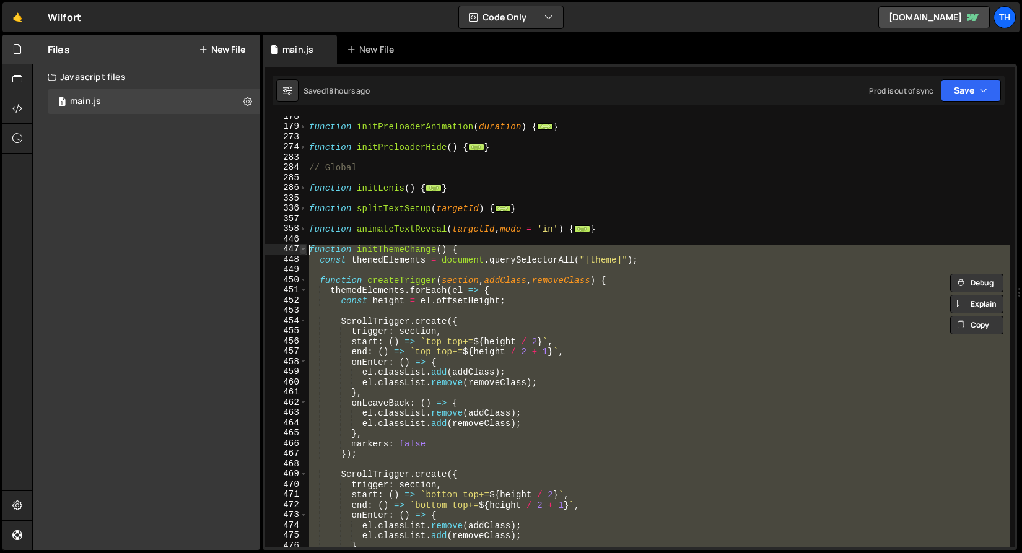
click at [303, 249] on span at bounding box center [303, 249] width 7 height 11
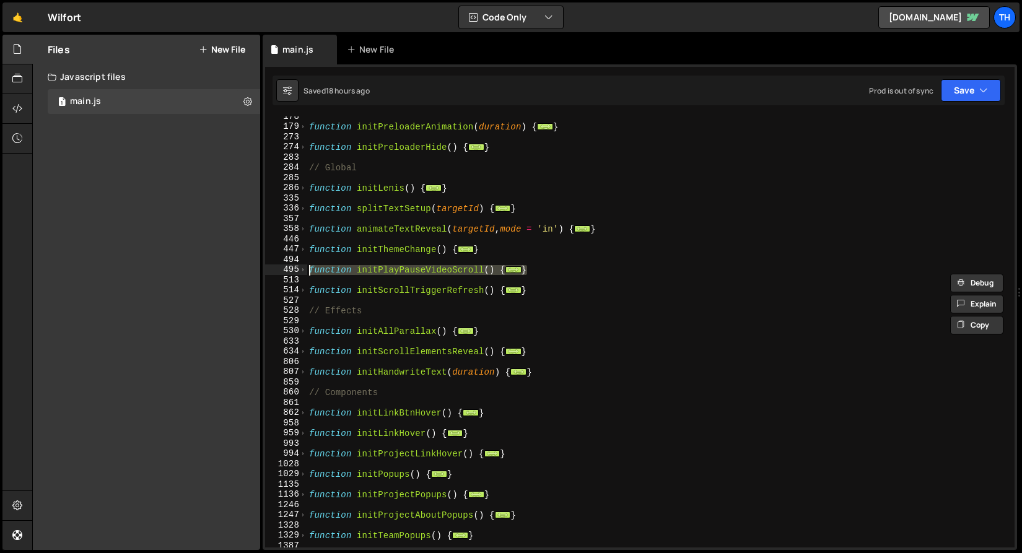
drag, startPoint x: 544, startPoint y: 266, endPoint x: 283, endPoint y: 268, distance: 260.7
click at [283, 268] on div "function initThemeChange() { const themedElements = document.querySelectorAll("…" at bounding box center [639, 331] width 749 height 431
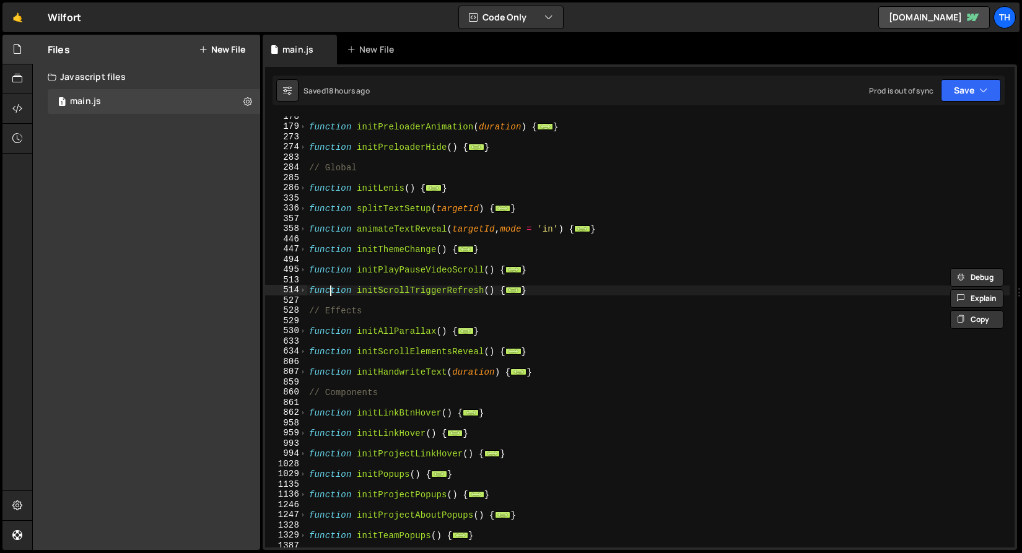
click at [330, 288] on div "function initPreloaderAnimation ( duration ) { ... } function initPreloaderHide…" at bounding box center [658, 336] width 703 height 451
click at [305, 272] on span at bounding box center [303, 269] width 7 height 11
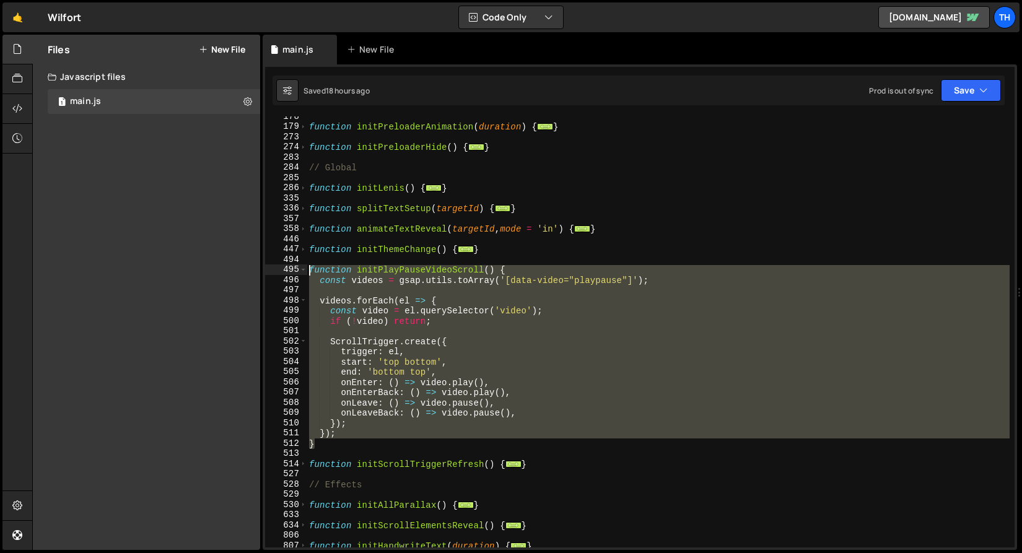
drag, startPoint x: 326, startPoint y: 442, endPoint x: 266, endPoint y: 266, distance: 185.3
click at [266, 266] on div "function initScrollTriggerRefresh() { 178 179 273 274 283 284 285 286 335 336 3…" at bounding box center [639, 331] width 749 height 431
click at [316, 439] on div "function initPreloaderAnimation ( duration ) { ... } function initPreloaderHide…" at bounding box center [658, 331] width 703 height 431
drag, startPoint x: 329, startPoint y: 439, endPoint x: 124, endPoint y: 266, distance: 269.0
click at [124, 266] on div "Files New File Javascript files 1 main.js 0 CSS files Copy share link Edit File…" at bounding box center [527, 293] width 990 height 516
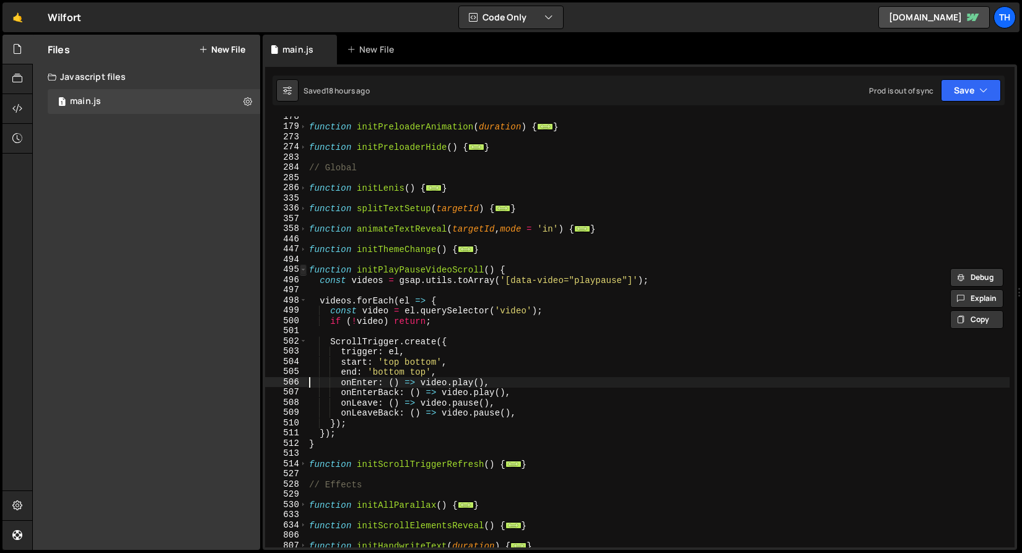
click at [302, 269] on span at bounding box center [303, 269] width 7 height 11
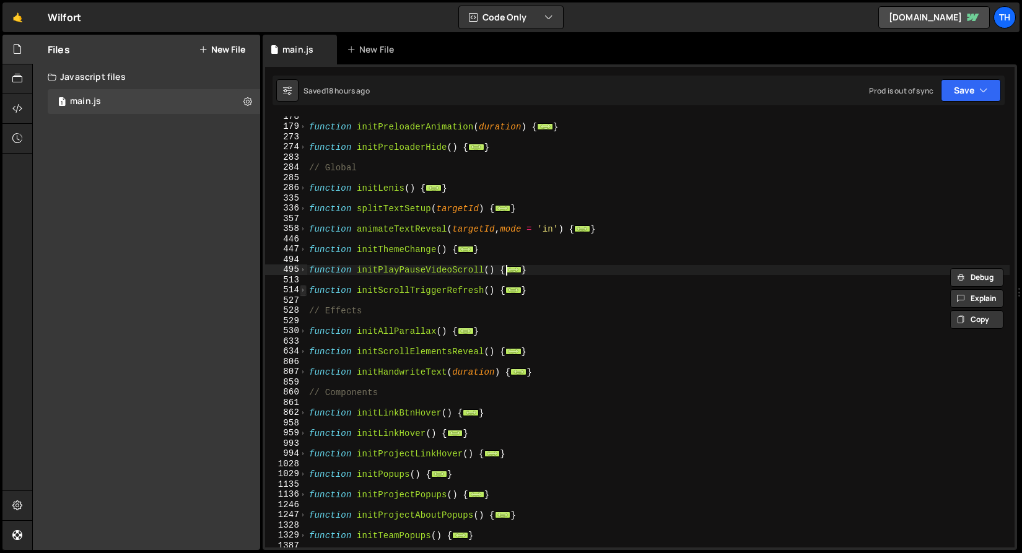
click at [303, 290] on span at bounding box center [303, 290] width 7 height 11
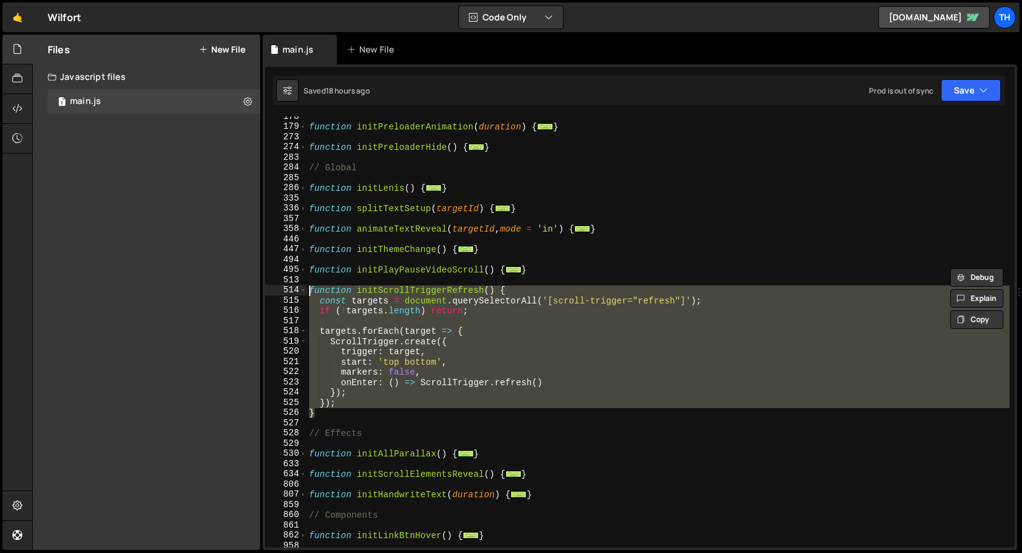
drag, startPoint x: 359, startPoint y: 415, endPoint x: 256, endPoint y: 289, distance: 162.4
click at [256, 289] on div "Files New File Javascript files 1 main.js 0 CSS files Copy share link Edit File…" at bounding box center [527, 293] width 990 height 516
click at [544, 311] on div "function initPreloaderAnimation ( duration ) { ... } function initPreloaderHide…" at bounding box center [658, 331] width 703 height 431
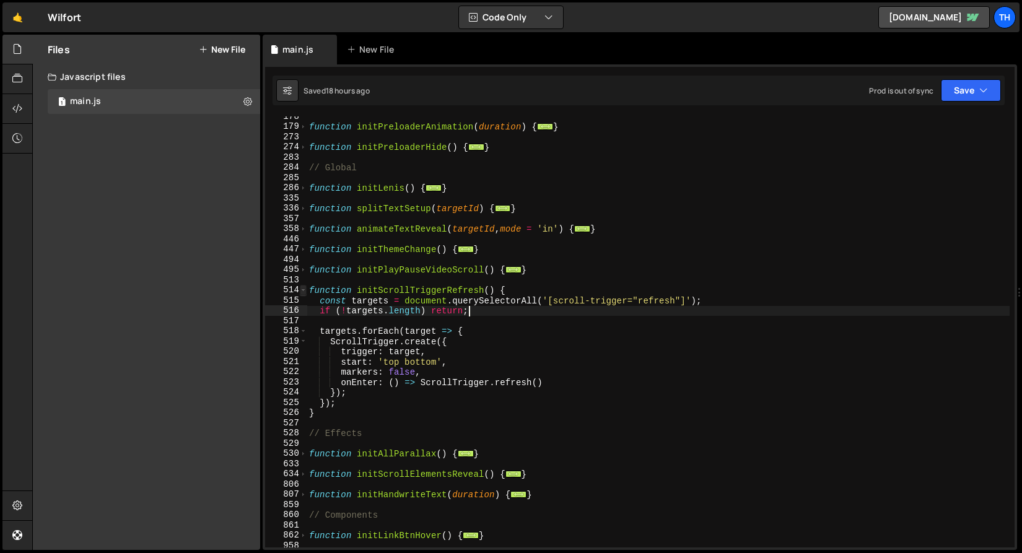
click at [303, 290] on span at bounding box center [303, 290] width 7 height 11
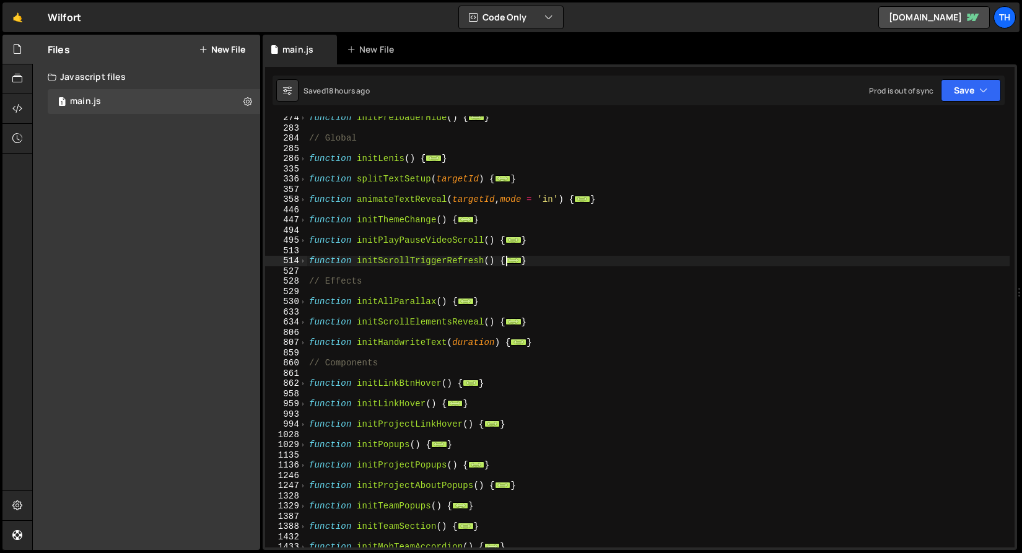
scroll to position [210, 0]
click at [300, 300] on span at bounding box center [303, 300] width 7 height 11
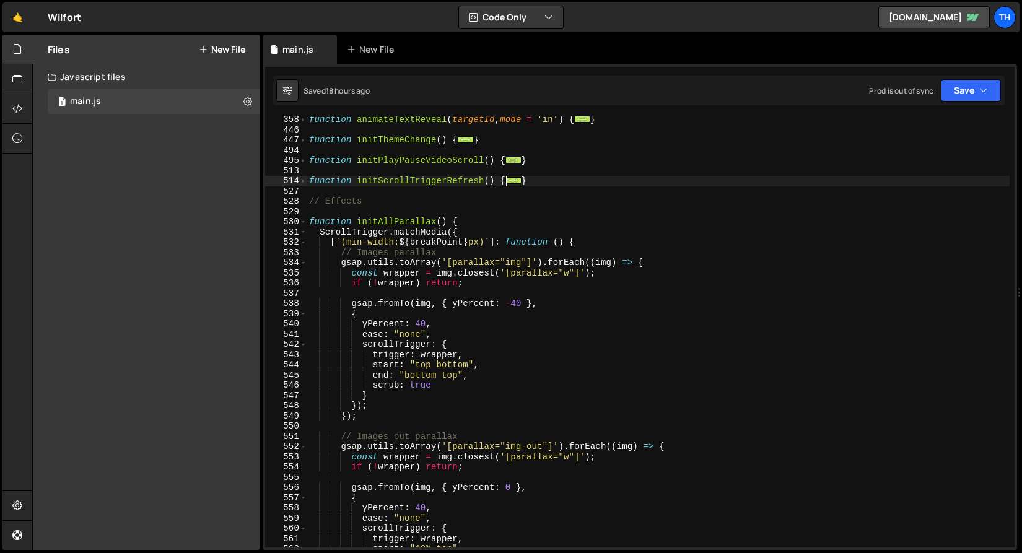
scroll to position [277, 0]
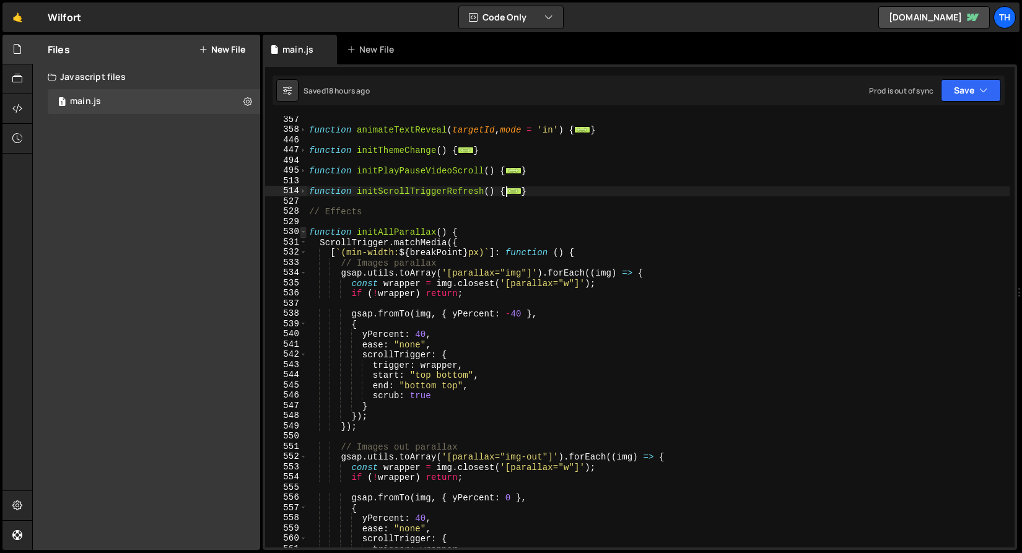
click at [304, 230] on span at bounding box center [303, 232] width 7 height 11
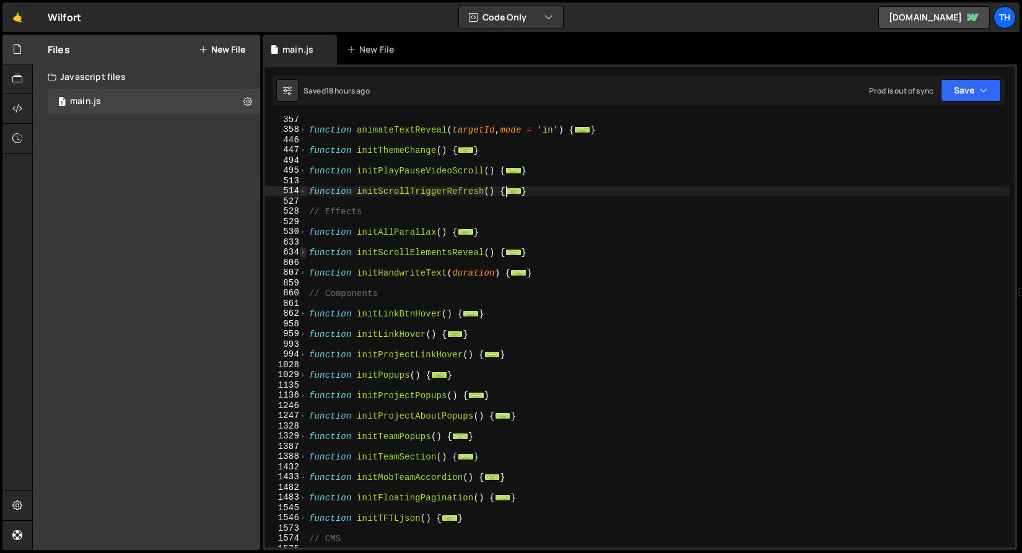
click at [300, 252] on span at bounding box center [303, 252] width 7 height 11
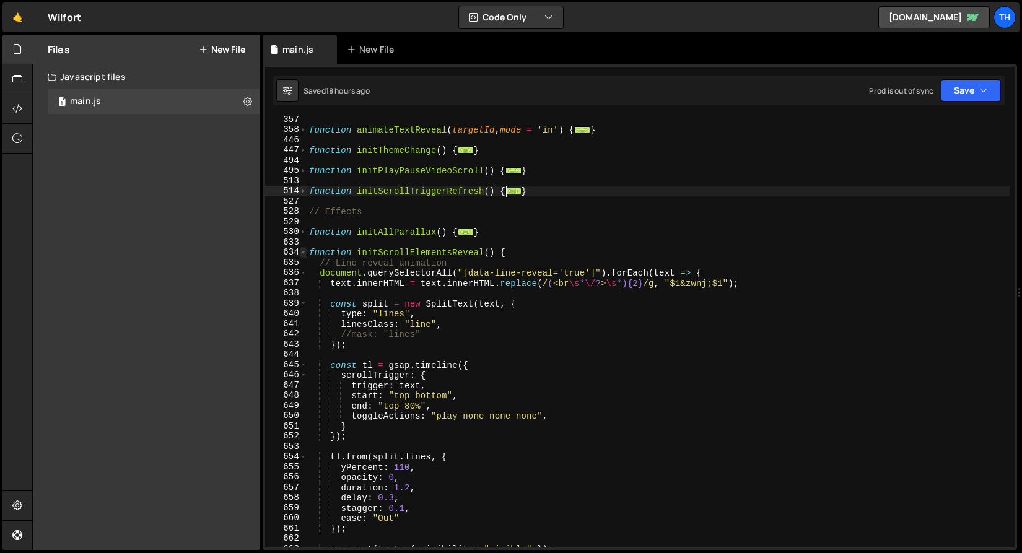
click at [300, 252] on span at bounding box center [303, 252] width 7 height 11
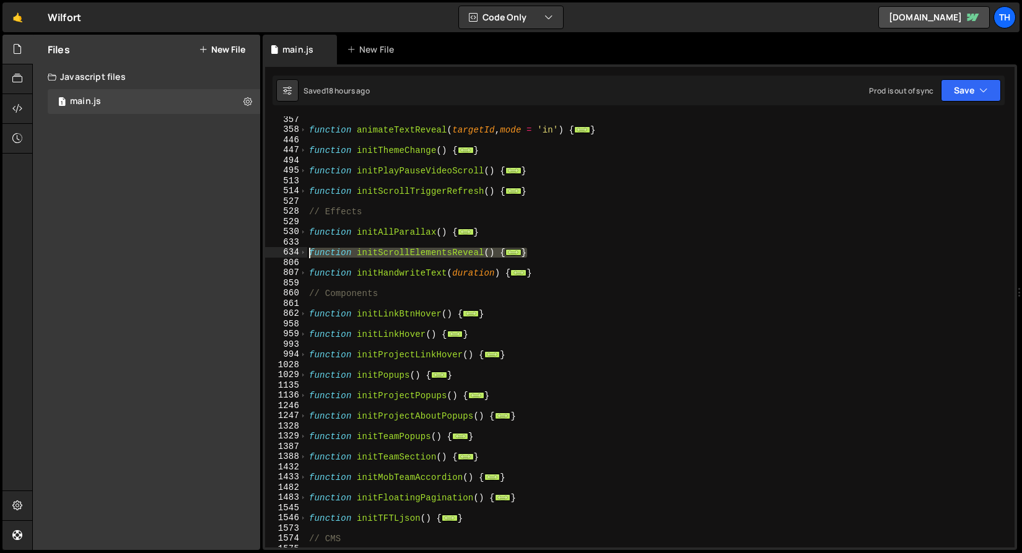
drag, startPoint x: 541, startPoint y: 255, endPoint x: 278, endPoint y: 252, distance: 263.2
click at [278, 253] on div "if (!targets.length) return; 357 358 446 447 494 495 513 514 527 528 529 530 63…" at bounding box center [639, 331] width 749 height 431
type textarea "function initScrollElementsReveal() { // Line reveal animation"
click at [347, 245] on div "function animateTextReveal ( targetId , mode = 'in' ) { ... } function initThem…" at bounding box center [658, 340] width 703 height 451
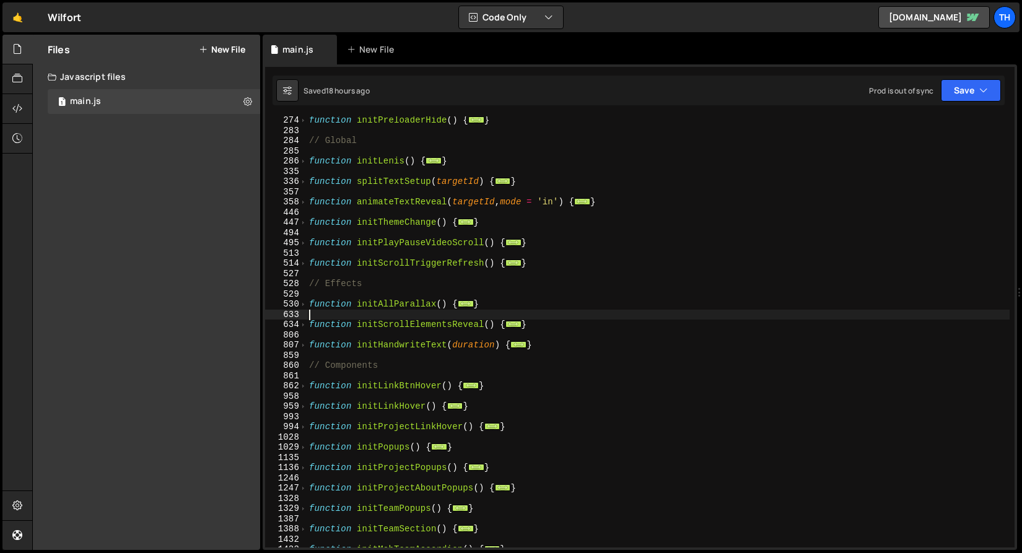
scroll to position [188, 0]
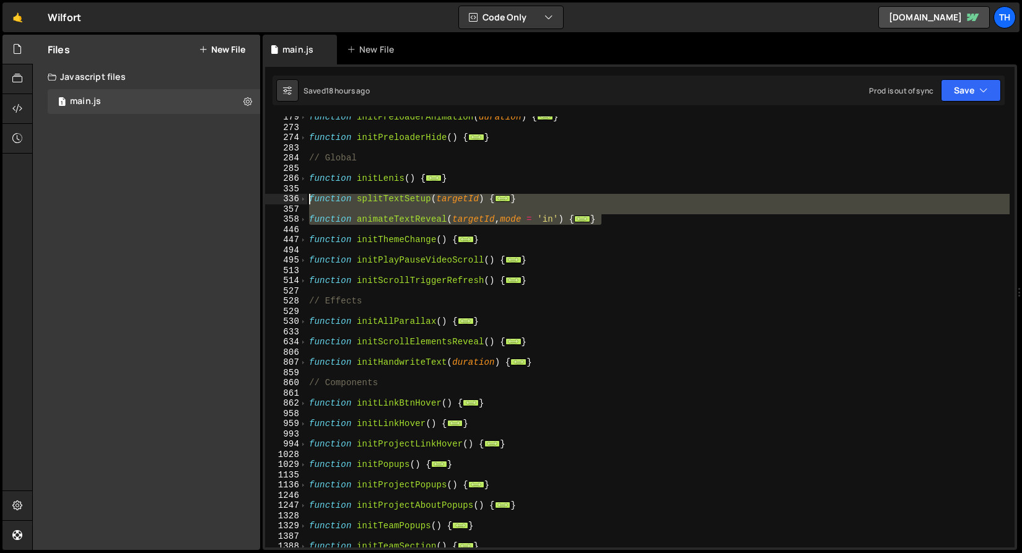
drag, startPoint x: 613, startPoint y: 217, endPoint x: 206, endPoint y: 196, distance: 407.4
click at [206, 196] on div "Files New File Javascript files 1 main.js 0 CSS files Copy share link Edit File…" at bounding box center [527, 293] width 990 height 516
click at [303, 342] on span at bounding box center [303, 342] width 7 height 11
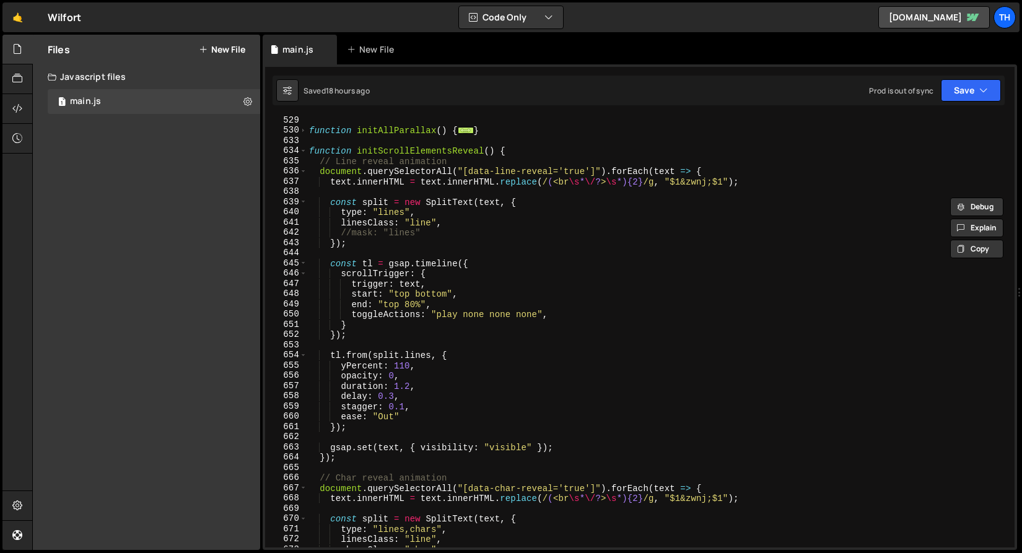
scroll to position [366, 0]
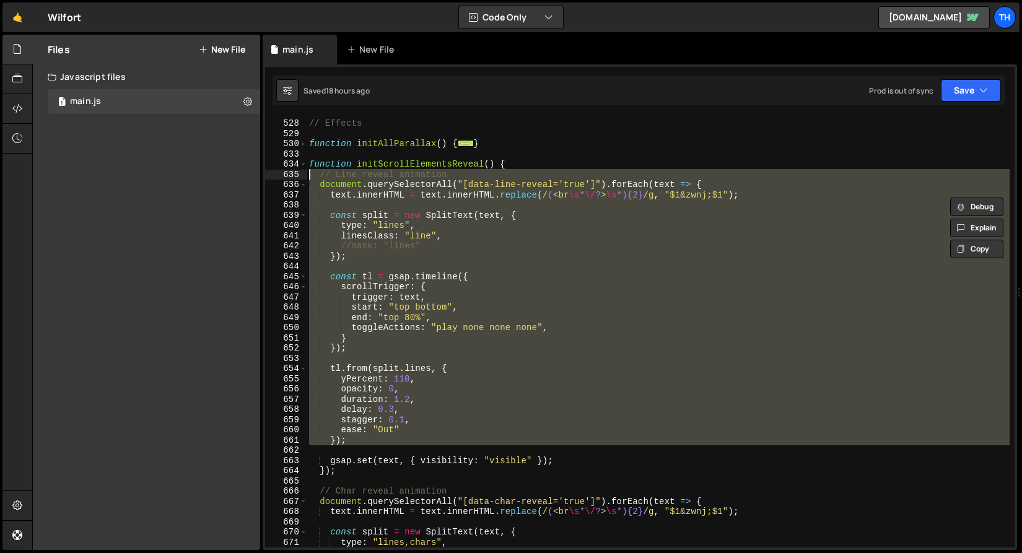
drag, startPoint x: 393, startPoint y: 455, endPoint x: 254, endPoint y: 173, distance: 313.5
click at [254, 173] on div "Files New File Javascript files 1 main.js 0 CSS files Copy share link Edit File…" at bounding box center [527, 293] width 990 height 516
click at [303, 165] on span at bounding box center [303, 164] width 7 height 11
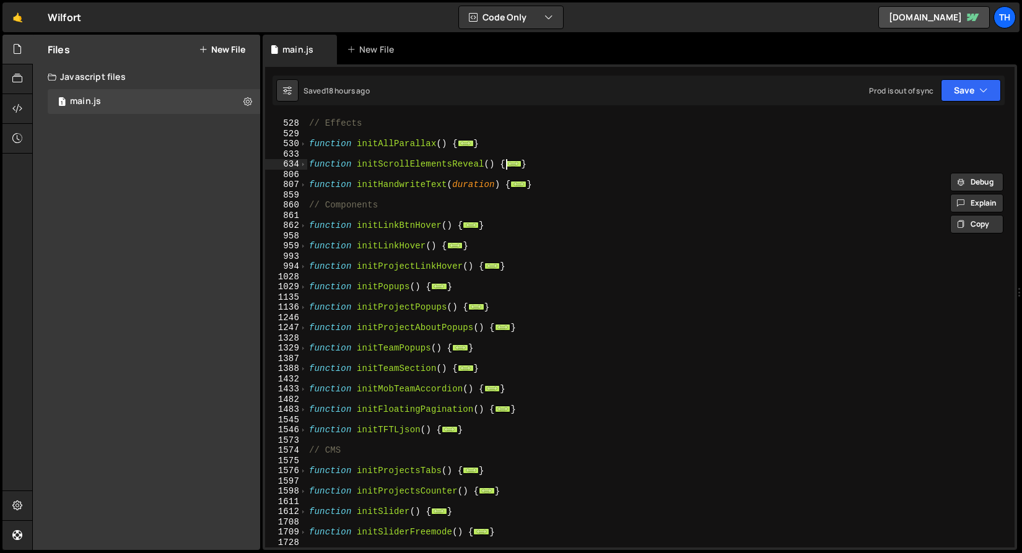
click at [402, 185] on div "// Effects function initAllParallax ( ) { ... } function initScrollElementsReve…" at bounding box center [658, 333] width 703 height 451
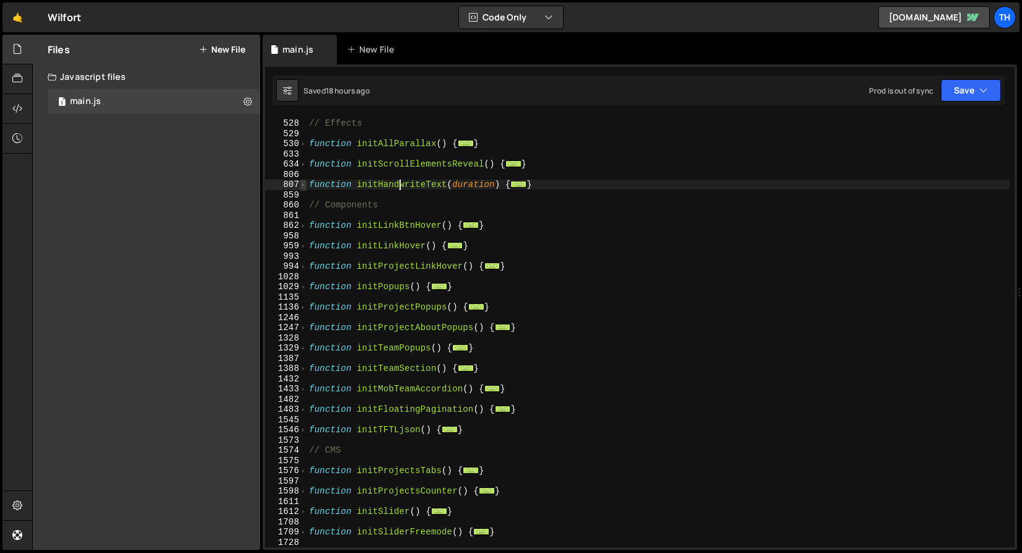
click at [300, 187] on span at bounding box center [303, 185] width 7 height 11
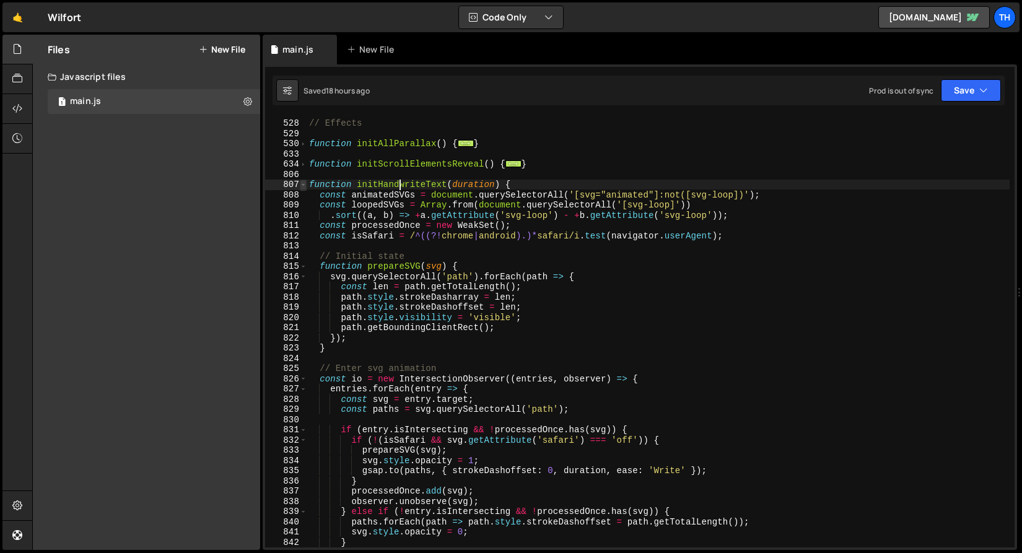
click at [300, 187] on span at bounding box center [303, 185] width 7 height 11
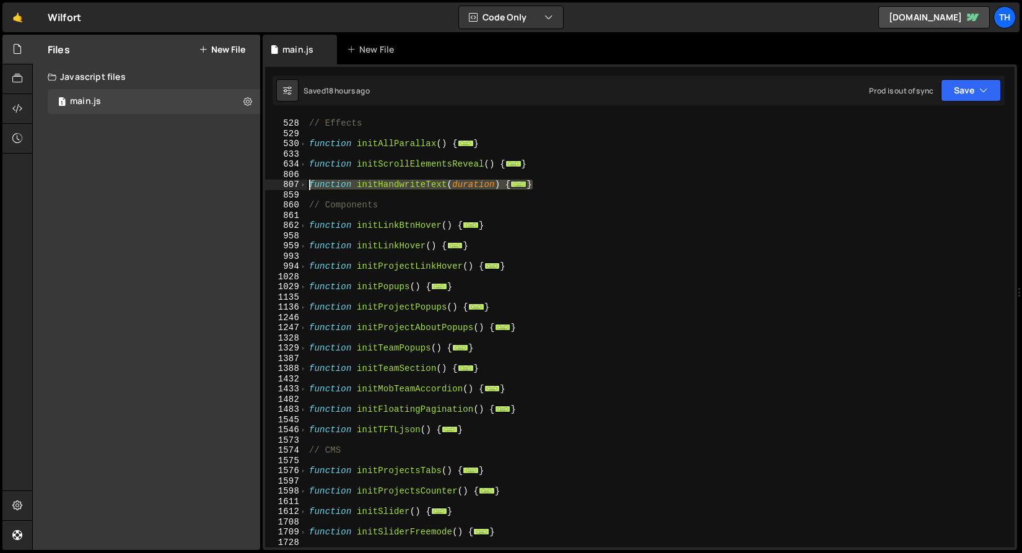
drag, startPoint x: 560, startPoint y: 185, endPoint x: 279, endPoint y: 179, distance: 281.2
click at [278, 179] on div "function initHandwriteText(duration) { 527 528 529 530 633 634 806 807 859 860 …" at bounding box center [639, 331] width 749 height 431
type textarea "function initHandwriteText(duration) {"
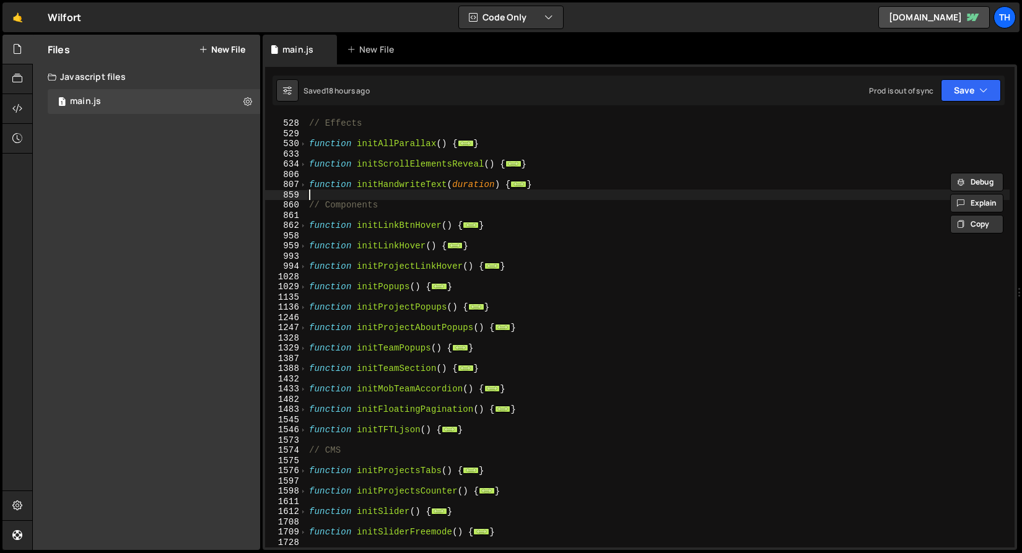
click at [339, 198] on div "// Effects function initAllParallax ( ) { ... } function initScrollElementsReve…" at bounding box center [658, 333] width 703 height 451
click at [302, 187] on span at bounding box center [303, 185] width 7 height 11
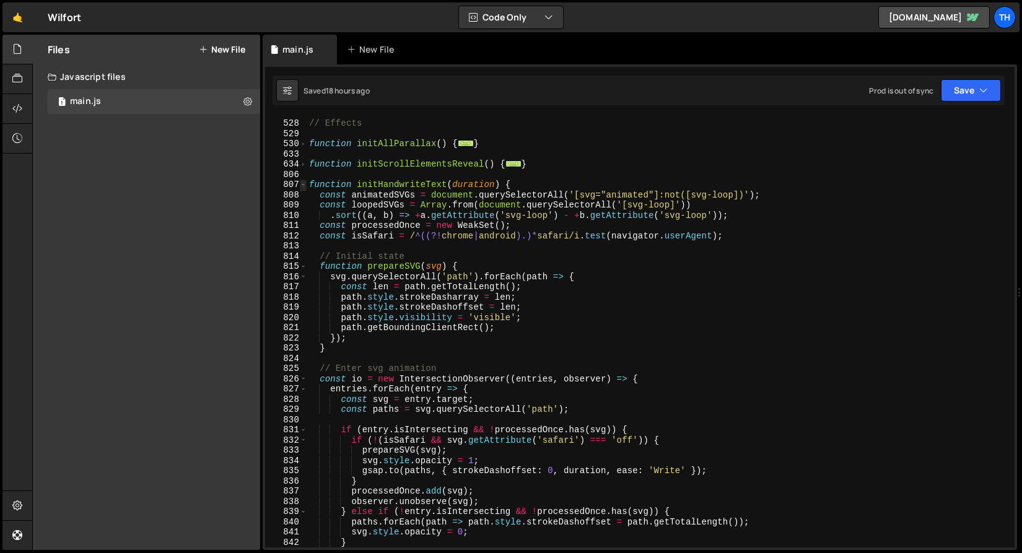
click at [302, 186] on span at bounding box center [303, 185] width 7 height 11
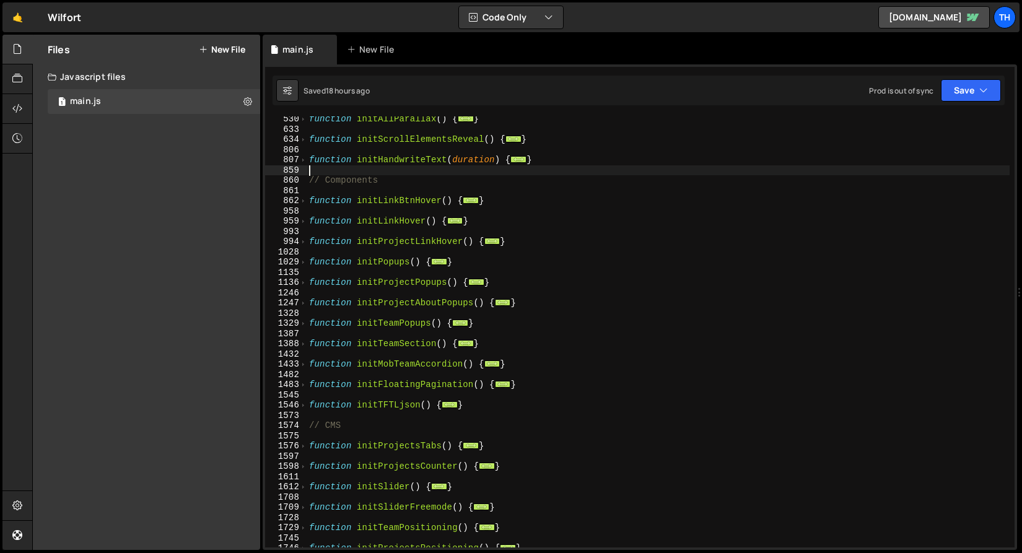
scroll to position [391, 0]
click at [303, 159] on span at bounding box center [303, 160] width 7 height 11
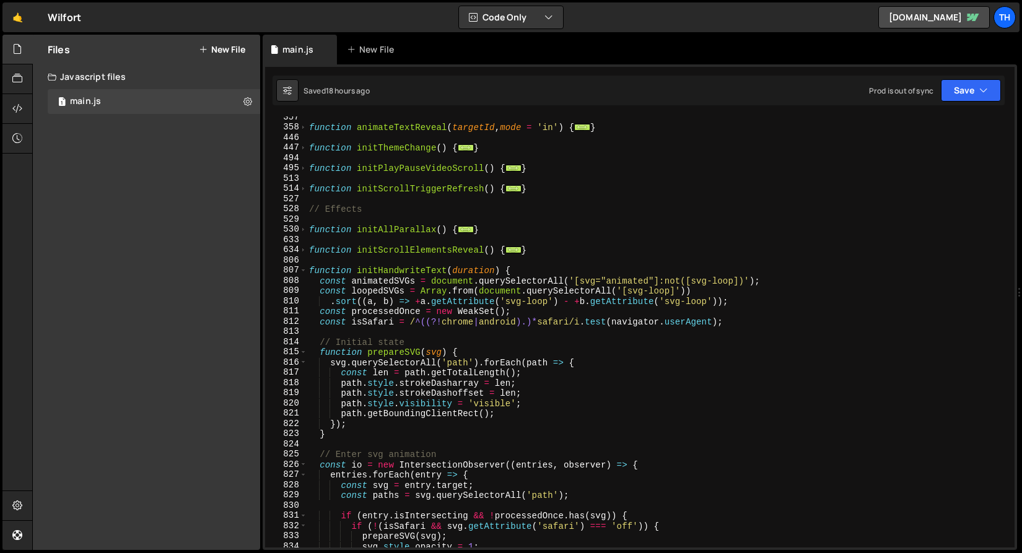
scroll to position [274, 0]
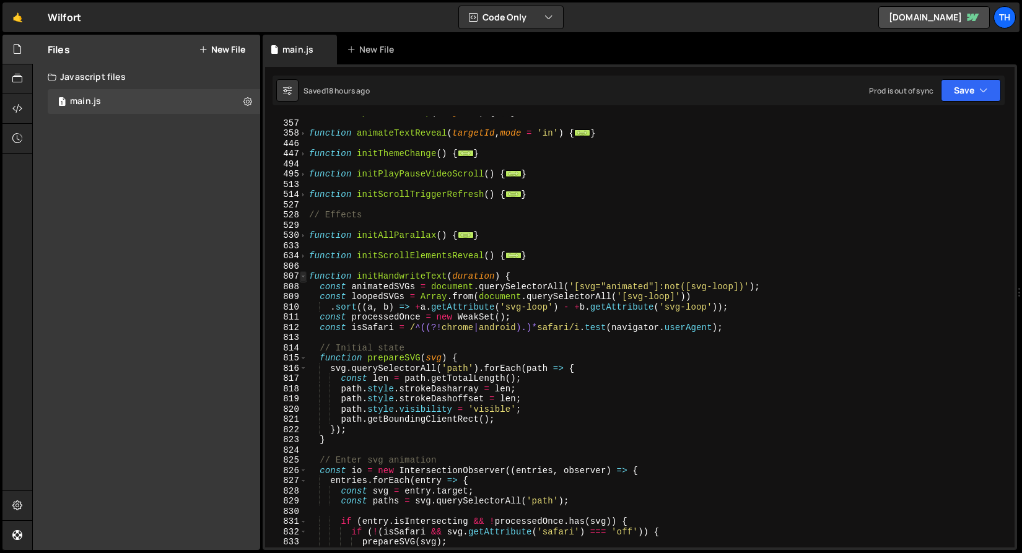
click at [305, 273] on span at bounding box center [303, 276] width 7 height 11
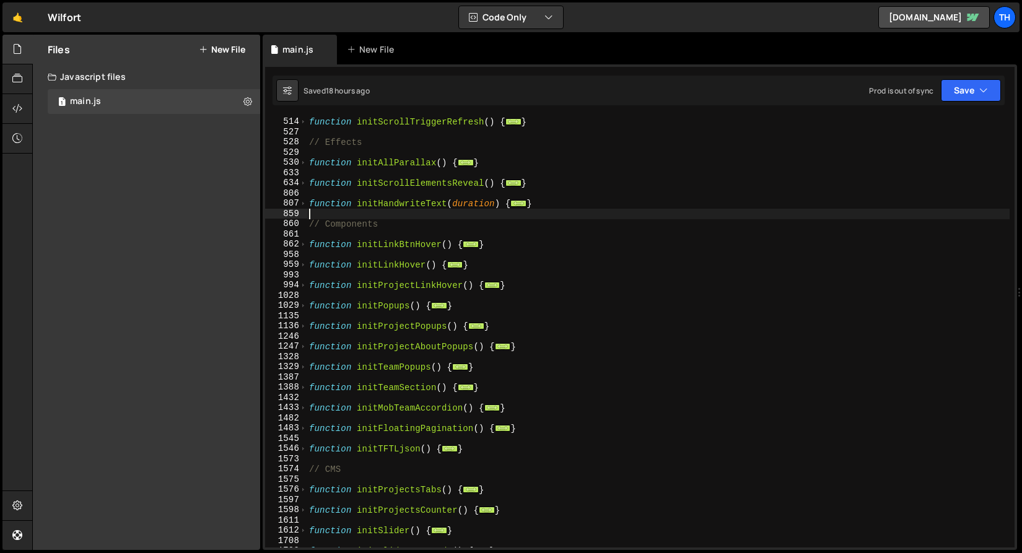
scroll to position [347, 0]
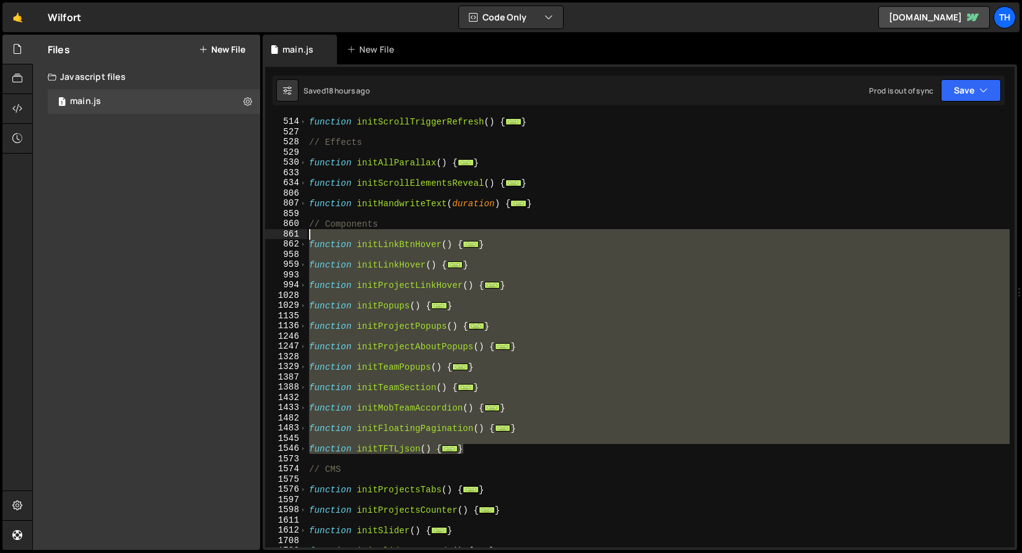
drag, startPoint x: 518, startPoint y: 451, endPoint x: 235, endPoint y: 235, distance: 356.1
click at [235, 235] on div "Files New File Javascript files 1 main.js 0 CSS files Copy share link Edit File…" at bounding box center [527, 293] width 990 height 516
type textarea "function initLinkBtnHover() {"
click at [391, 232] on div "function initScrollTriggerRefresh ( ) { ... } // Effects function initAllParall…" at bounding box center [658, 332] width 703 height 451
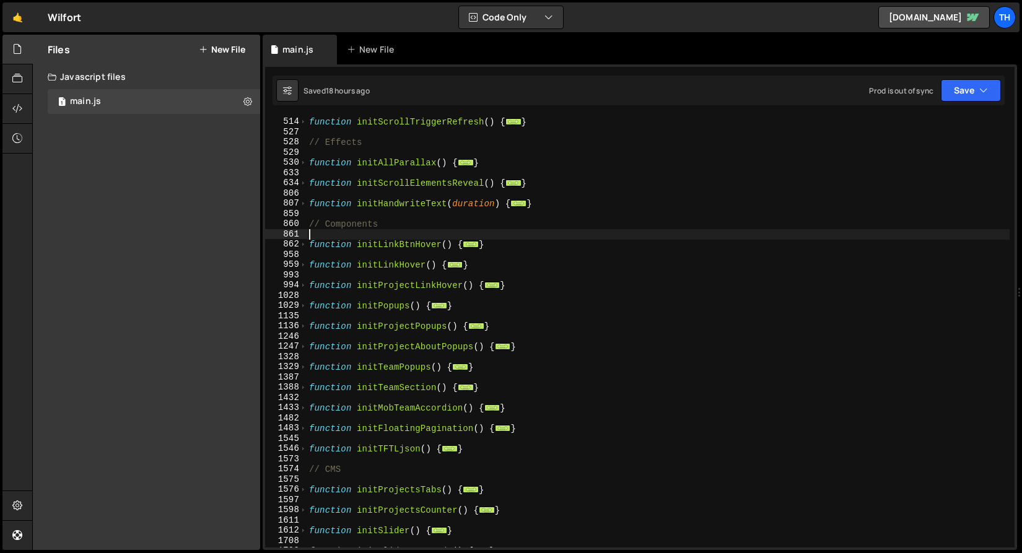
click at [401, 242] on div "function initScrollTriggerRefresh ( ) { ... } // Effects function initAllParall…" at bounding box center [658, 332] width 703 height 451
click at [386, 266] on div "function initScrollTriggerRefresh ( ) { ... } // Effects function initAllParall…" at bounding box center [658, 332] width 703 height 451
click at [402, 287] on div "function initScrollTriggerRefresh ( ) { ... } // Effects function initAllParall…" at bounding box center [658, 332] width 703 height 451
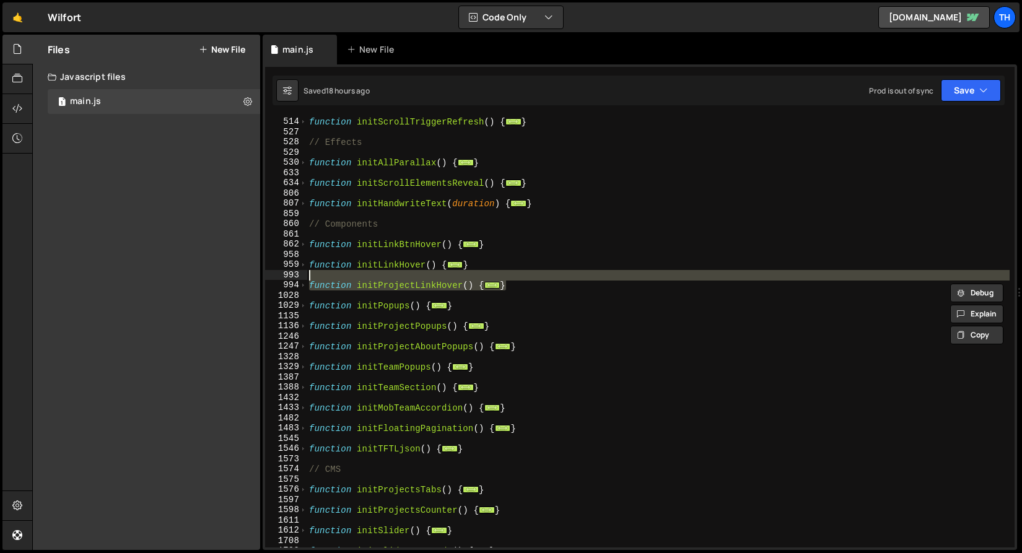
drag, startPoint x: 518, startPoint y: 288, endPoint x: 250, endPoint y: 272, distance: 268.0
click at [250, 272] on div "Files New File Javascript files 1 main.js 0 CSS files Copy share link Edit File…" at bounding box center [527, 293] width 990 height 516
click at [386, 310] on div "function initScrollTriggerRefresh ( ) { ... } // Effects function initAllParall…" at bounding box center [658, 332] width 703 height 451
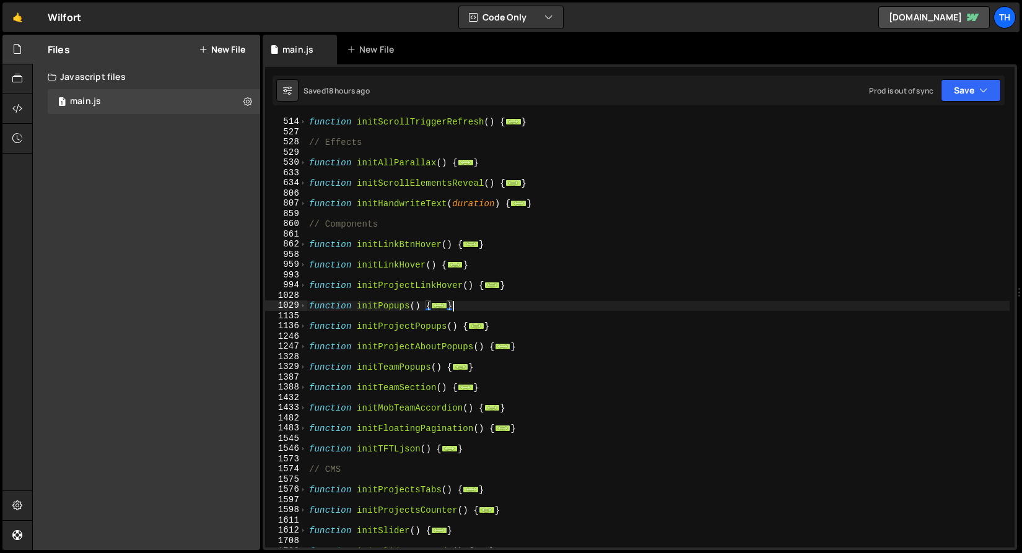
drag, startPoint x: 491, startPoint y: 302, endPoint x: 325, endPoint y: 302, distance: 166.0
click at [325, 302] on div "function initScrollTriggerRefresh ( ) { ... } // Effects function initAllParall…" at bounding box center [658, 332] width 703 height 451
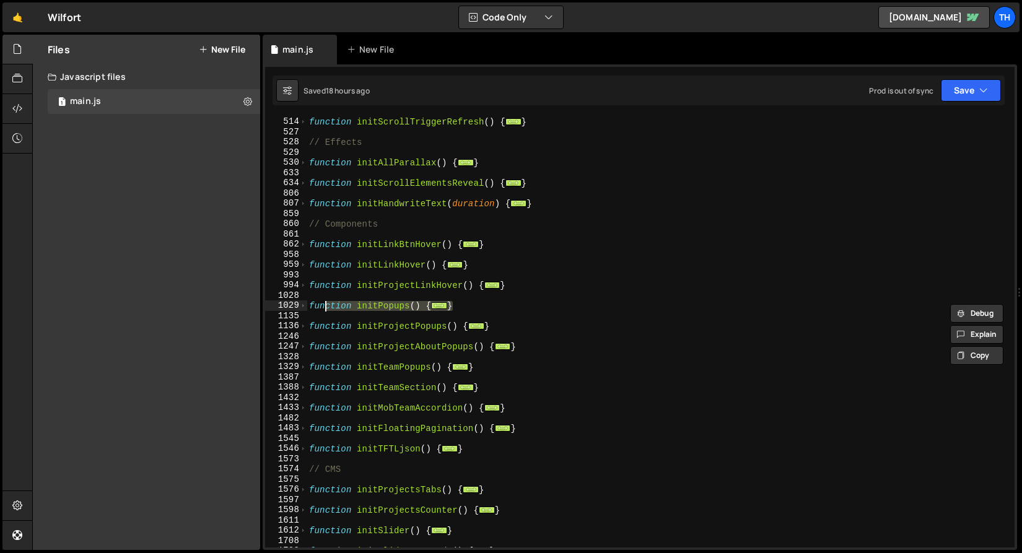
click at [382, 302] on div "function initScrollTriggerRefresh ( ) { ... } // Effects function initAllParall…" at bounding box center [658, 331] width 703 height 431
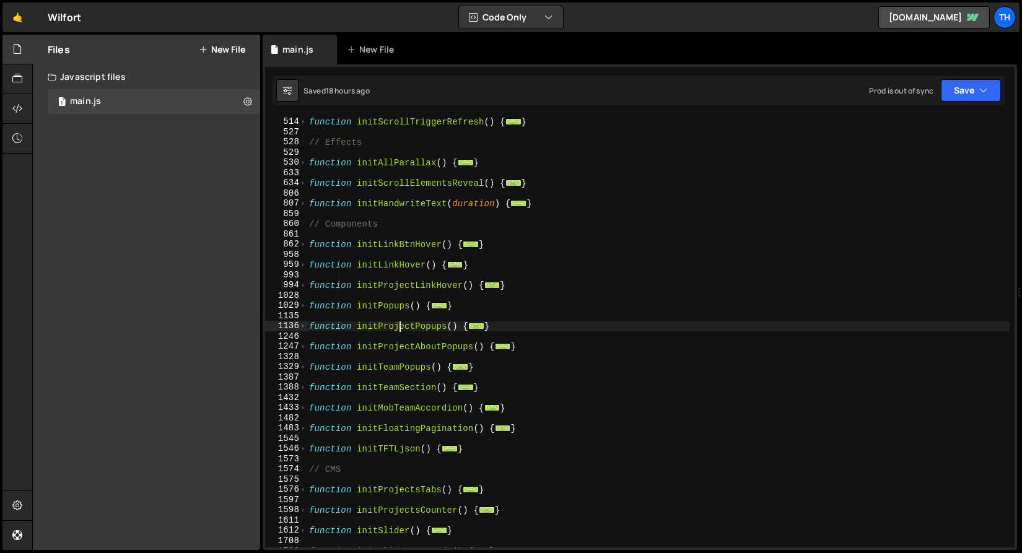
click at [398, 325] on div "function initScrollTriggerRefresh ( ) { ... } // Effects function initAllParall…" at bounding box center [658, 332] width 703 height 451
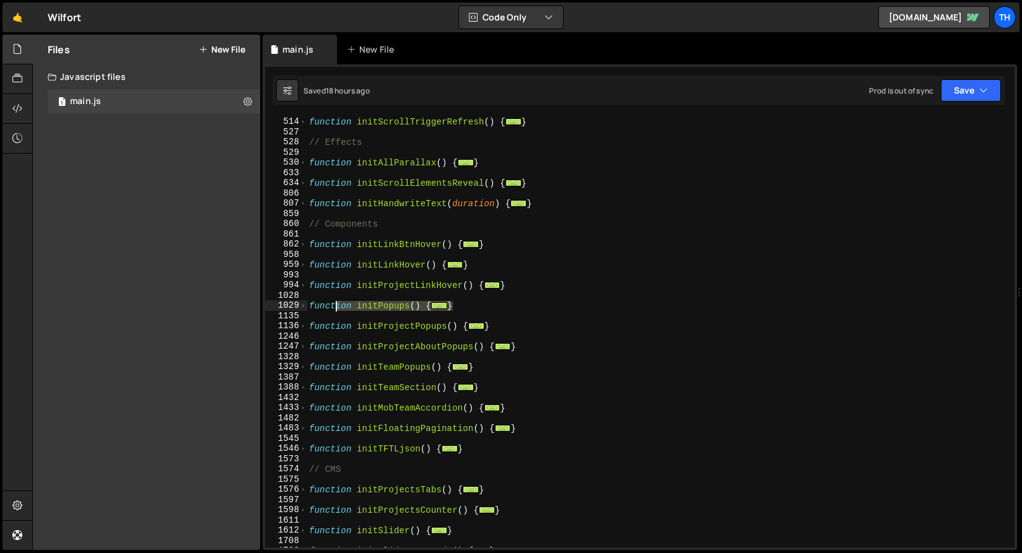
drag, startPoint x: 460, startPoint y: 310, endPoint x: 337, endPoint y: 309, distance: 123.2
click at [337, 309] on div "function initScrollTriggerRefresh ( ) { ... } // Effects function initAllParall…" at bounding box center [658, 332] width 703 height 451
click at [412, 327] on div "function initScrollTriggerRefresh ( ) { ... } // Effects function initAllParall…" at bounding box center [658, 332] width 703 height 451
type textarea "function initProjectPopups() {"
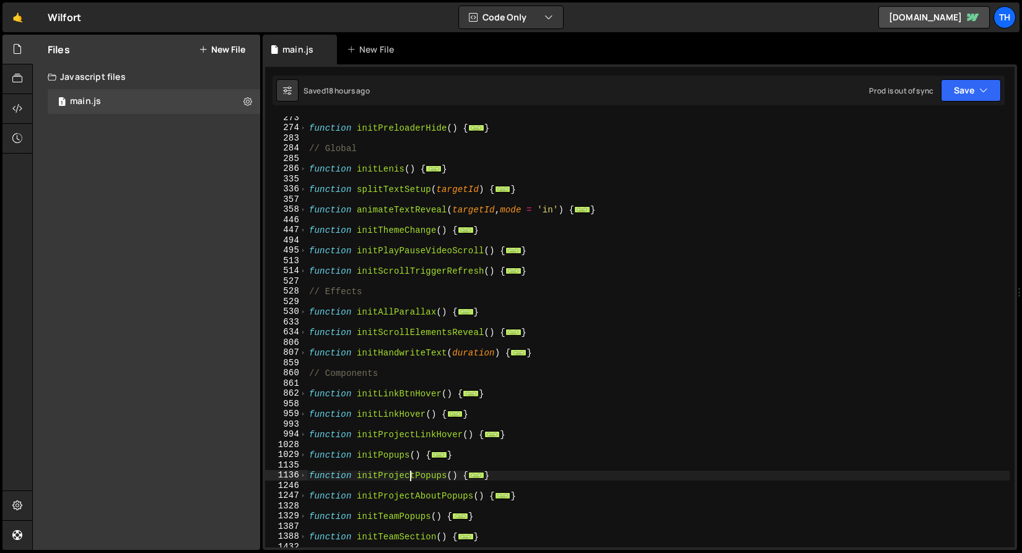
scroll to position [0, 0]
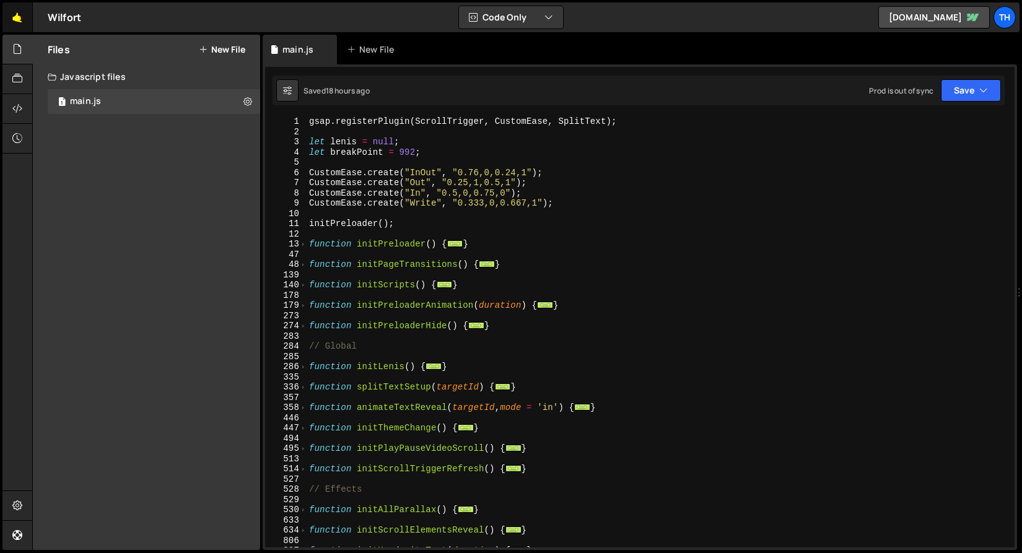
click at [12, 21] on link "🤙" at bounding box center [17, 17] width 30 height 30
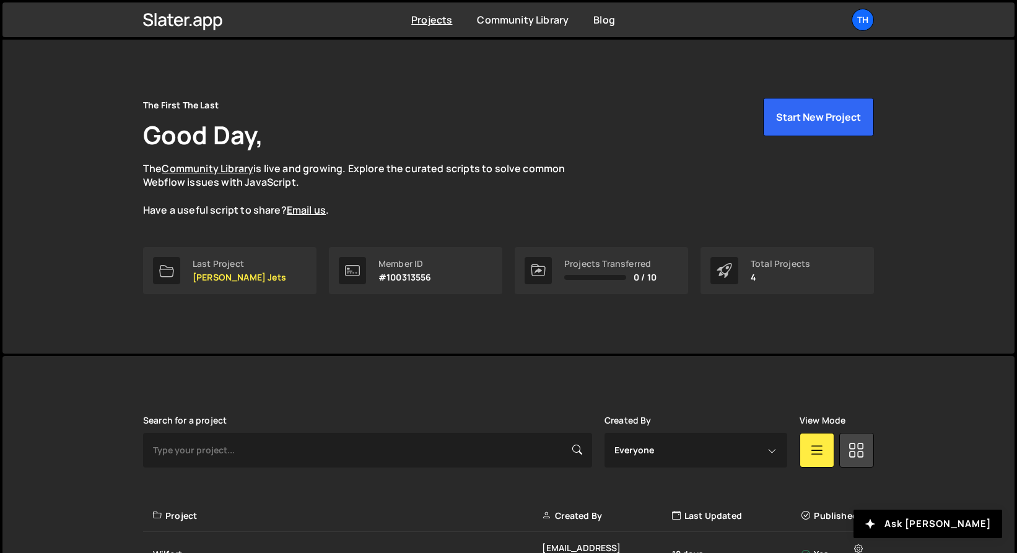
scroll to position [172, 0]
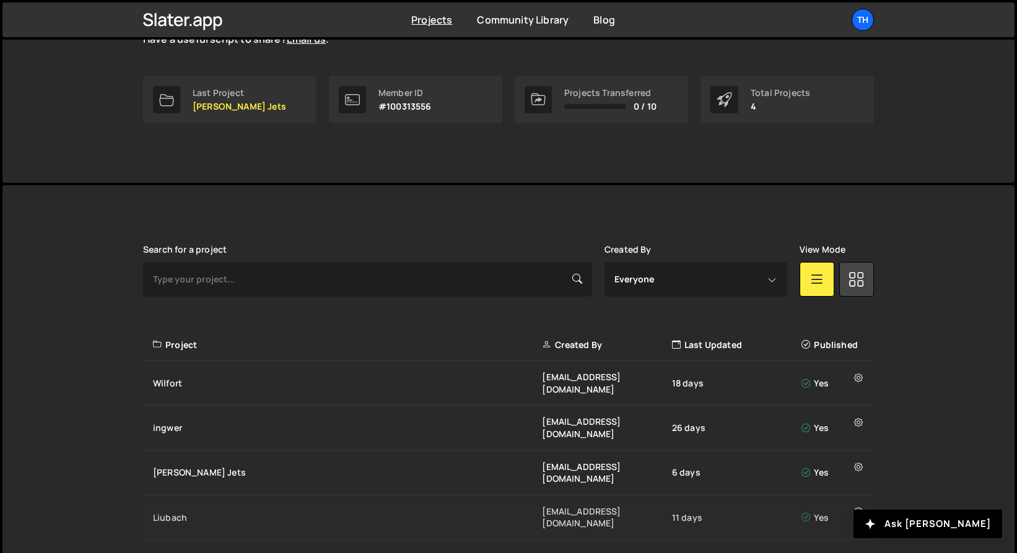
click at [178, 512] on div "Liubach" at bounding box center [347, 518] width 389 height 12
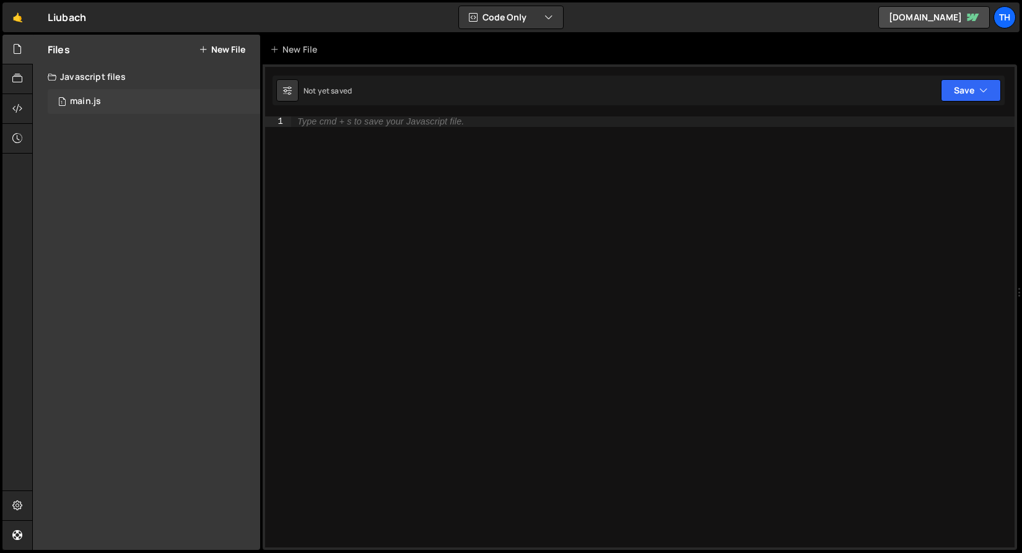
click at [187, 110] on div "1 main.js 0" at bounding box center [154, 101] width 212 height 25
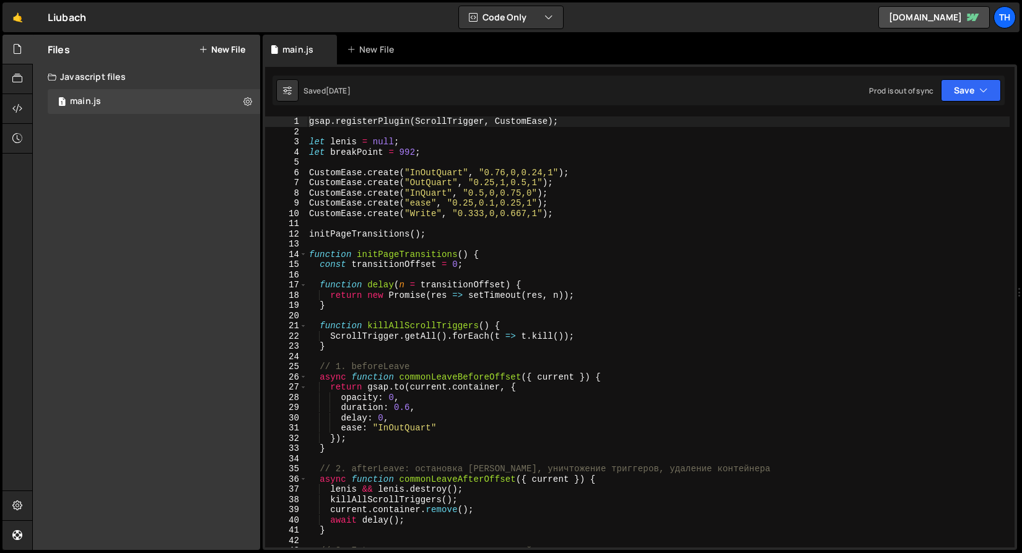
scroll to position [3274, 0]
type textarea "gsap.registerPlugin(ScrollTrigger, CustomEase);"
click at [303, 250] on span at bounding box center [303, 255] width 7 height 11
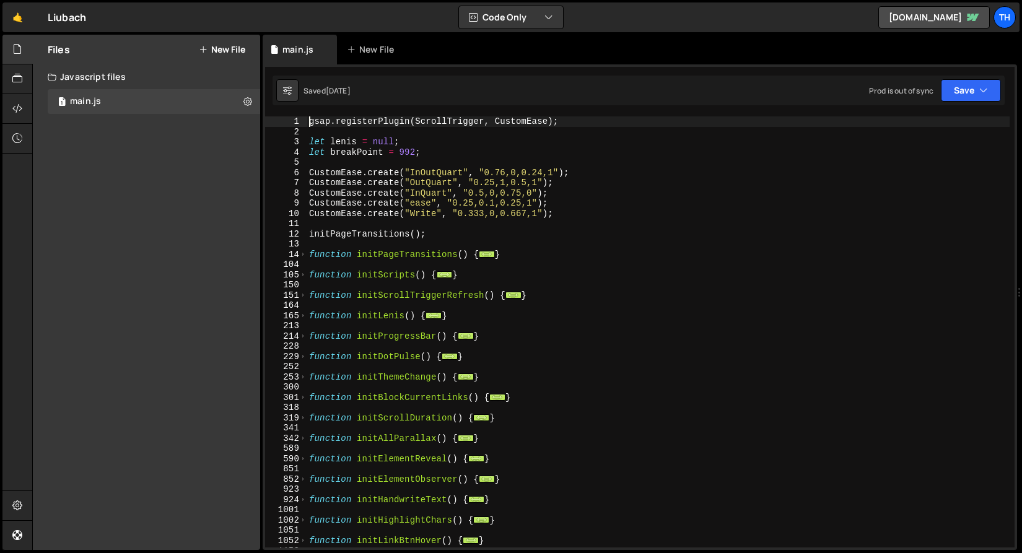
scroll to position [0, 0]
click at [12, 22] on link "🤙" at bounding box center [17, 17] width 30 height 30
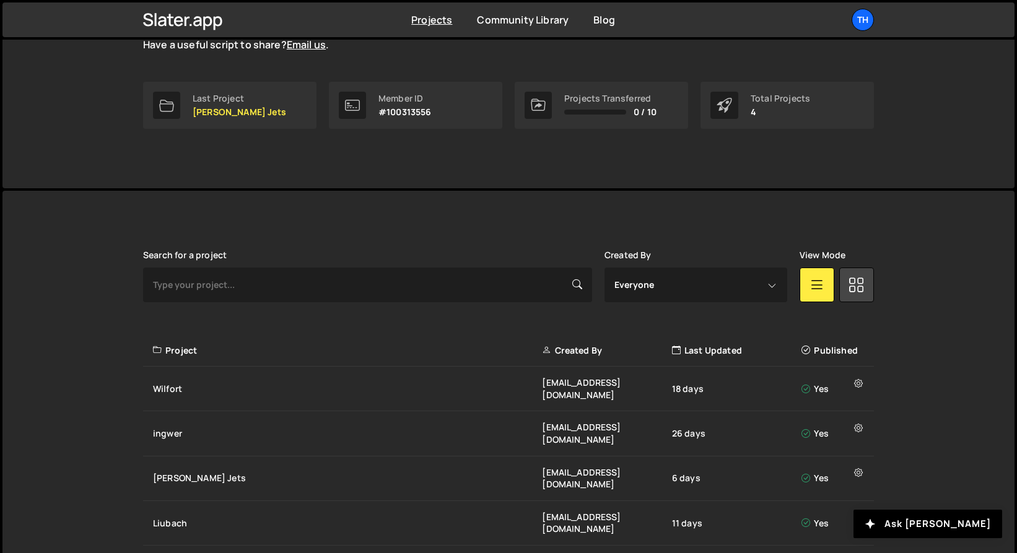
scroll to position [172, 0]
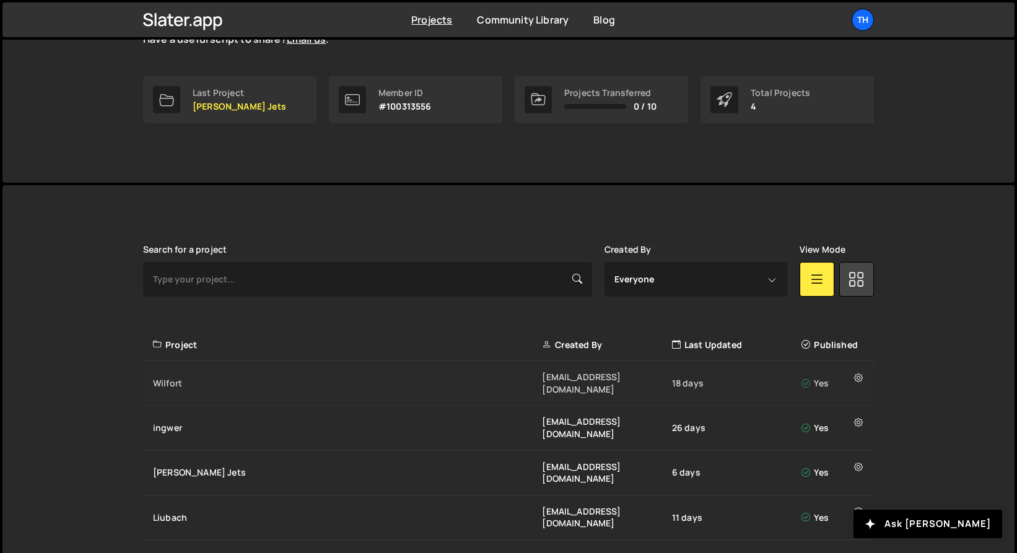
click at [234, 377] on div "Wilfort" at bounding box center [347, 383] width 389 height 12
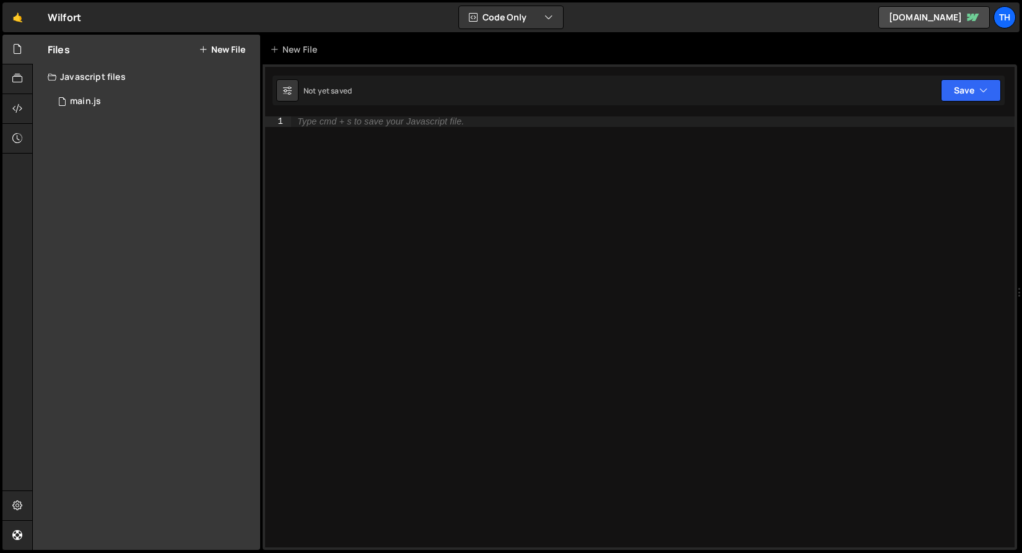
click at [143, 83] on div "Javascript files" at bounding box center [146, 76] width 227 height 25
click at [123, 79] on div "Javascript files" at bounding box center [146, 76] width 227 height 25
click at [123, 95] on div "1 main.js 0" at bounding box center [156, 101] width 217 height 25
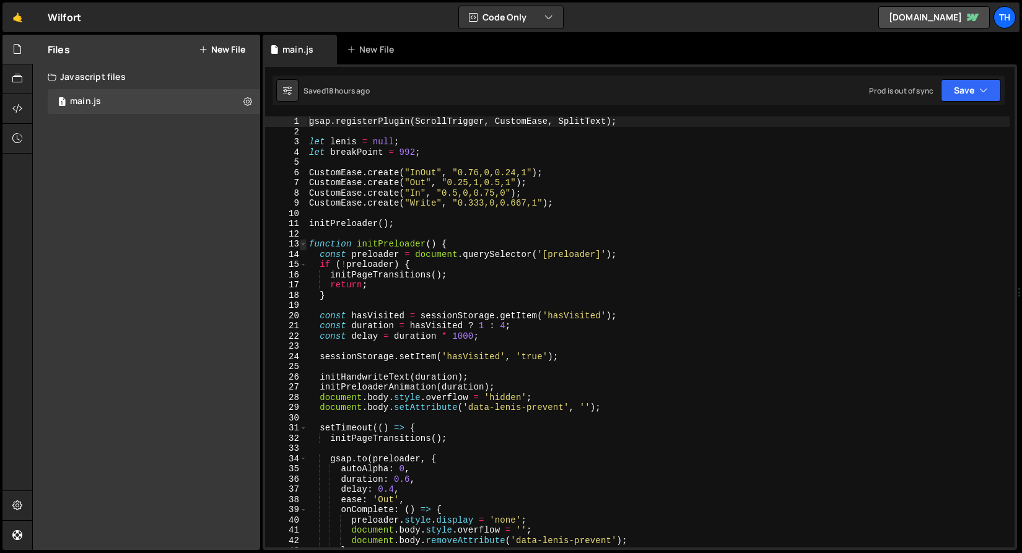
type textarea "gsap.registerPlugin(ScrollTrigger, CustomEase, SplitText);"
click at [299, 246] on div "13" at bounding box center [286, 244] width 42 height 11
click at [306, 245] on span at bounding box center [303, 244] width 7 height 11
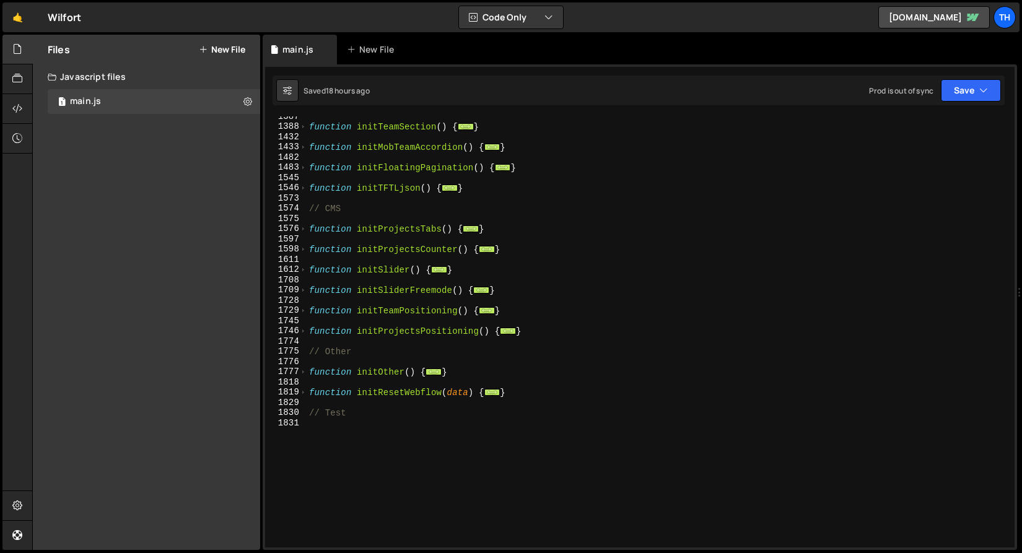
scroll to position [607, 0]
click at [344, 448] on div "function initTeamSection ( ) { ... } function initMobTeamAccordion ( ) { ... } …" at bounding box center [658, 338] width 703 height 451
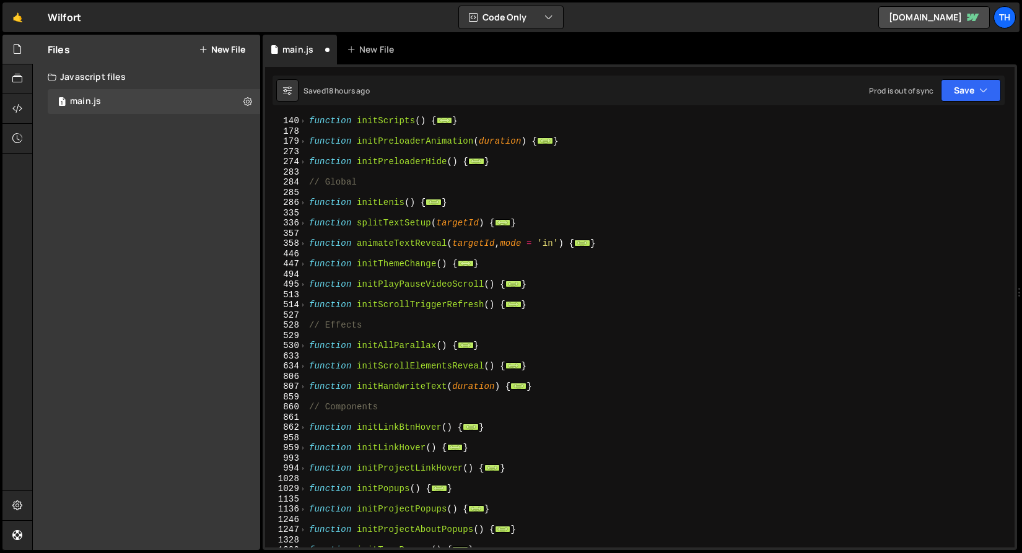
scroll to position [180, 0]
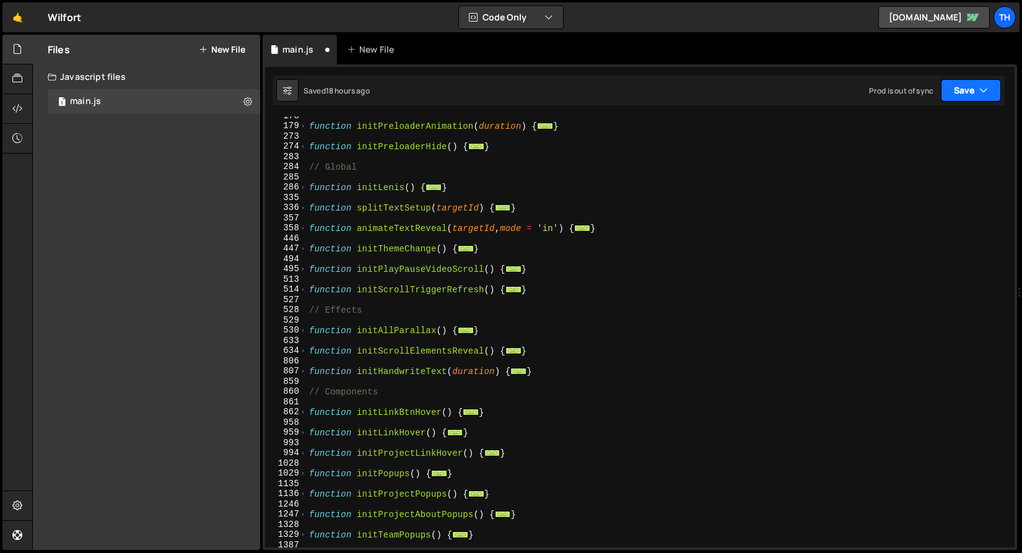
click at [969, 92] on button "Save" at bounding box center [971, 90] width 60 height 22
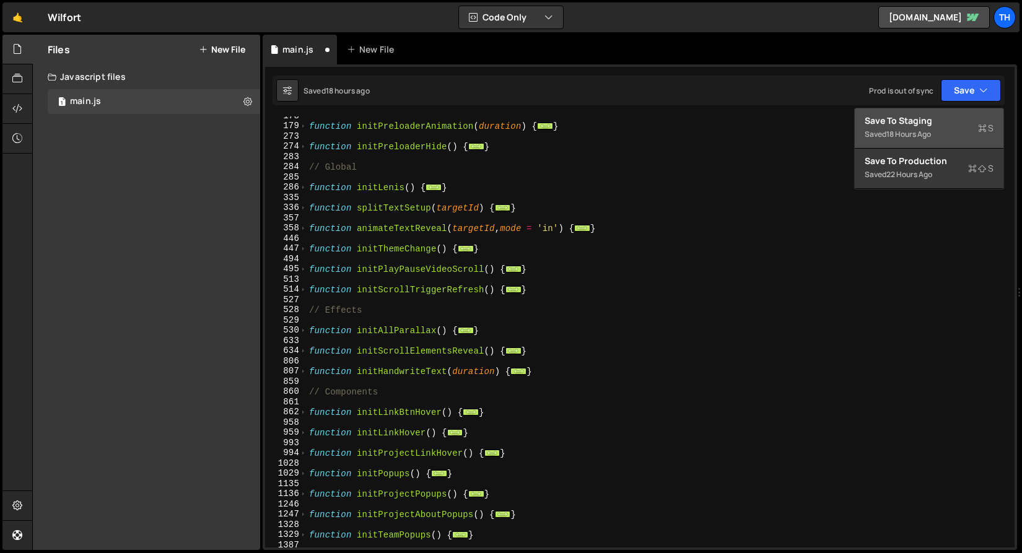
click at [920, 121] on div "Save to Staging S" at bounding box center [929, 121] width 129 height 12
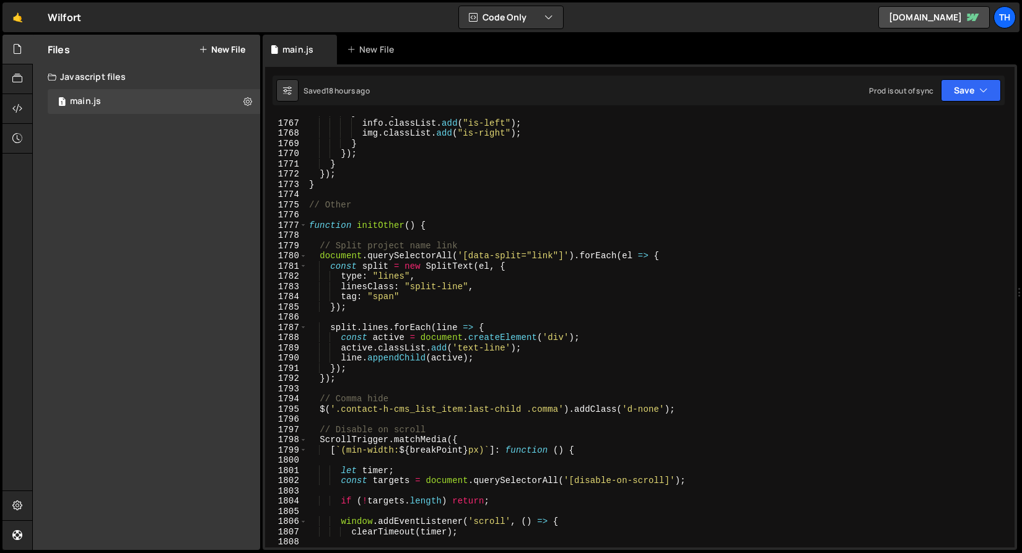
scroll to position [18055, 0]
click at [303, 227] on span at bounding box center [303, 225] width 7 height 11
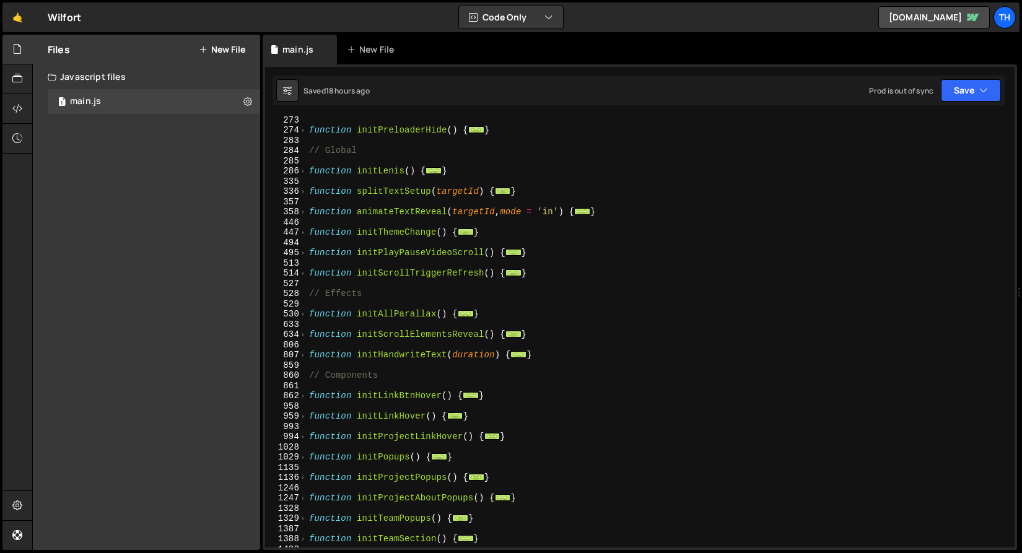
scroll to position [196, 0]
drag, startPoint x: 967, startPoint y: 94, endPoint x: 948, endPoint y: 115, distance: 28.9
click at [967, 94] on button "Save" at bounding box center [971, 90] width 60 height 22
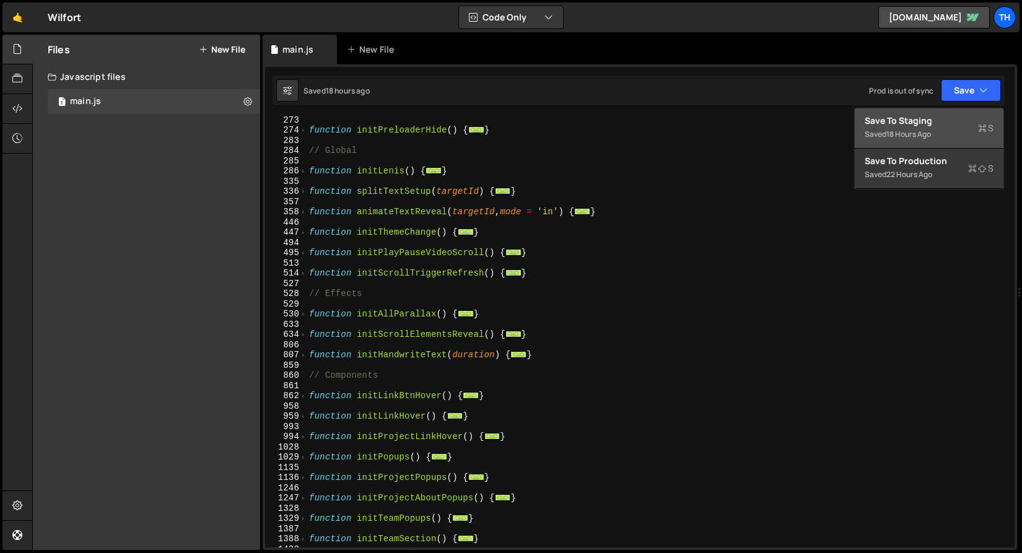
click at [925, 124] on div "Save to Staging S" at bounding box center [929, 121] width 129 height 12
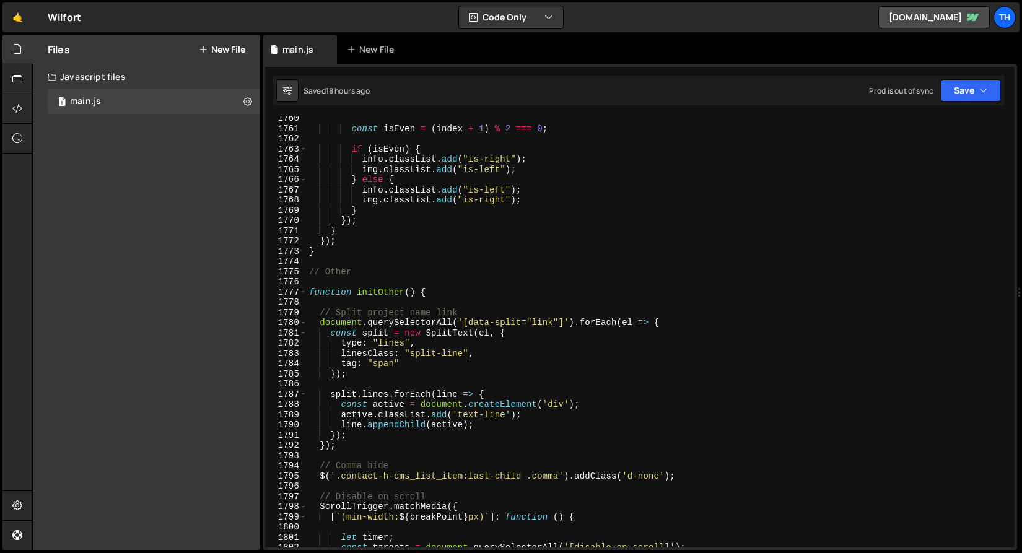
scroll to position [17988, 0]
click at [302, 294] on span at bounding box center [303, 292] width 7 height 11
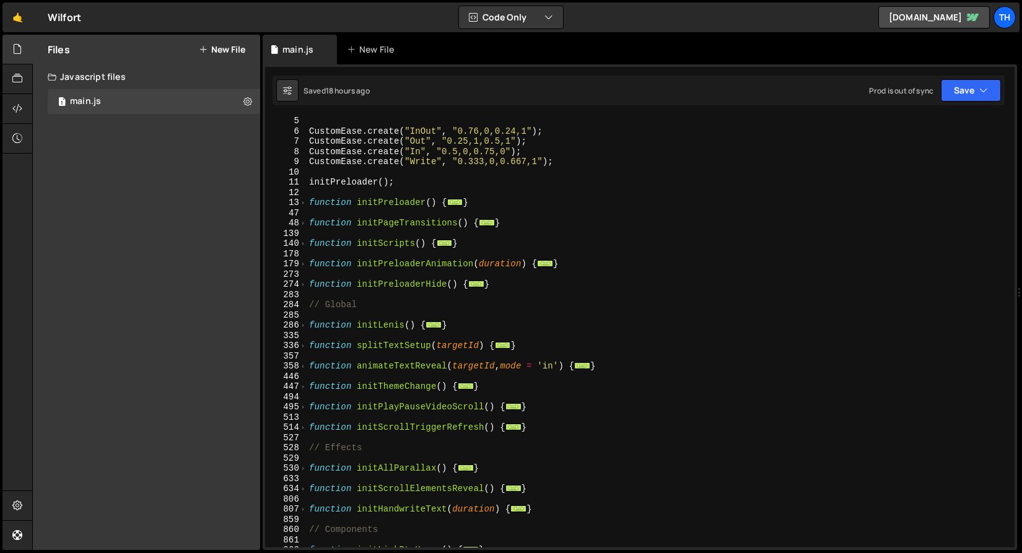
scroll to position [0, 0]
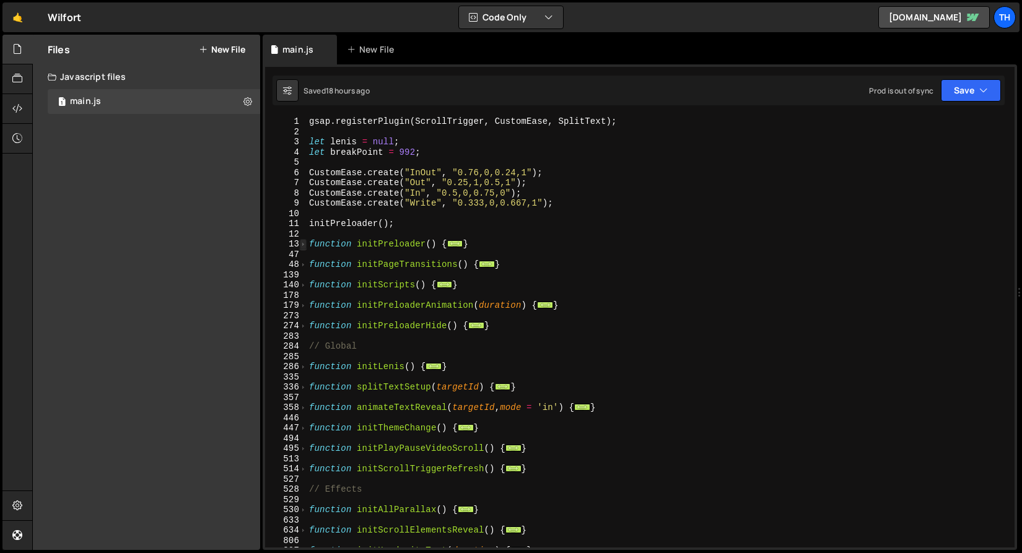
click at [303, 243] on span at bounding box center [303, 244] width 7 height 11
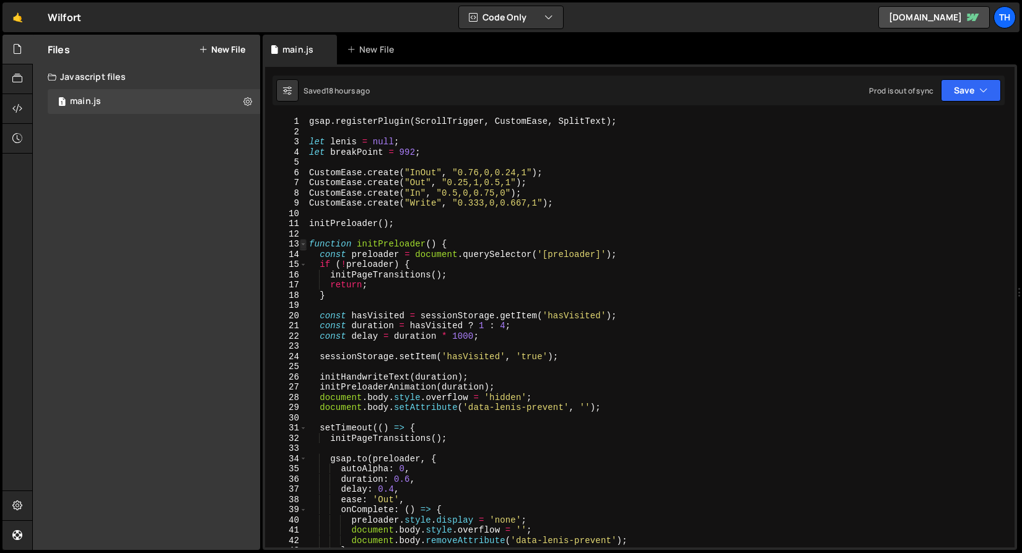
click at [303, 243] on span at bounding box center [303, 244] width 7 height 11
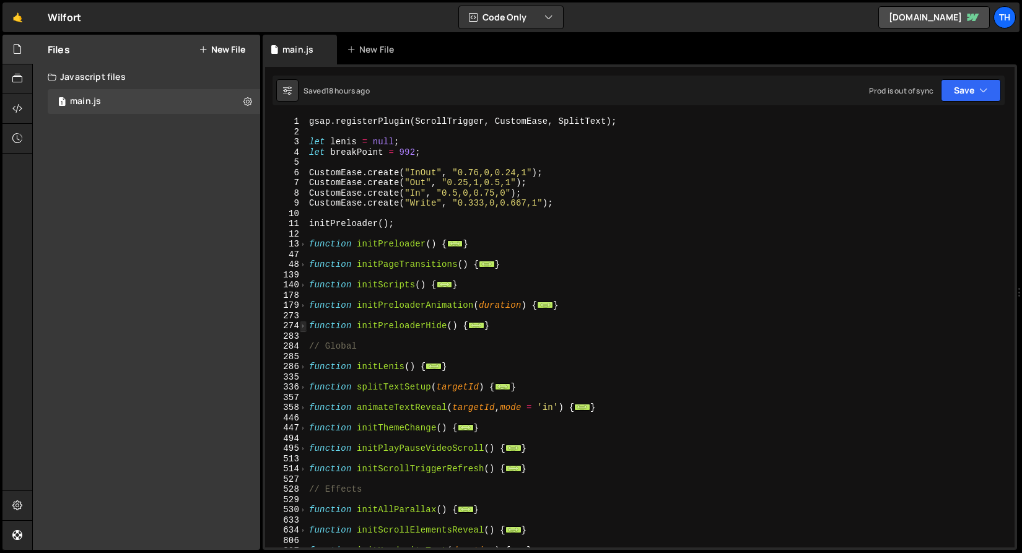
click at [303, 324] on span at bounding box center [303, 326] width 7 height 11
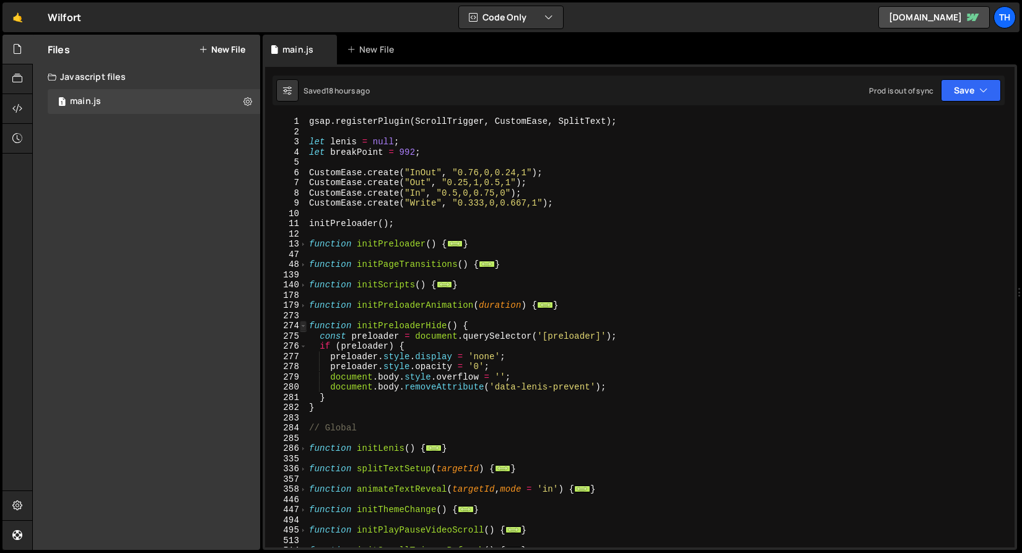
click at [303, 323] on span at bounding box center [303, 326] width 7 height 11
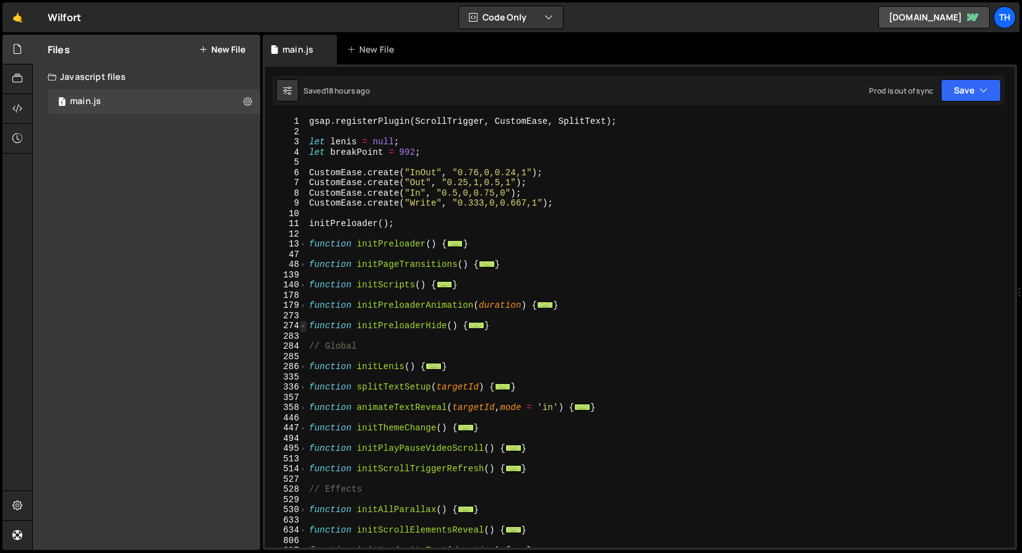
click at [303, 325] on span at bounding box center [303, 326] width 7 height 11
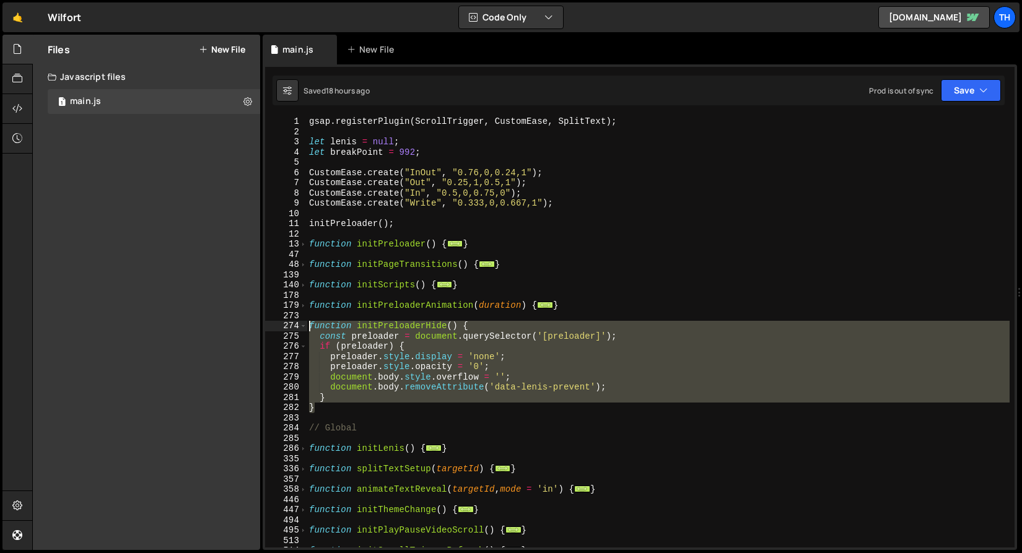
drag, startPoint x: 328, startPoint y: 405, endPoint x: 259, endPoint y: 326, distance: 104.9
click at [259, 326] on div "Files New File Javascript files 1 main.js 0 CSS files Copy share link Edit File…" at bounding box center [527, 293] width 990 height 516
click at [330, 405] on div "gsap . registerPlugin ( ScrollTrigger , CustomEase , SplitText ) ; let lenis = …" at bounding box center [658, 331] width 703 height 431
type textarea "}"
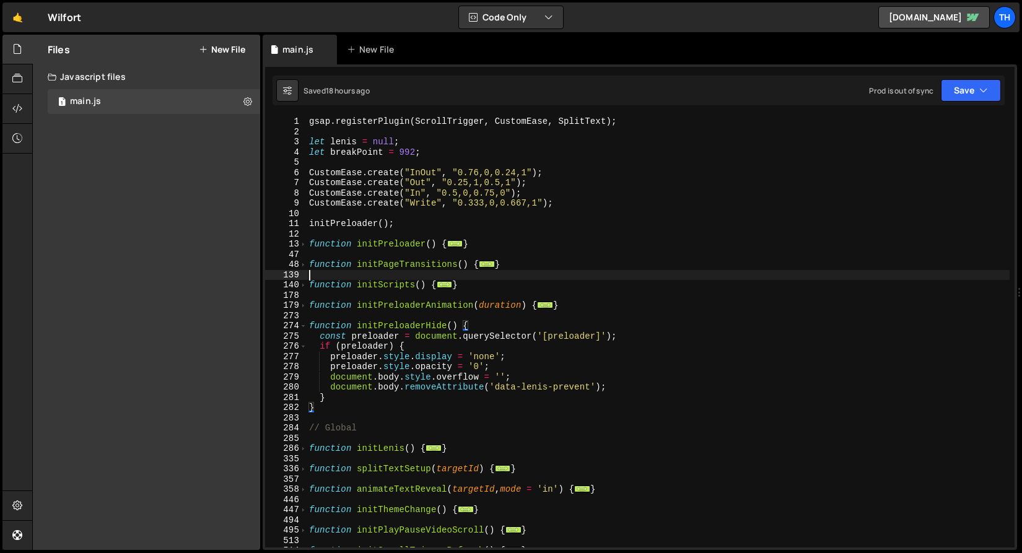
click at [499, 271] on div "gsap . registerPlugin ( ScrollTrigger , CustomEase , SplitText ) ; let lenis = …" at bounding box center [658, 341] width 703 height 451
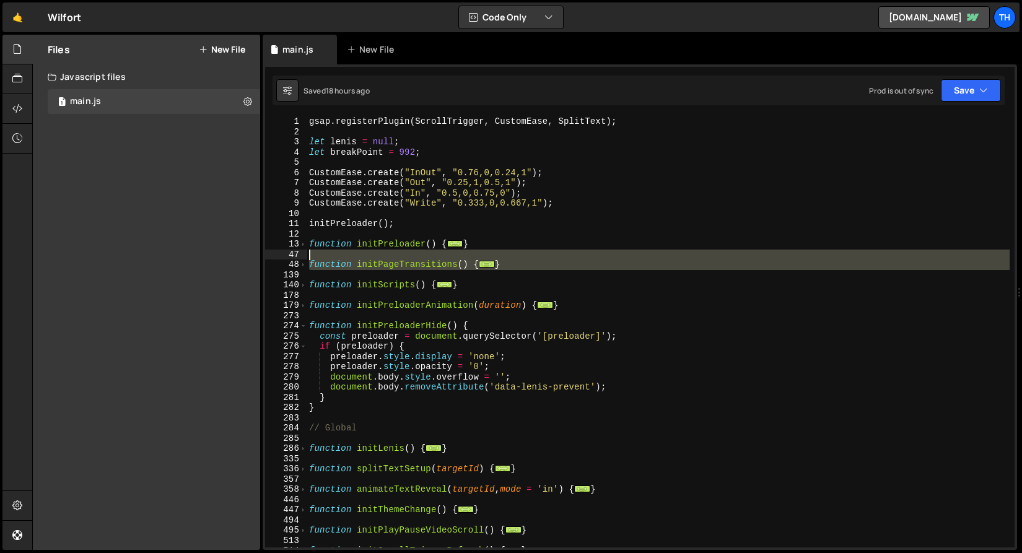
drag, startPoint x: 508, startPoint y: 271, endPoint x: 316, endPoint y: 256, distance: 191.9
click at [316, 256] on div "gsap . registerPlugin ( ScrollTrigger , CustomEase , SplitText ) ; let lenis = …" at bounding box center [658, 341] width 703 height 451
click at [378, 329] on div "gsap . registerPlugin ( ScrollTrigger , CustomEase , SplitText ) ; let lenis = …" at bounding box center [658, 341] width 703 height 451
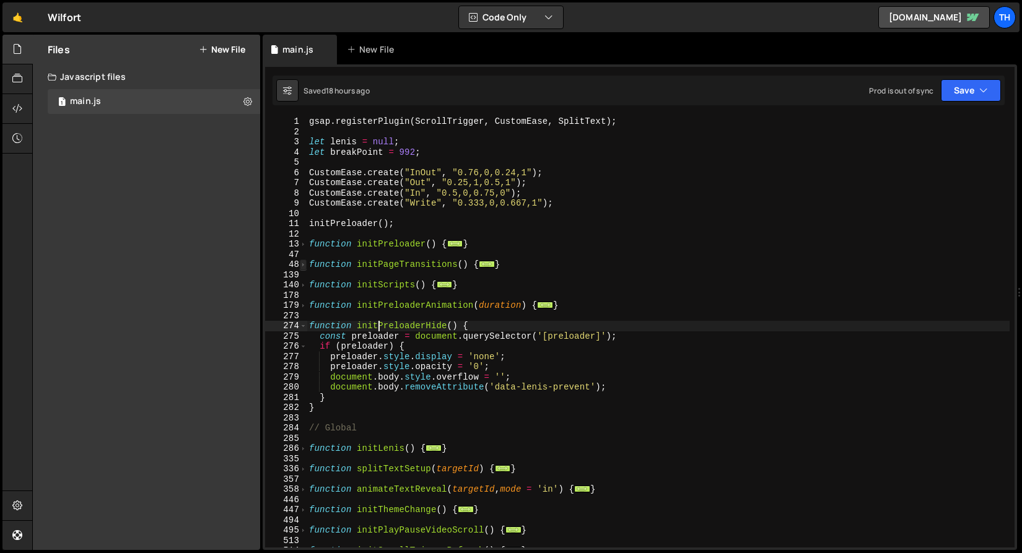
click at [306, 263] on span at bounding box center [303, 264] width 7 height 11
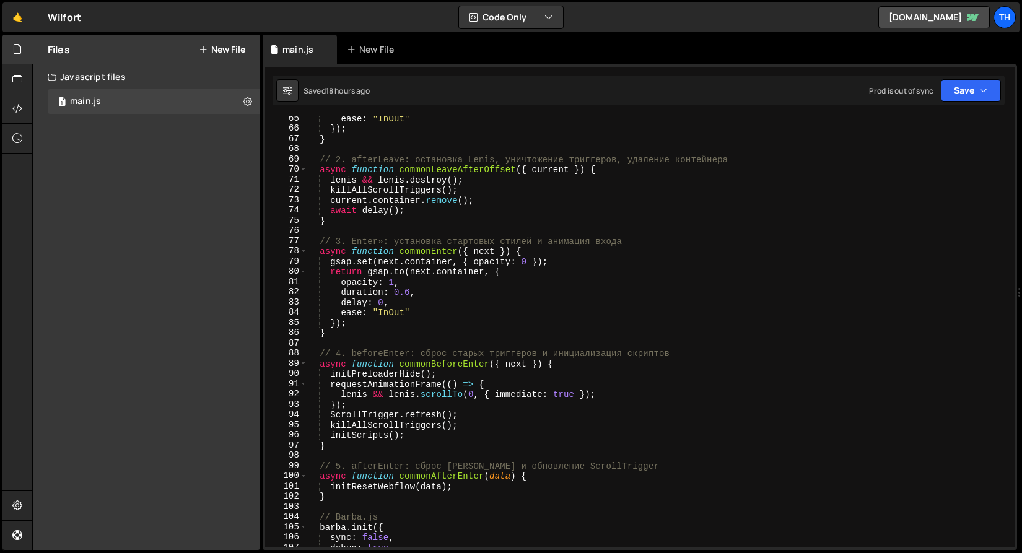
scroll to position [322, 0]
click at [383, 373] on div "ease : "InOut" }) ; } // 2. afterLeave: остановка Lenis, уничтожение триггеров,…" at bounding box center [658, 336] width 703 height 451
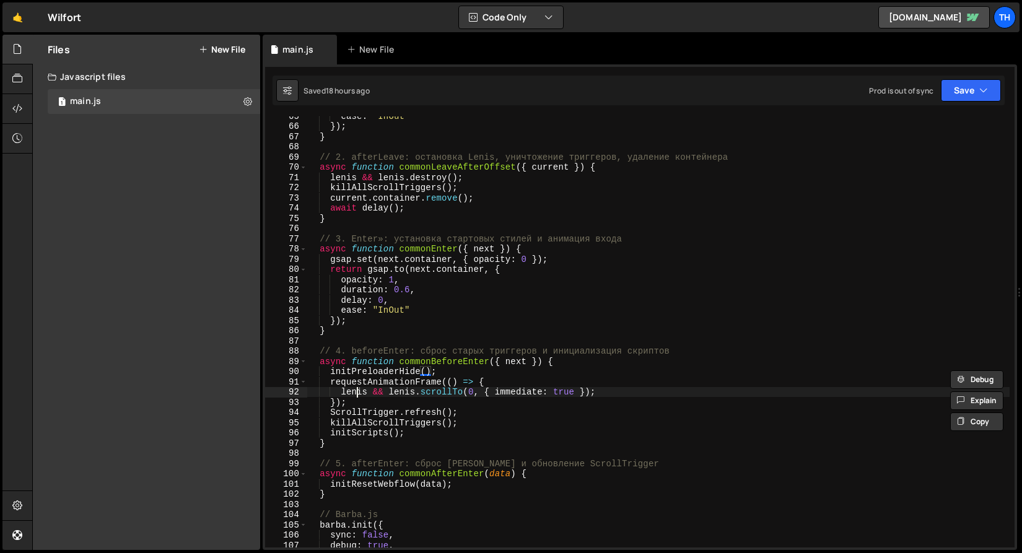
click at [357, 397] on div "ease : "InOut" }) ; } // 2. afterLeave: остановка Lenis, уничтожение триггеров,…" at bounding box center [658, 336] width 703 height 451
click at [370, 369] on div "ease : "InOut" }) ; } // 2. afterLeave: остановка Lenis, уничтожение триггеров,…" at bounding box center [658, 336] width 703 height 451
drag, startPoint x: 352, startPoint y: 349, endPoint x: 414, endPoint y: 345, distance: 62.1
click at [414, 346] on div "ease : "InOut" }) ; } // 2. afterLeave: остановка Lenis, уничтожение триггеров,…" at bounding box center [658, 336] width 703 height 451
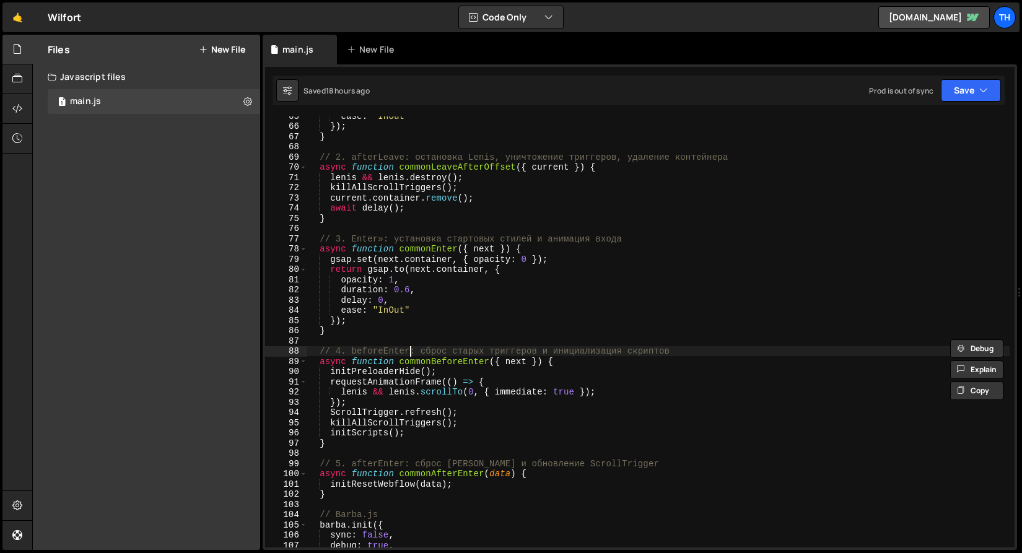
click at [408, 352] on div "ease : "InOut" }) ; } // 2. afterLeave: остановка Lenis, уничтожение триггеров,…" at bounding box center [658, 336] width 703 height 451
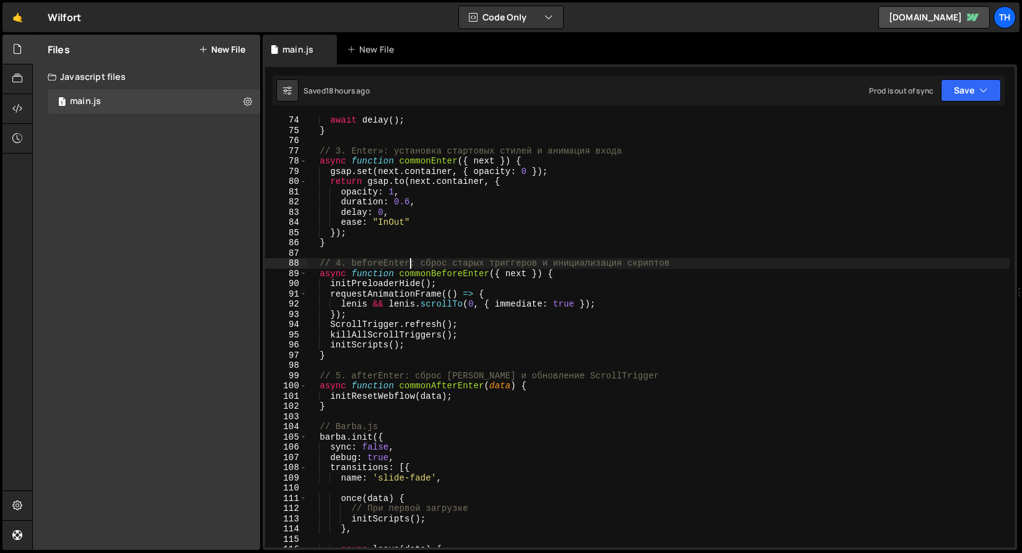
scroll to position [410, 0]
click at [367, 324] on div "await delay ( ) ; } // 3. Enter»: установка стартовых стилей и анимация входа a…" at bounding box center [658, 340] width 703 height 451
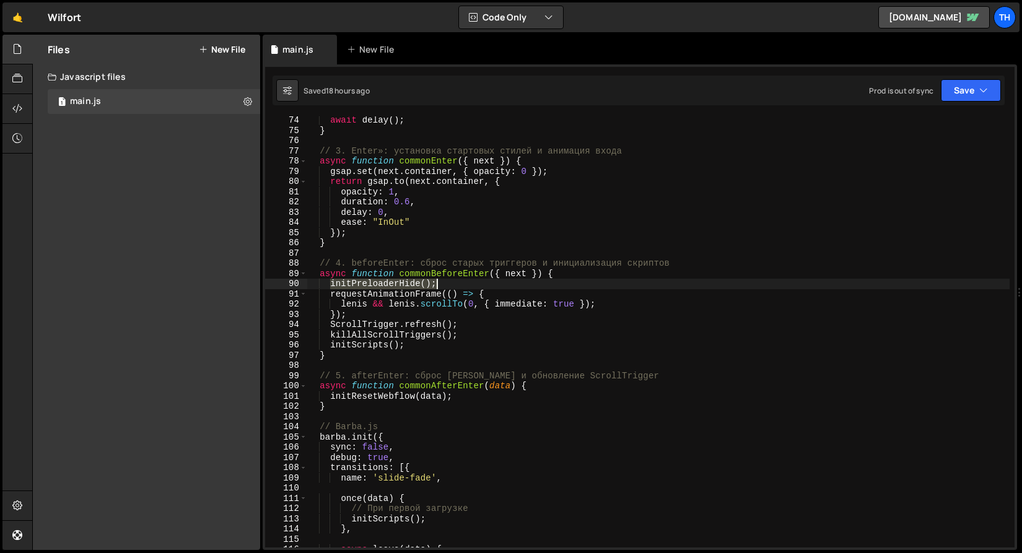
drag, startPoint x: 333, startPoint y: 284, endPoint x: 457, endPoint y: 283, distance: 124.5
click at [457, 283] on div "await delay ( ) ; } // 3. Enter»: установка стартовых стилей и анимация входа a…" at bounding box center [658, 340] width 703 height 451
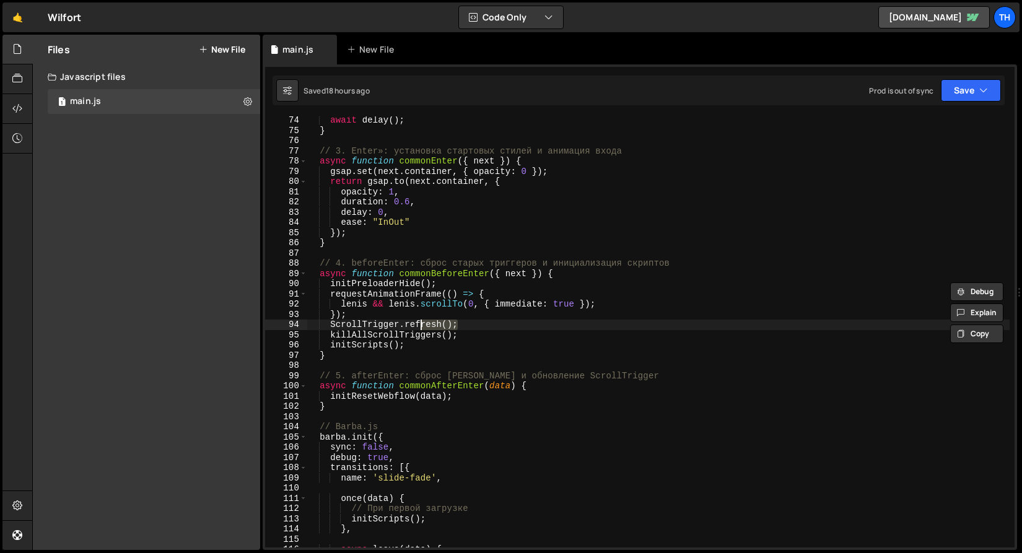
drag, startPoint x: 471, startPoint y: 328, endPoint x: 415, endPoint y: 324, distance: 56.5
click at [415, 324] on div "await delay ( ) ; } // 3. Enter»: установка стартовых стилей и анимация входа a…" at bounding box center [658, 340] width 703 height 451
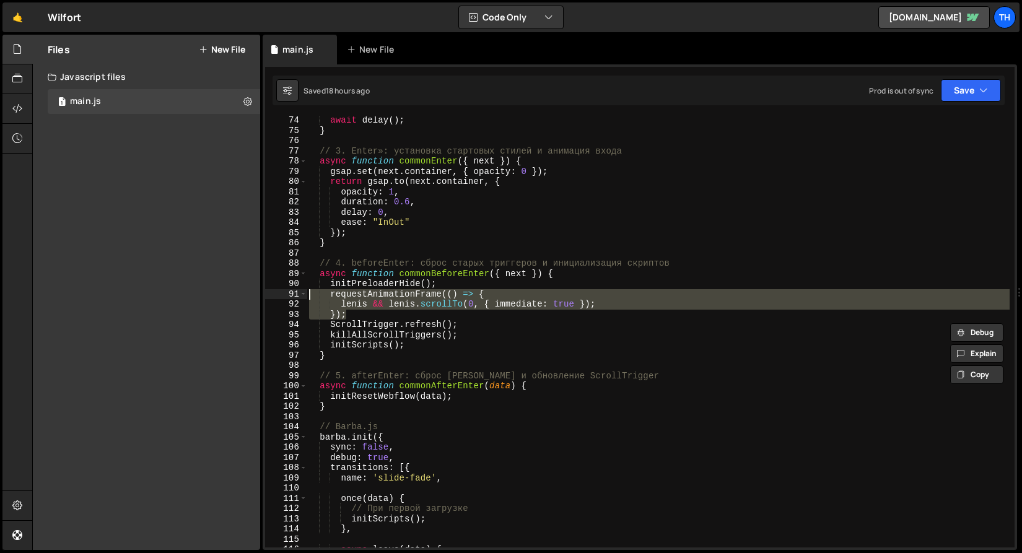
drag, startPoint x: 362, startPoint y: 312, endPoint x: 245, endPoint y: 290, distance: 119.8
click at [245, 290] on div "Files New File Javascript files 1 main.js 0 CSS files Copy share link Edit File…" at bounding box center [527, 293] width 990 height 516
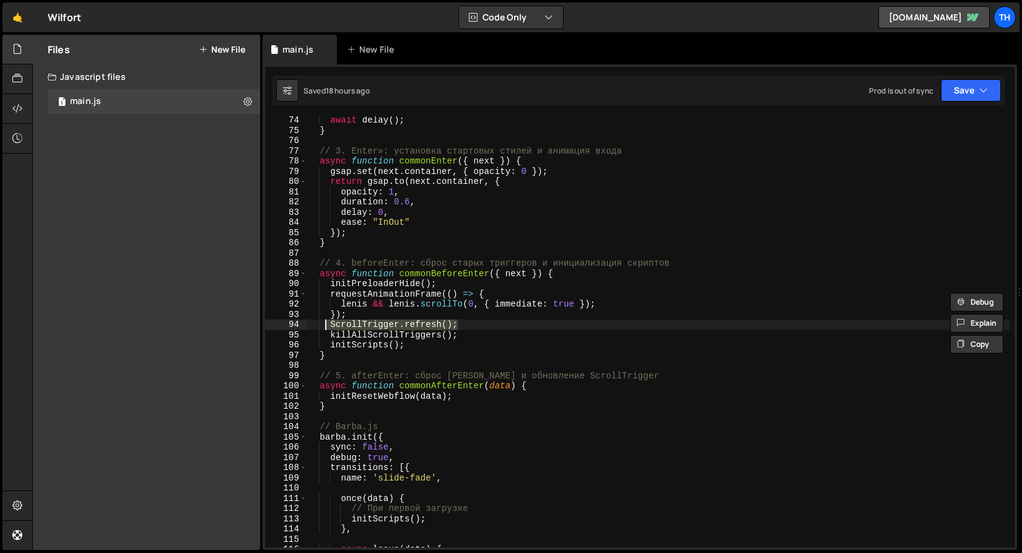
drag, startPoint x: 460, startPoint y: 324, endPoint x: 311, endPoint y: 323, distance: 149.3
click at [311, 323] on div "await delay ( ) ; } // 3. Enter»: установка стартовых стилей и анимация входа a…" at bounding box center [658, 340] width 703 height 451
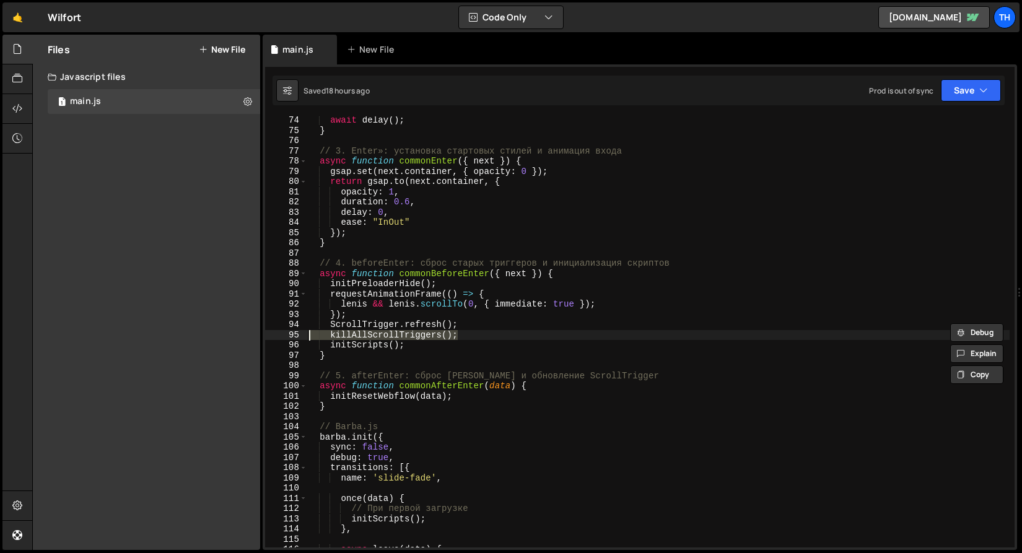
drag, startPoint x: 508, startPoint y: 334, endPoint x: 272, endPoint y: 332, distance: 236.6
click at [272, 332] on div "ScrollTrigger.refresh(); 74 75 76 77 78 79 80 81 82 83 84 85 86 87 88 89 90 91 …" at bounding box center [639, 331] width 749 height 431
drag, startPoint x: 442, startPoint y: 341, endPoint x: 245, endPoint y: 342, distance: 196.9
click at [245, 342] on div "Files New File Javascript files 1 main.js 0 CSS files Copy share link Edit File…" at bounding box center [527, 293] width 990 height 516
click at [449, 355] on div "await delay ( ) ; } // 3. Enter»: установка стартовых стилей и анимация входа a…" at bounding box center [658, 340] width 703 height 451
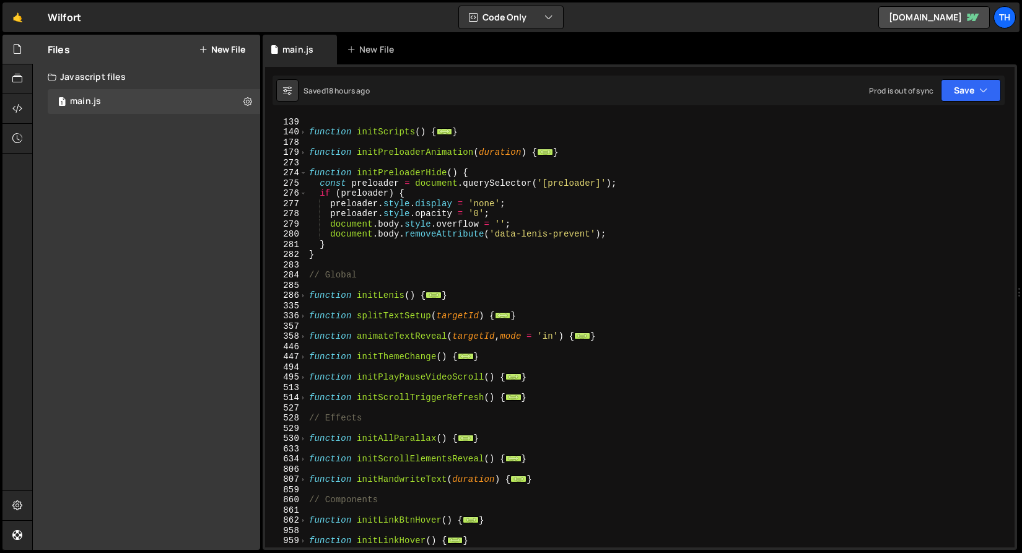
scroll to position [1046, 0]
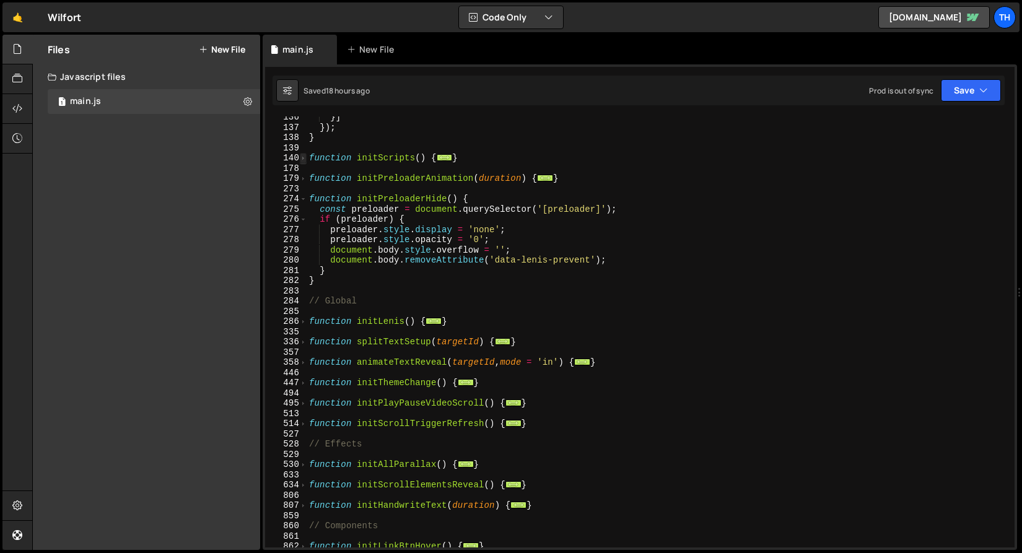
click at [302, 157] on span at bounding box center [303, 158] width 7 height 11
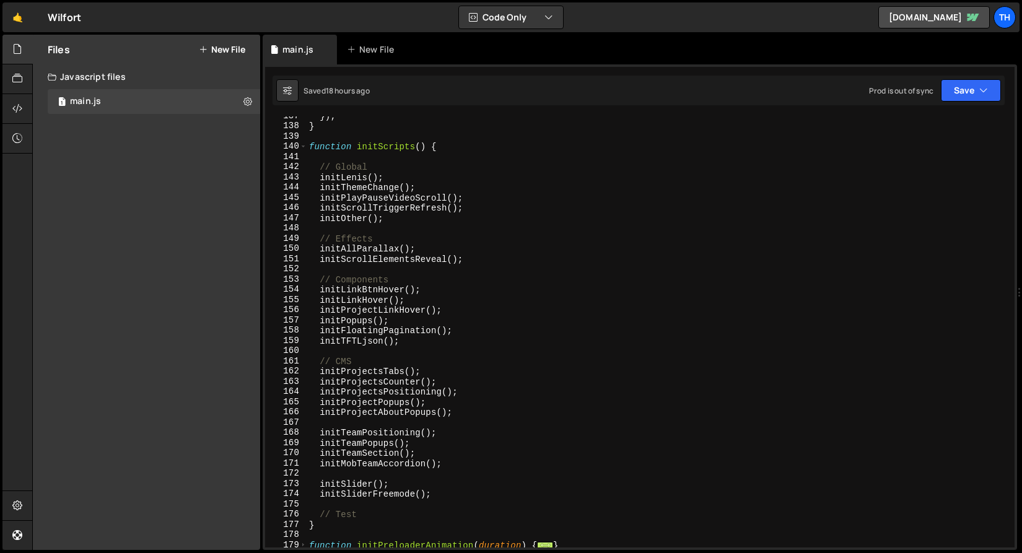
scroll to position [1062, 0]
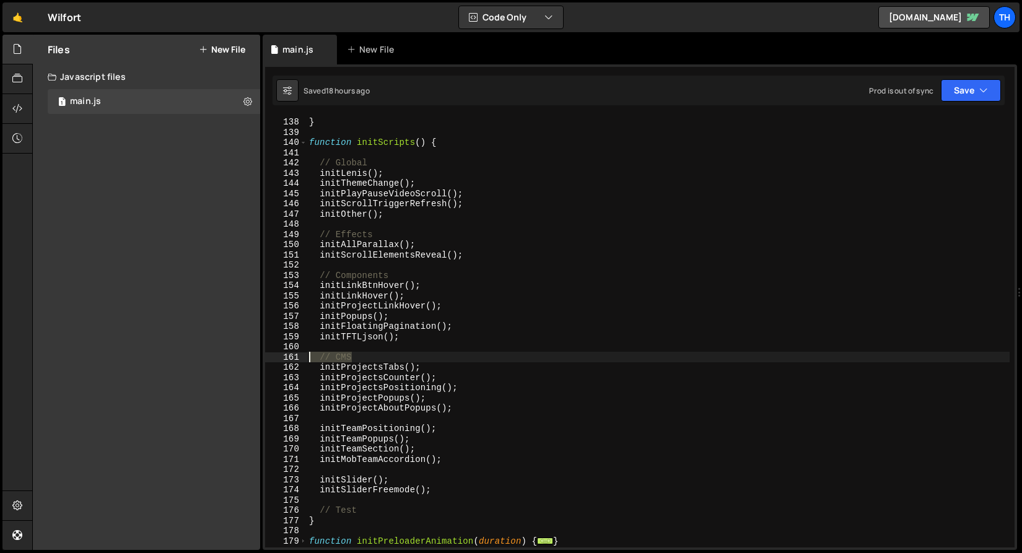
drag, startPoint x: 370, startPoint y: 356, endPoint x: 277, endPoint y: 356, distance: 92.3
click at [277, 356] on div "} 137 138 139 140 141 142 143 144 145 146 147 148 149 150 151 152 153 154 155 1…" at bounding box center [639, 331] width 749 height 431
click at [484, 329] on div "}) ; } function initScripts ( ) { // Global initLenis ( ) ; initThemeChange ( )…" at bounding box center [658, 332] width 703 height 451
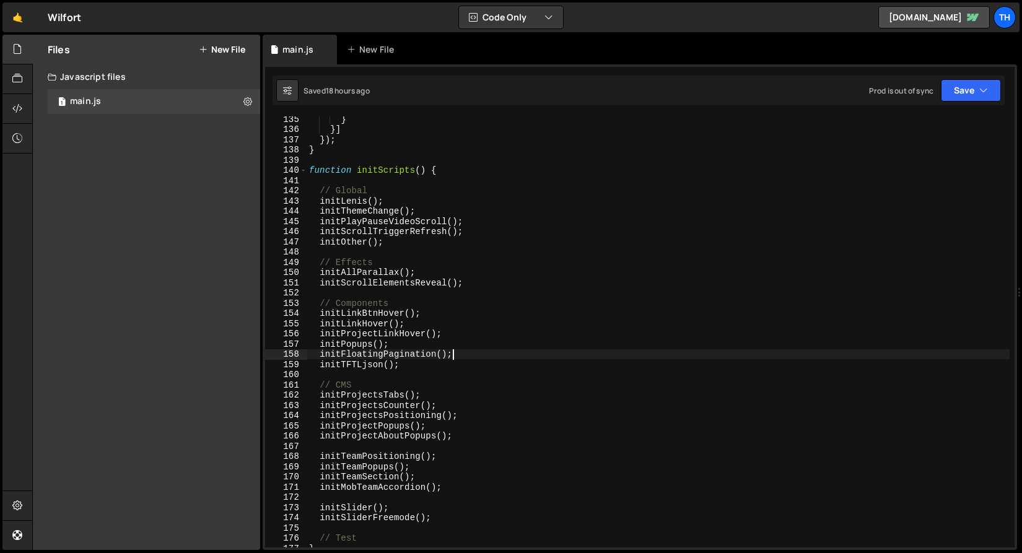
scroll to position [1026, 0]
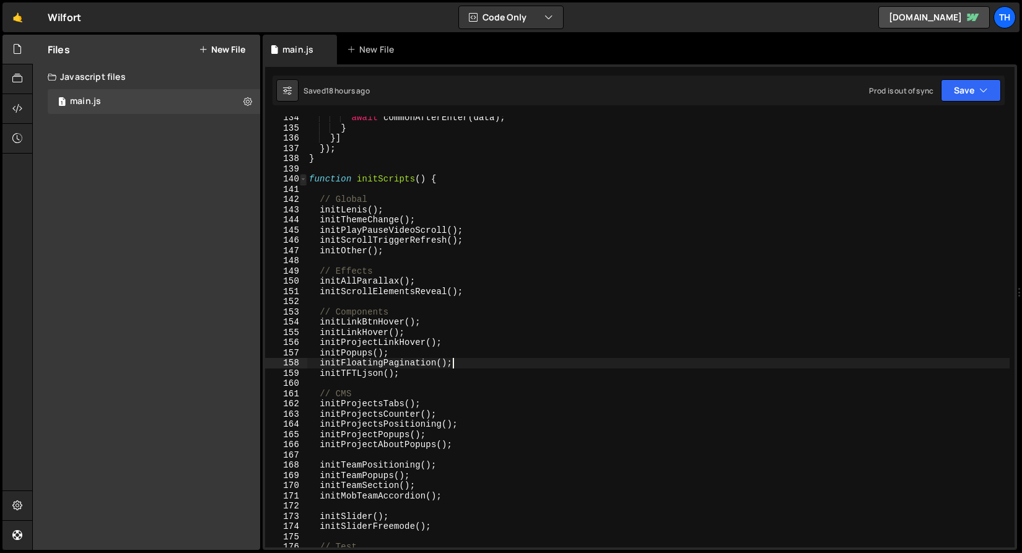
click at [304, 180] on span at bounding box center [303, 179] width 7 height 11
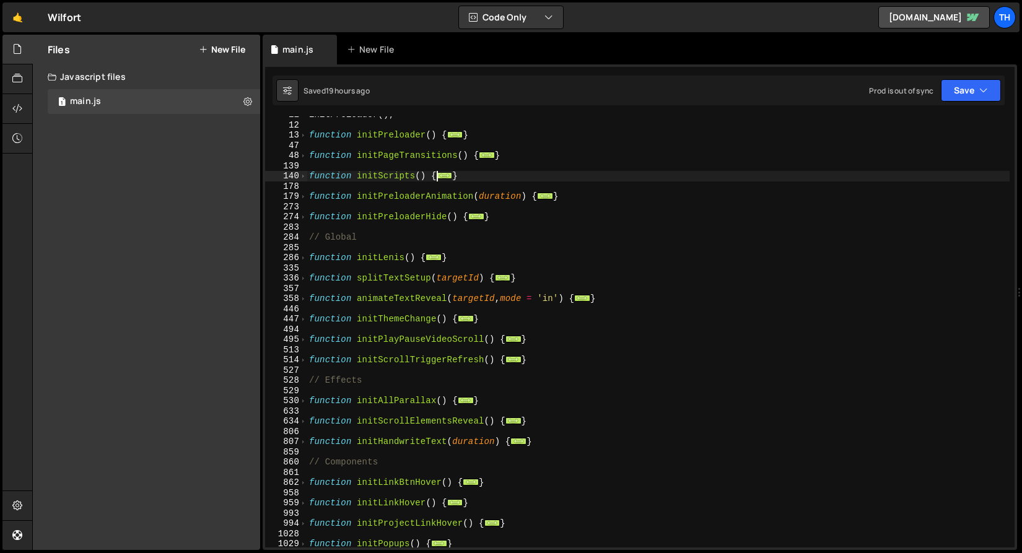
scroll to position [0, 0]
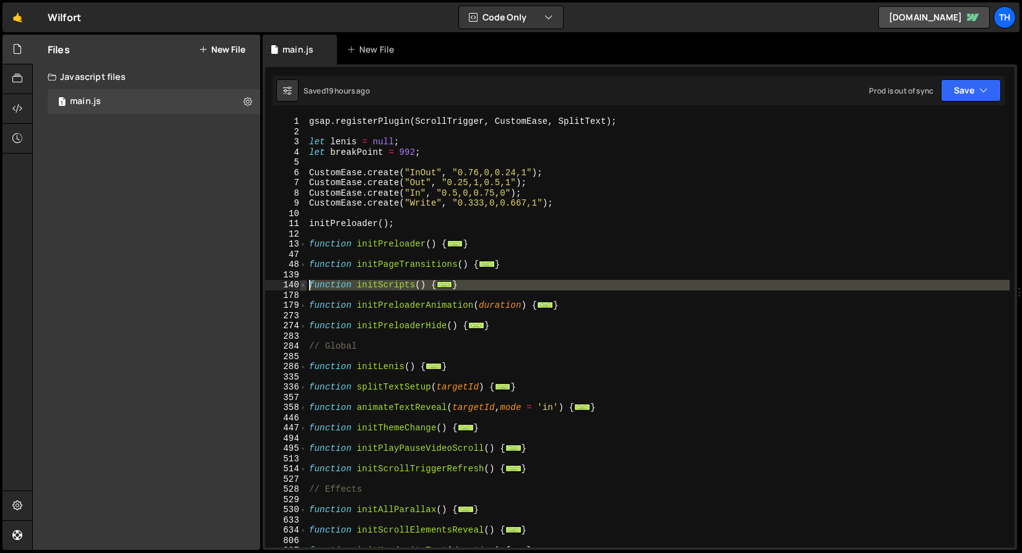
click at [300, 285] on span at bounding box center [303, 285] width 7 height 11
type textarea "function initScripts() {"
click at [320, 234] on div "gsap . registerPlugin ( ScrollTrigger , CustomEase , SplitText ) ; let lenis = …" at bounding box center [658, 341] width 703 height 451
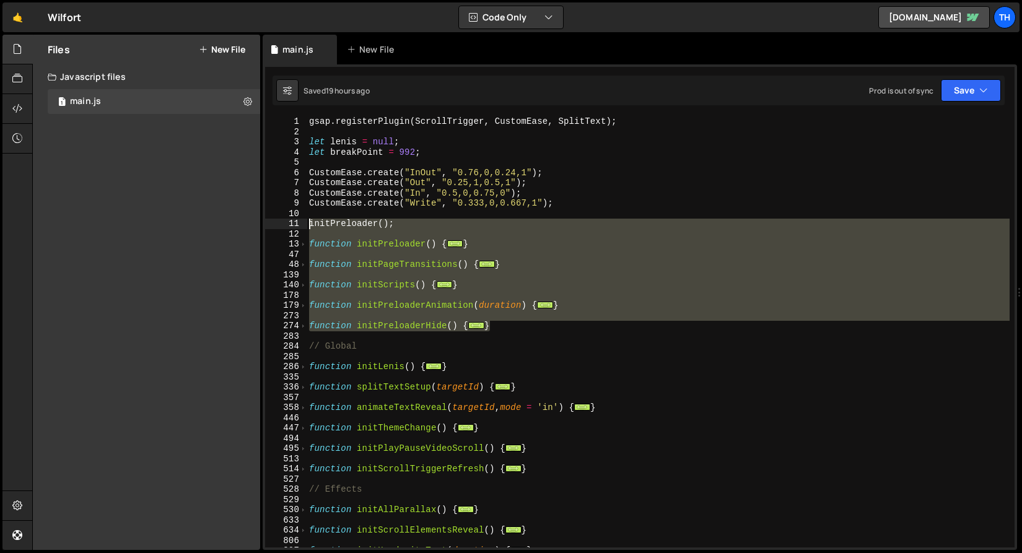
drag, startPoint x: 571, startPoint y: 323, endPoint x: 213, endPoint y: 225, distance: 370.9
click at [213, 225] on div "Files New File Javascript files 1 main.js 0 CSS files Copy share link Edit File…" at bounding box center [527, 293] width 990 height 516
click at [426, 220] on div "gsap . registerPlugin ( ScrollTrigger , CustomEase , SplitText ) ; let lenis = …" at bounding box center [658, 331] width 703 height 431
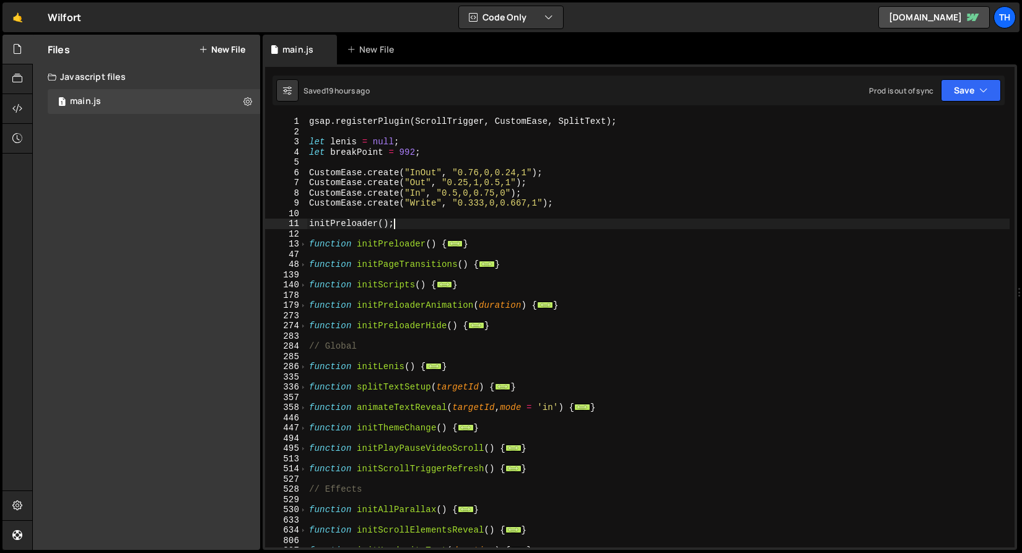
click at [408, 206] on div "gsap . registerPlugin ( ScrollTrigger , CustomEase , SplitText ) ; let lenis = …" at bounding box center [658, 341] width 703 height 451
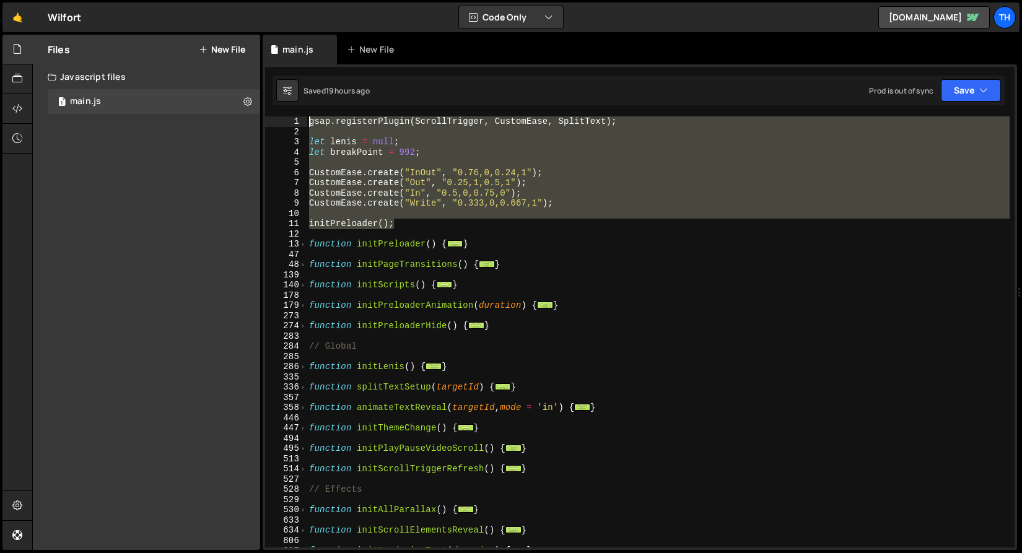
drag, startPoint x: 419, startPoint y: 227, endPoint x: 232, endPoint y: 116, distance: 217.4
click at [232, 116] on div "Files New File Javascript files 1 main.js 0 CSS files Copy share link Edit File…" at bounding box center [527, 293] width 990 height 516
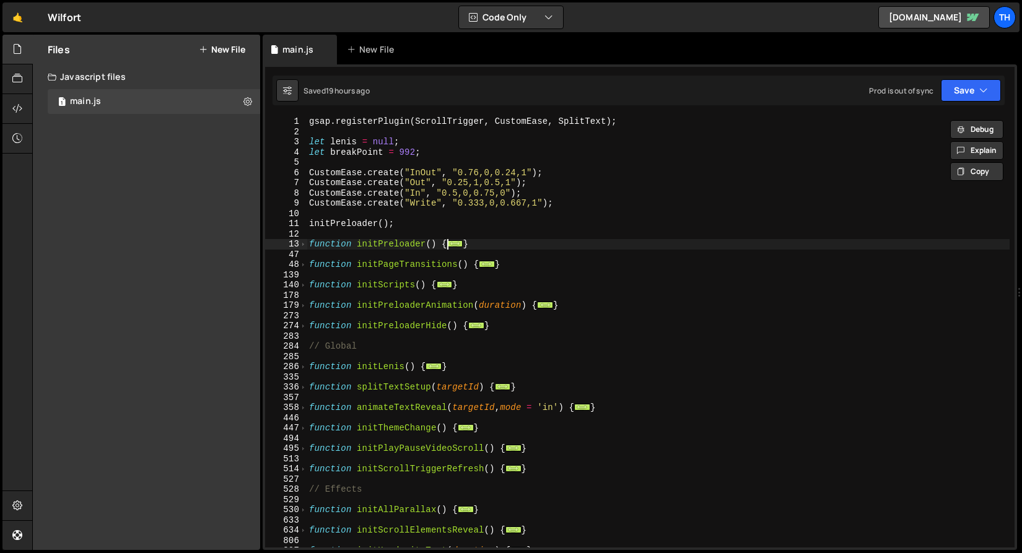
click at [452, 240] on div "gsap . registerPlugin ( ScrollTrigger , CustomEase , SplitText ) ; let lenis = …" at bounding box center [658, 341] width 703 height 451
type textarea "function initPreloader() {"
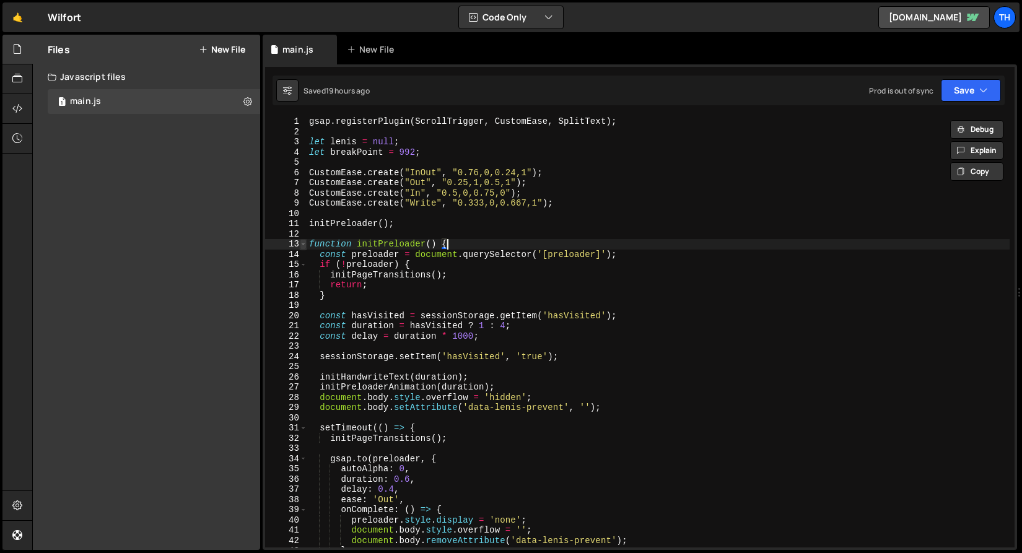
click at [302, 245] on span at bounding box center [303, 244] width 7 height 11
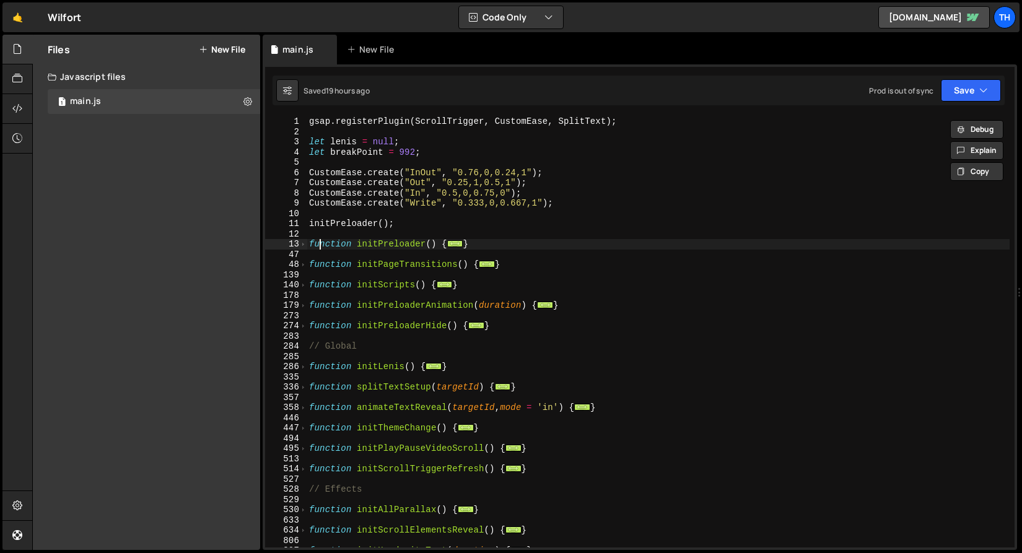
click at [322, 239] on div "gsap . registerPlugin ( ScrollTrigger , CustomEase , SplitText ) ; let lenis = …" at bounding box center [658, 341] width 703 height 451
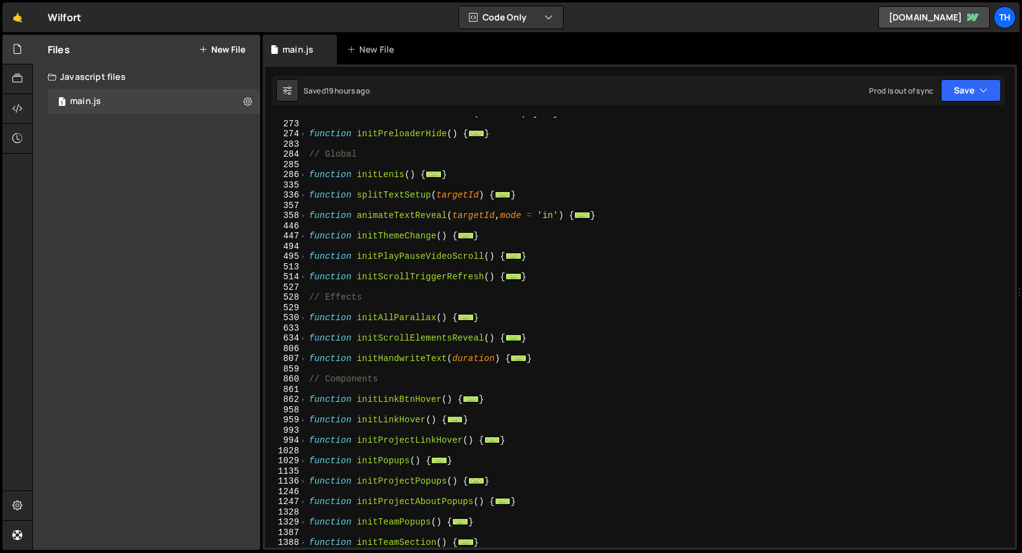
scroll to position [192, 0]
click at [305, 196] on span at bounding box center [303, 195] width 7 height 11
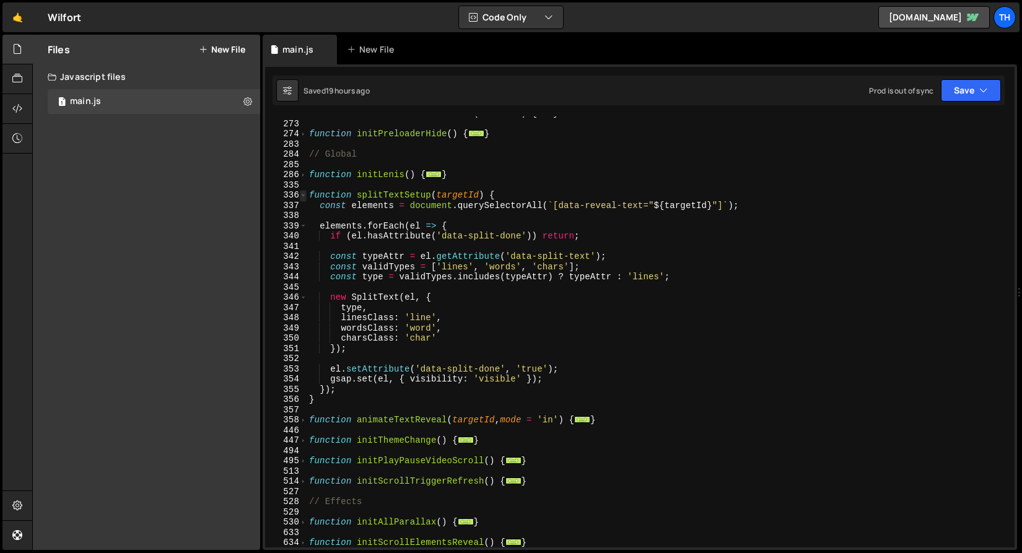
click at [305, 196] on span at bounding box center [303, 195] width 7 height 11
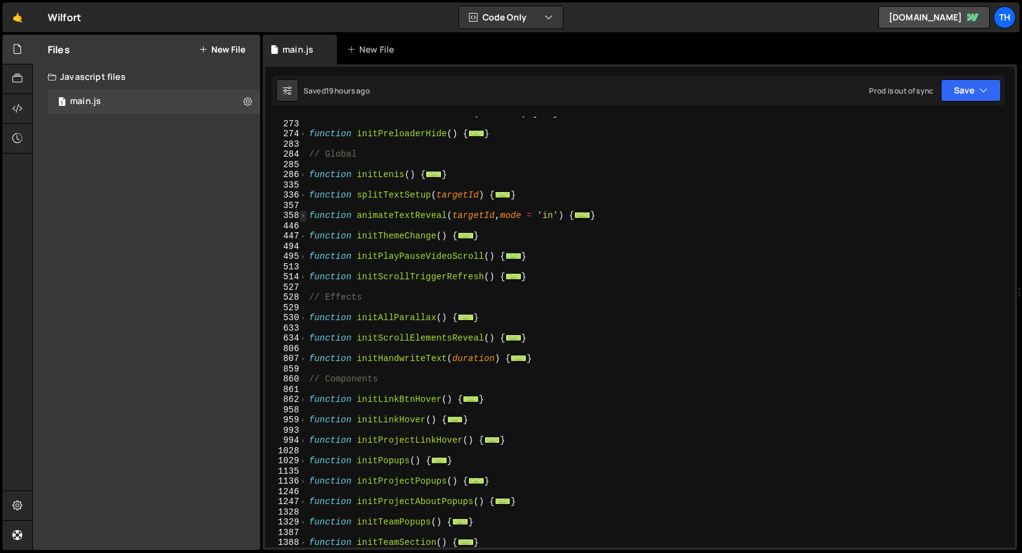
click at [303, 219] on span at bounding box center [303, 216] width 7 height 11
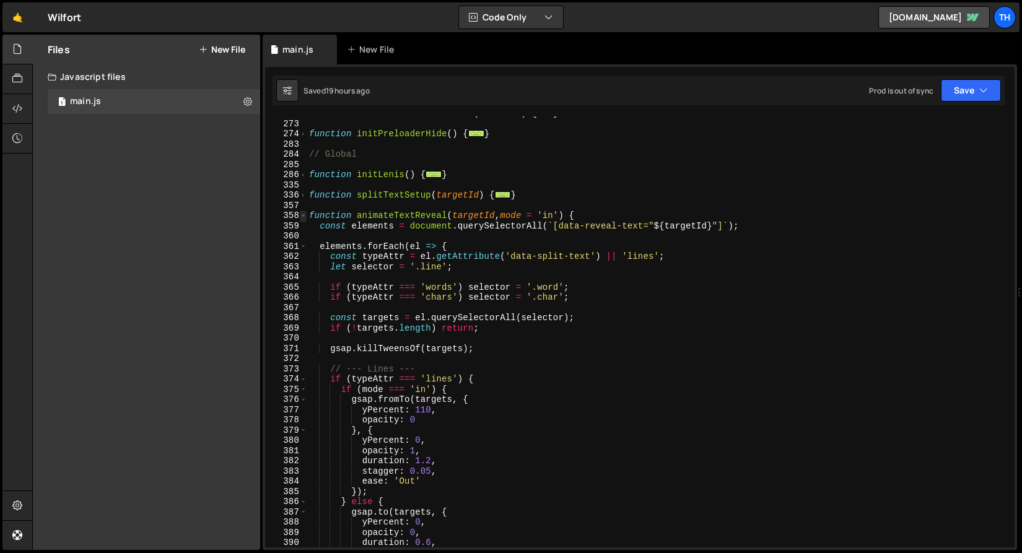
click at [303, 219] on span at bounding box center [303, 216] width 7 height 11
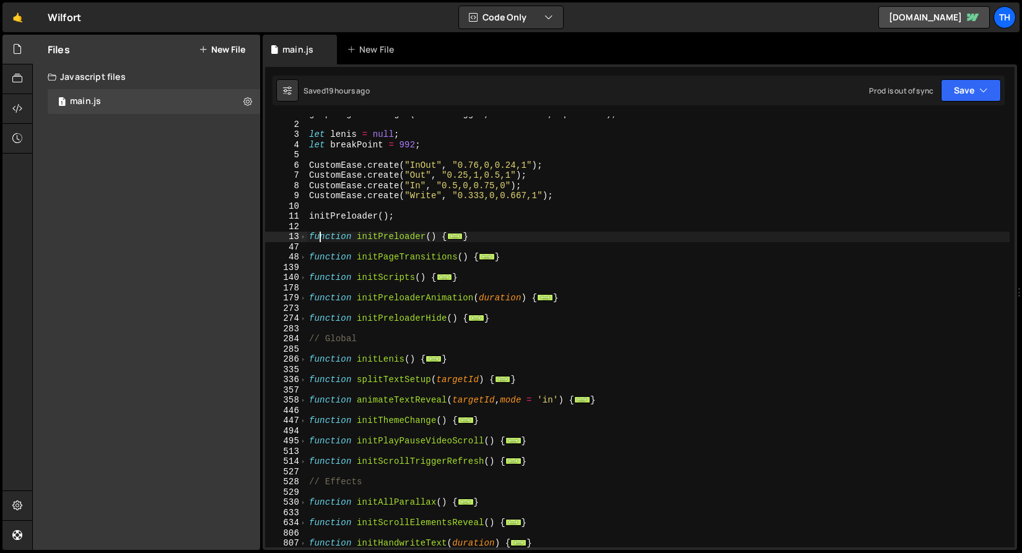
scroll to position [7, 0]
drag, startPoint x: 501, startPoint y: 245, endPoint x: 323, endPoint y: 248, distance: 178.4
click at [323, 248] on div "gsap . registerPlugin ( ScrollTrigger , CustomEase , SplitText ) ; let lenis = …" at bounding box center [658, 334] width 703 height 451
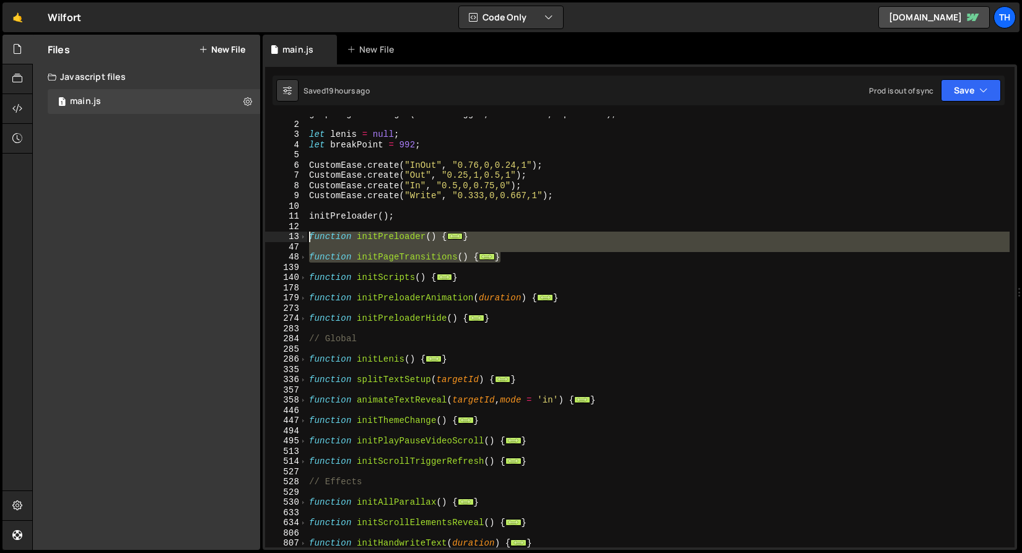
drag, startPoint x: 514, startPoint y: 256, endPoint x: 266, endPoint y: 235, distance: 249.2
click at [266, 235] on div "1 2 3 4 5 6 7 8 9 10 11 12 13 47 48 139 140 178 179 273 274 283 284 285 286 335…" at bounding box center [639, 331] width 749 height 431
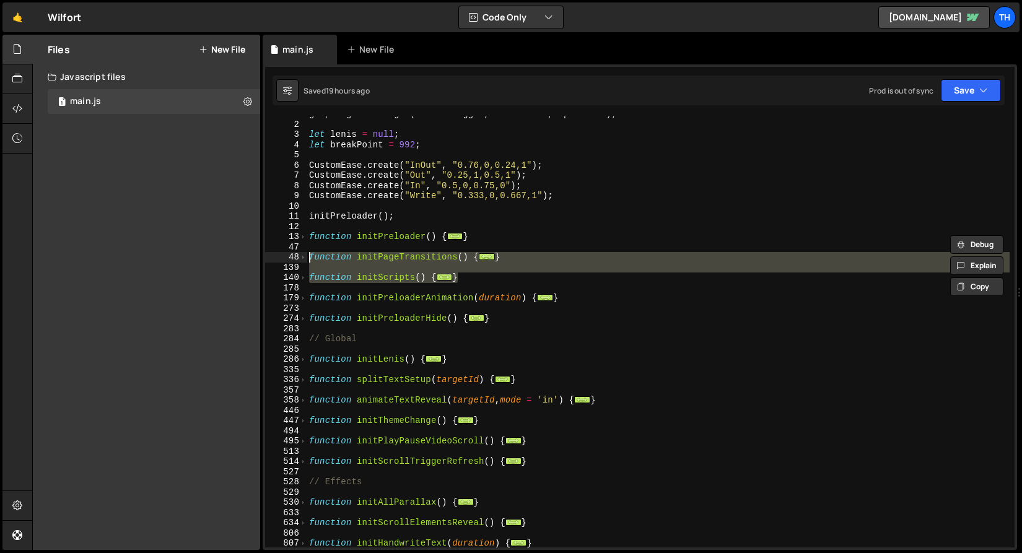
drag, startPoint x: 476, startPoint y: 279, endPoint x: 219, endPoint y: 235, distance: 260.8
click at [219, 235] on div "Files New File Javascript files 1 main.js 0 CSS files Copy share link Edit File…" at bounding box center [527, 293] width 990 height 516
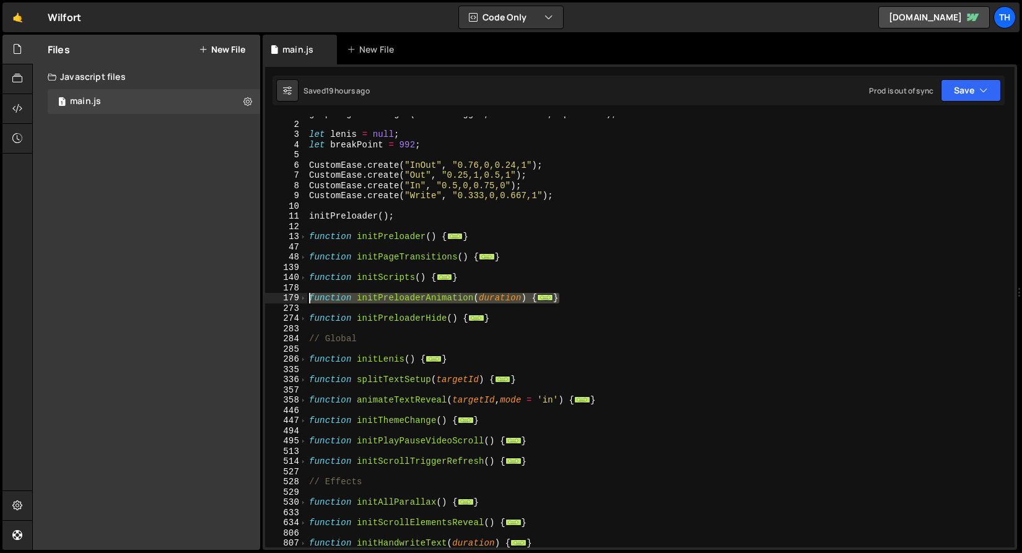
drag, startPoint x: 582, startPoint y: 300, endPoint x: 269, endPoint y: 300, distance: 312.1
click at [269, 300] on div "function initPreloader() { const preloader = document.querySelector('[preloader…" at bounding box center [639, 331] width 749 height 431
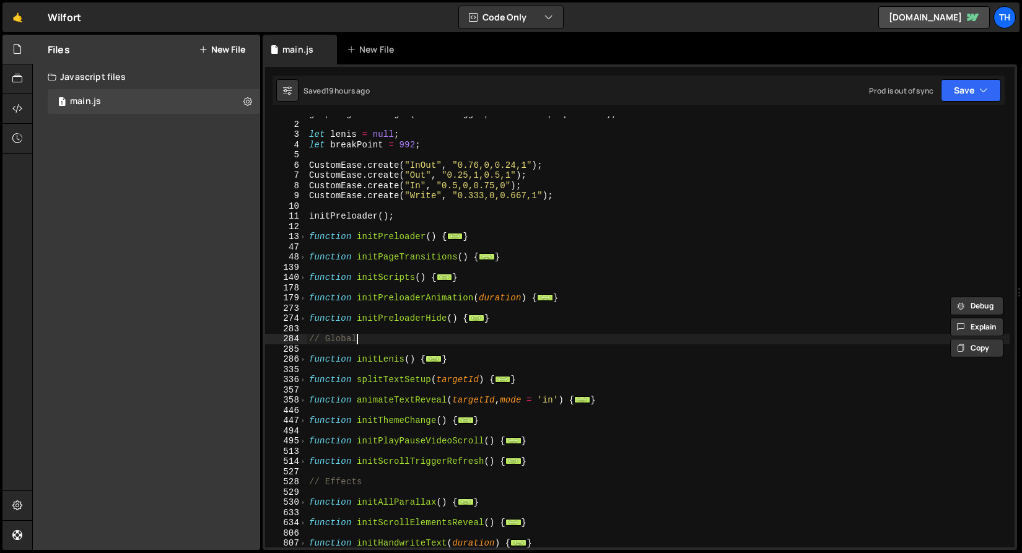
click at [438, 338] on div "gsap . registerPlugin ( ScrollTrigger , CustomEase , SplitText ) ; let lenis = …" at bounding box center [658, 334] width 703 height 451
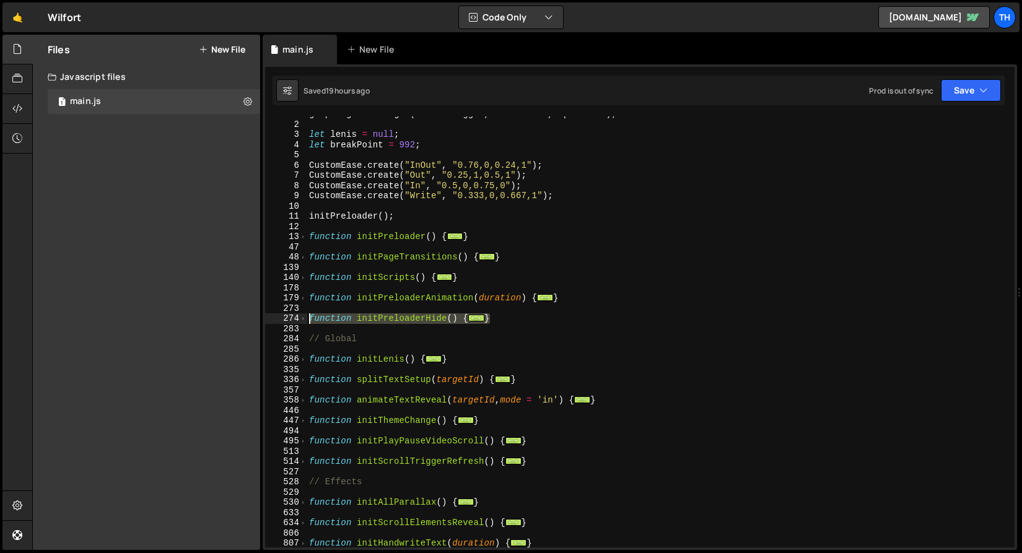
drag, startPoint x: 512, startPoint y: 320, endPoint x: 186, endPoint y: 321, distance: 325.8
click at [186, 321] on div "Files New File Javascript files 1 main.js 0 CSS files Copy share link Edit File…" at bounding box center [527, 293] width 990 height 516
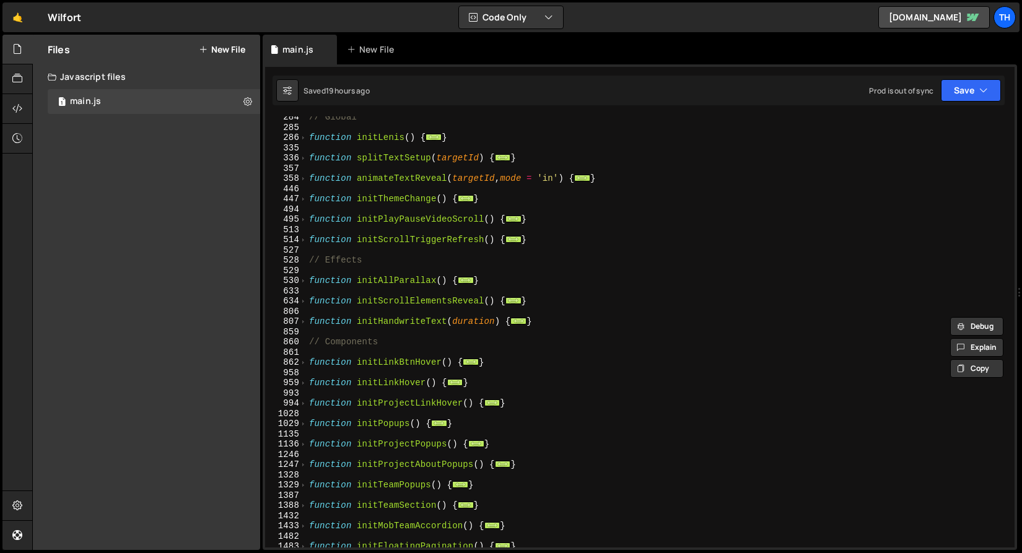
scroll to position [185, 0]
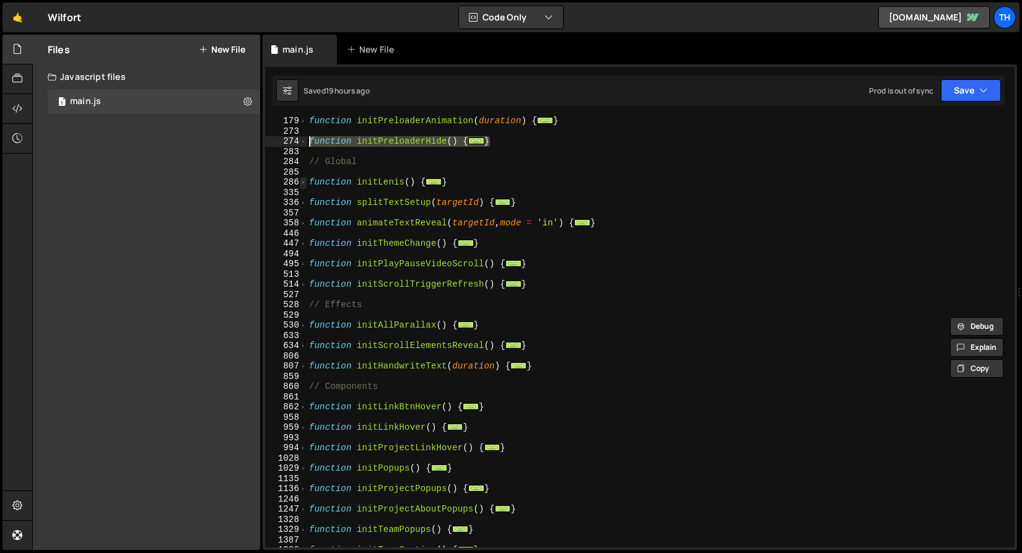
click at [301, 182] on span at bounding box center [303, 182] width 7 height 11
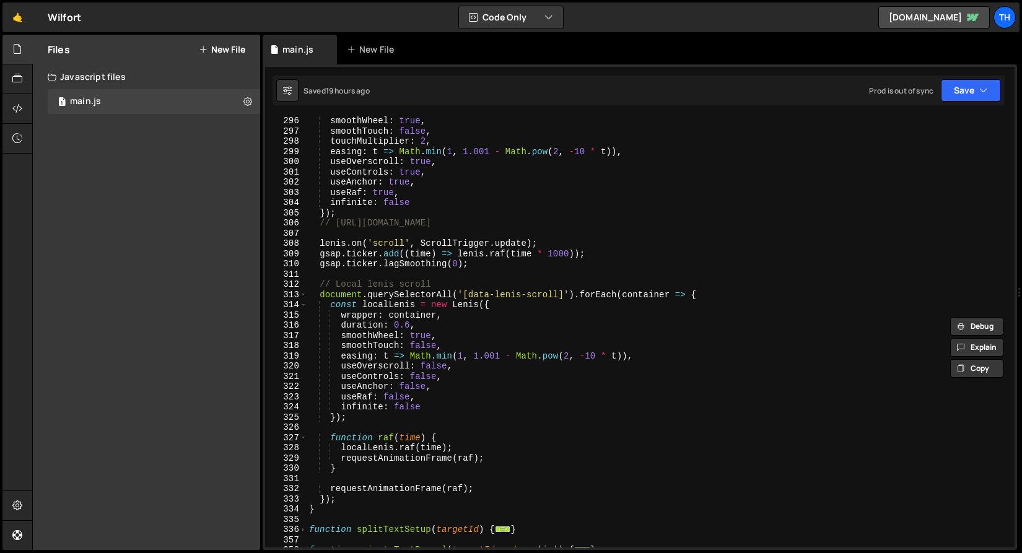
scroll to position [355, 0]
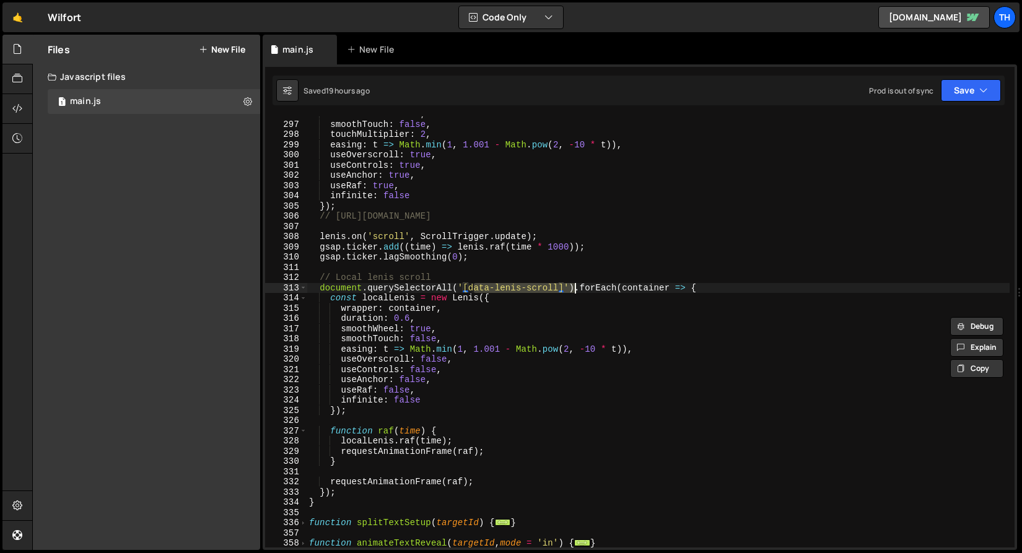
drag, startPoint x: 474, startPoint y: 291, endPoint x: 592, endPoint y: 295, distance: 118.4
click at [593, 295] on div "smoothWheel : true , smoothTouch : false , touchMultiplier : 2 , easing : t => …" at bounding box center [658, 334] width 703 height 451
click at [552, 278] on div "smoothWheel : true , smoothTouch : false , touchMultiplier : 2 , easing : t => …" at bounding box center [658, 334] width 703 height 451
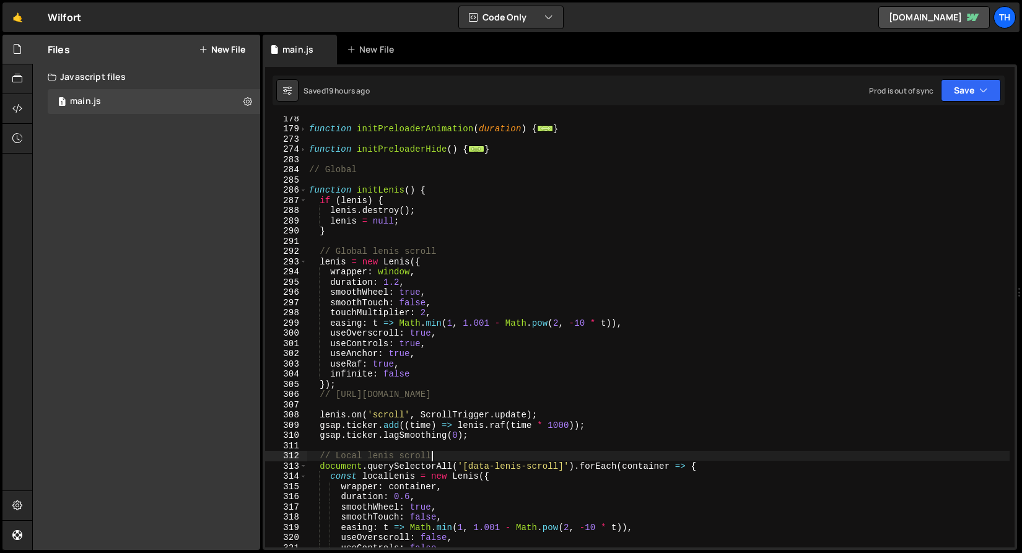
scroll to position [177, 0]
click at [302, 191] on span at bounding box center [303, 190] width 7 height 11
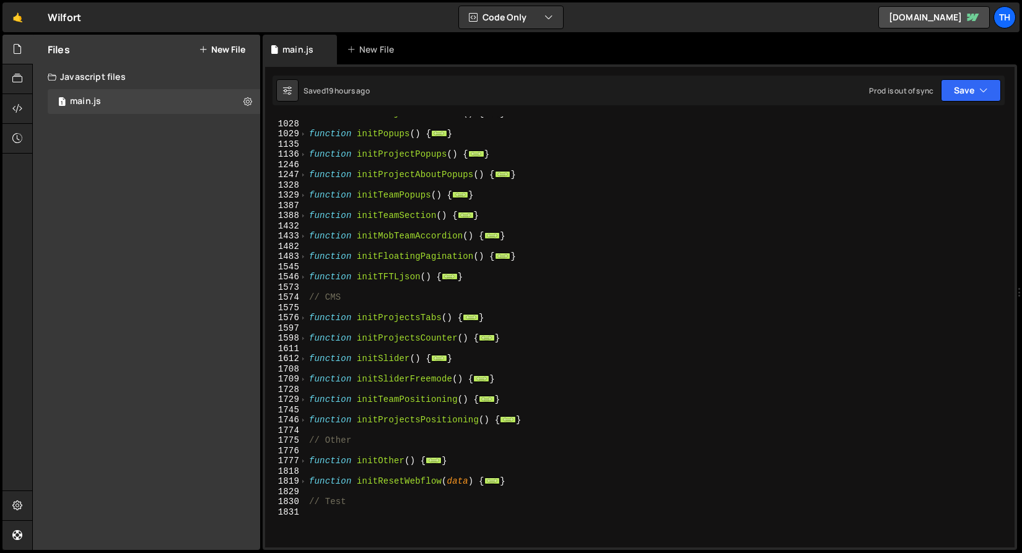
scroll to position [699, 0]
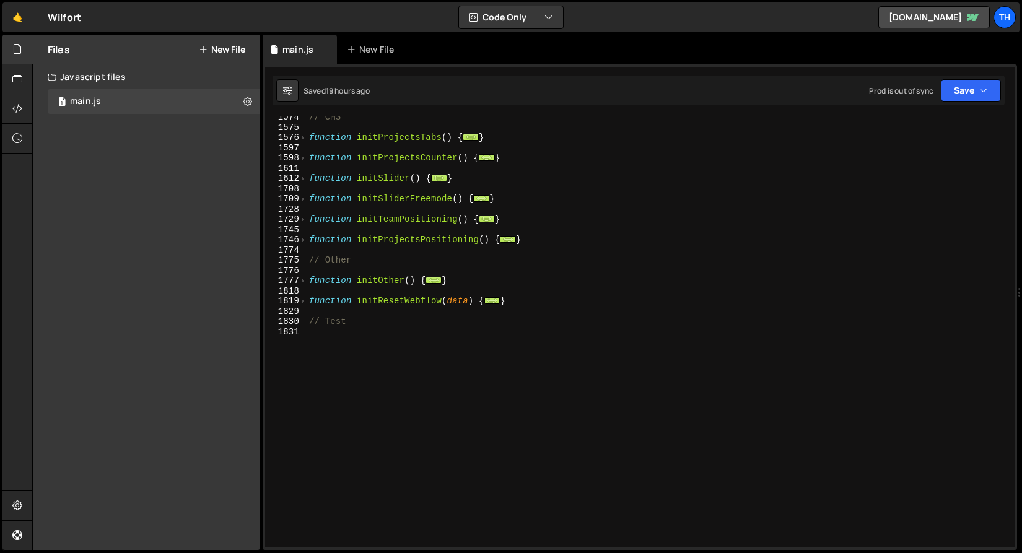
click at [297, 222] on div "1729" at bounding box center [286, 219] width 42 height 11
type textarea "function initTeamPositioning() { ScrollTrigger.matchMedia({"
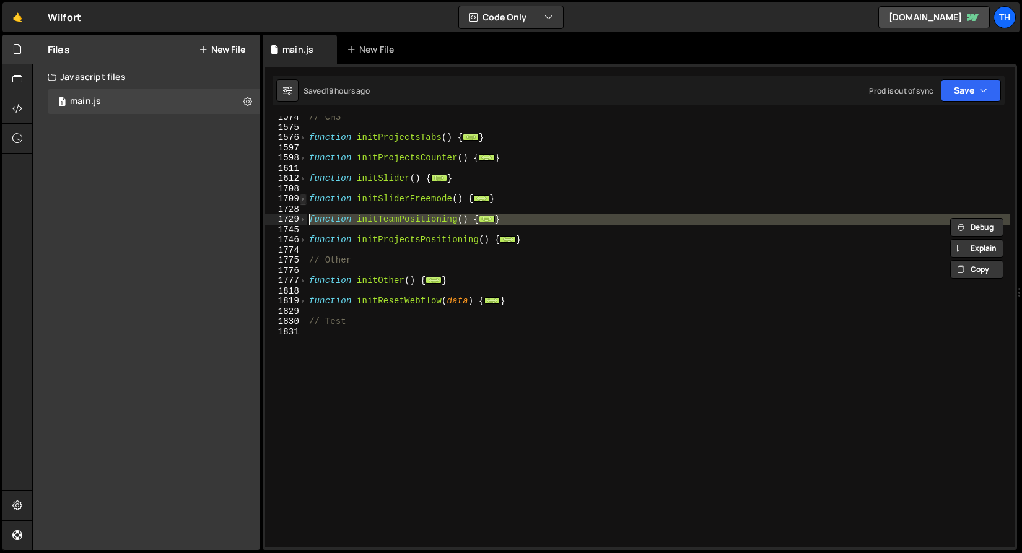
click at [302, 194] on span at bounding box center [303, 199] width 7 height 11
click at [303, 198] on span at bounding box center [303, 199] width 7 height 11
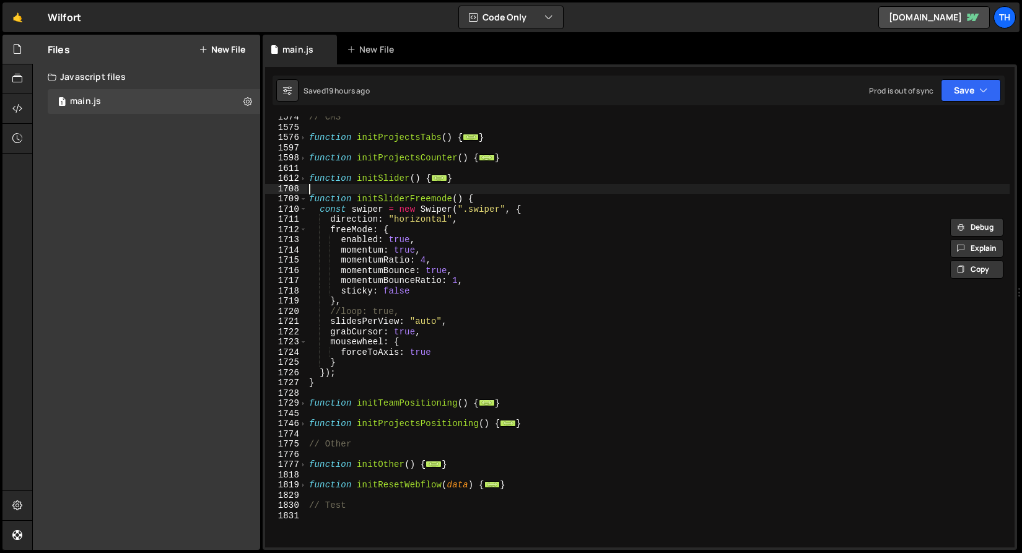
click at [322, 193] on div "// CMS function initProjectsTabs ( ) { ... } function initProjectsCounter ( ) {…" at bounding box center [658, 337] width 703 height 451
click at [306, 202] on span at bounding box center [303, 199] width 7 height 11
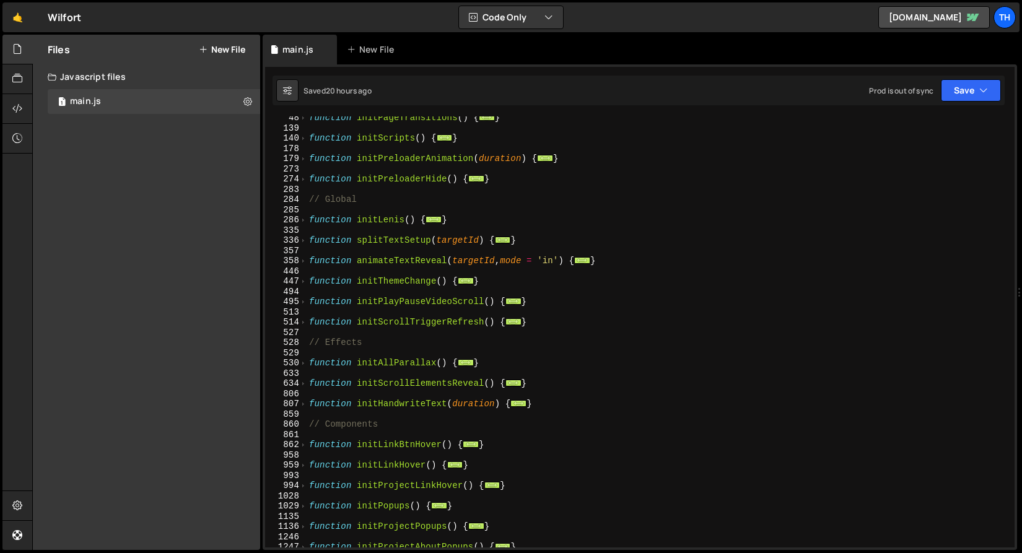
scroll to position [146, 0]
